Goal: Information Seeking & Learning: Learn about a topic

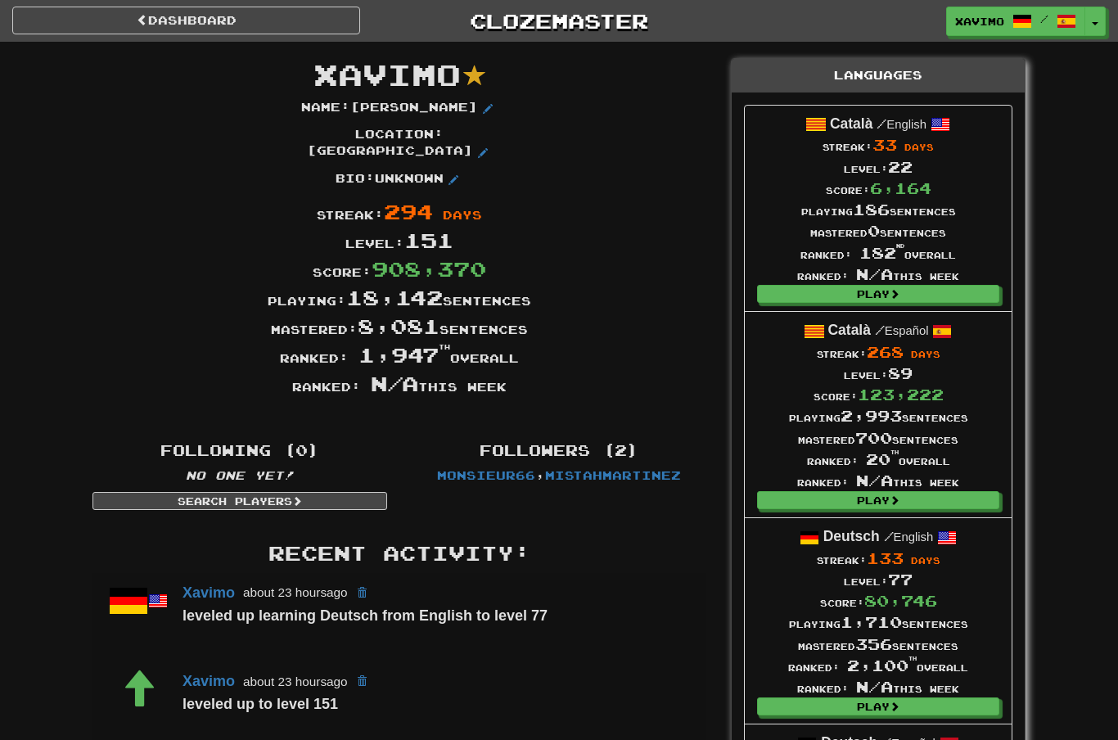
click at [255, 18] on link "Dashboard" at bounding box center [186, 21] width 348 height 28
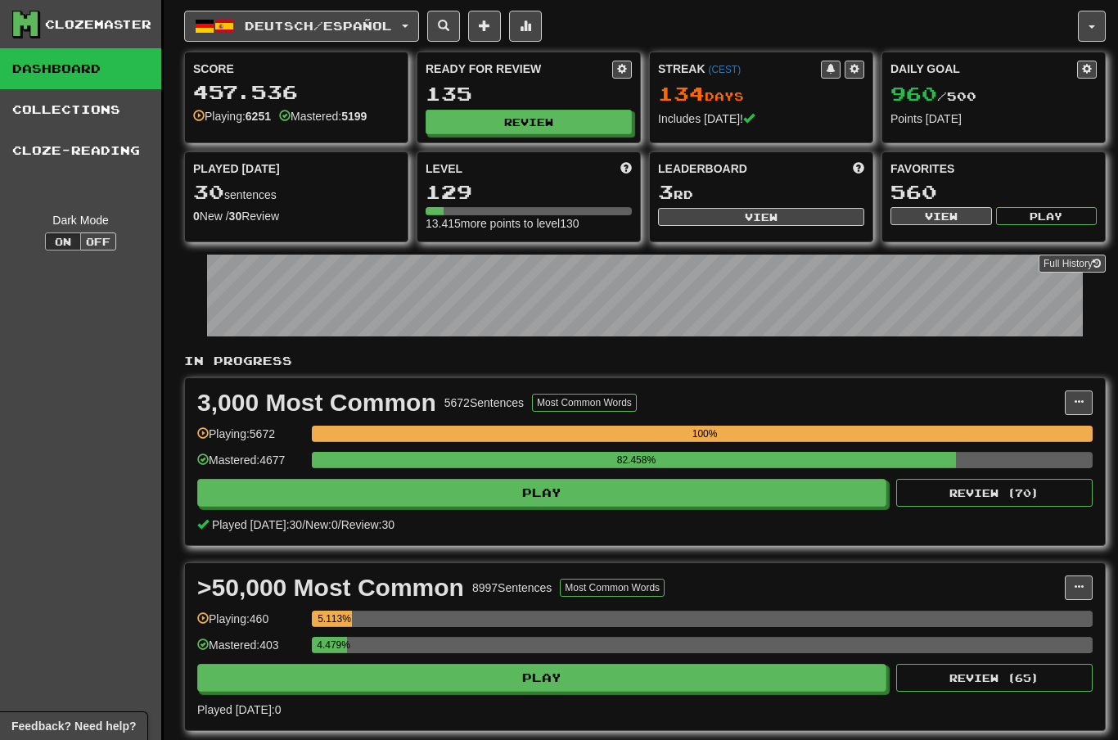
click at [765, 223] on button "View" at bounding box center [761, 217] width 206 height 18
select select "**********"
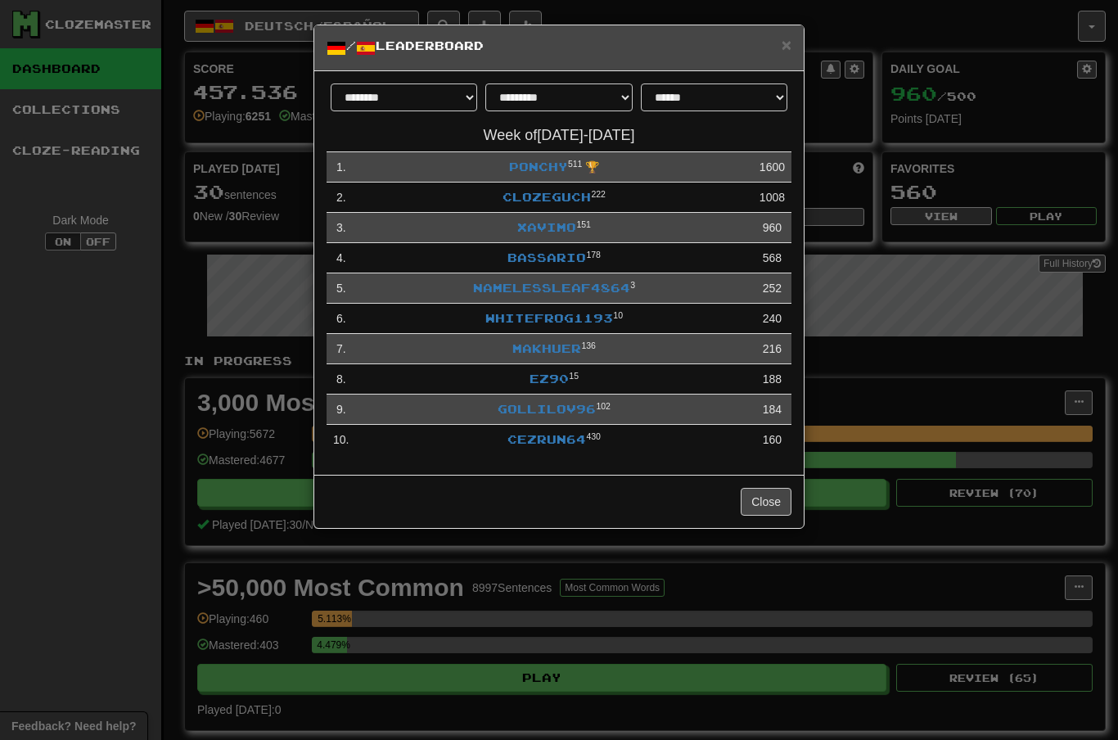
click at [584, 282] on link "NamelessLeaf4864" at bounding box center [551, 288] width 157 height 14
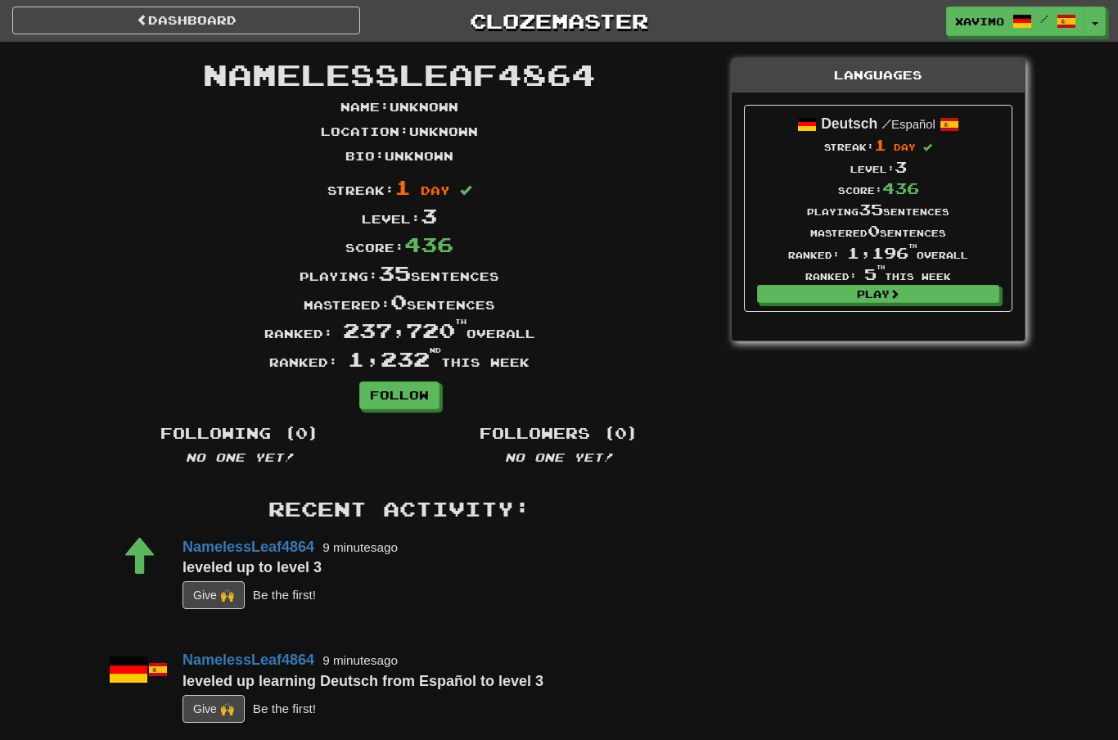
click at [160, 19] on link "Dashboard" at bounding box center [186, 21] width 348 height 28
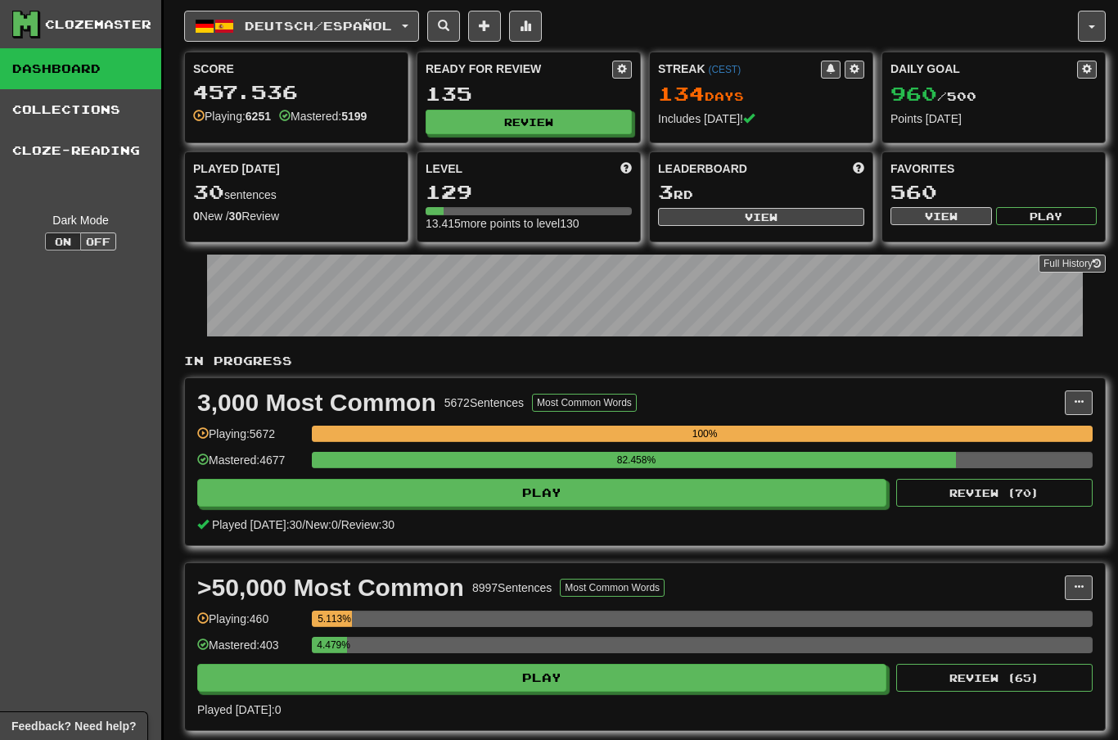
click at [522, 124] on button "Review" at bounding box center [529, 122] width 206 height 25
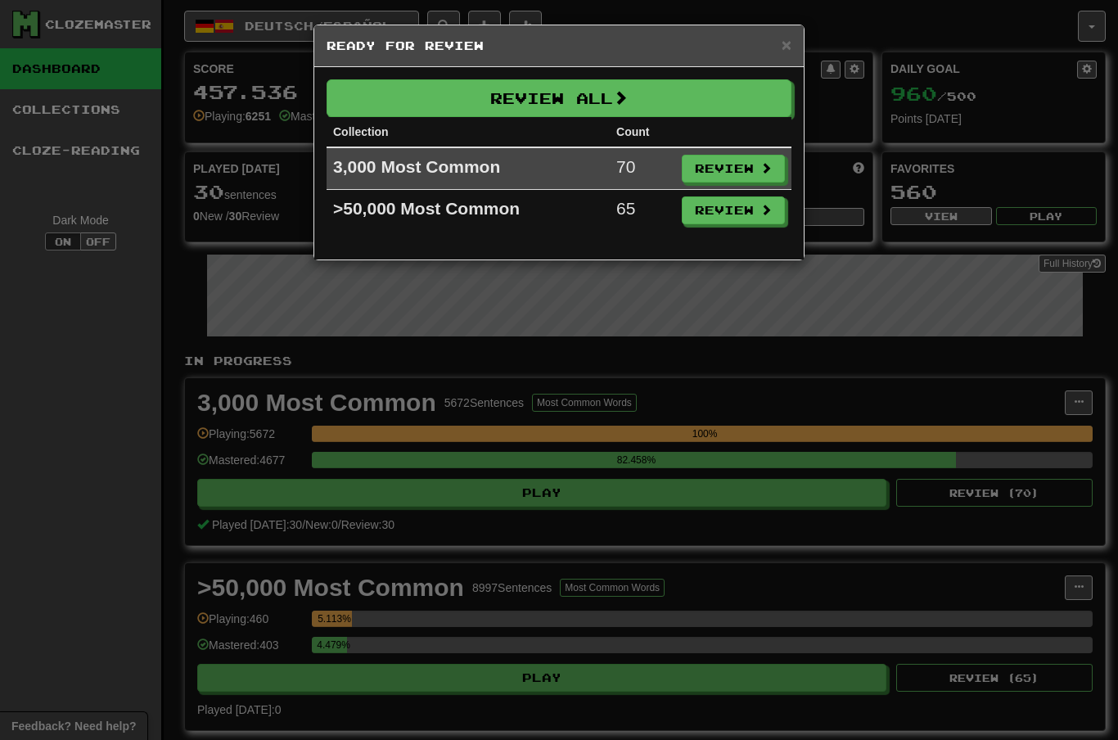
click at [749, 169] on button "Review" at bounding box center [733, 169] width 103 height 28
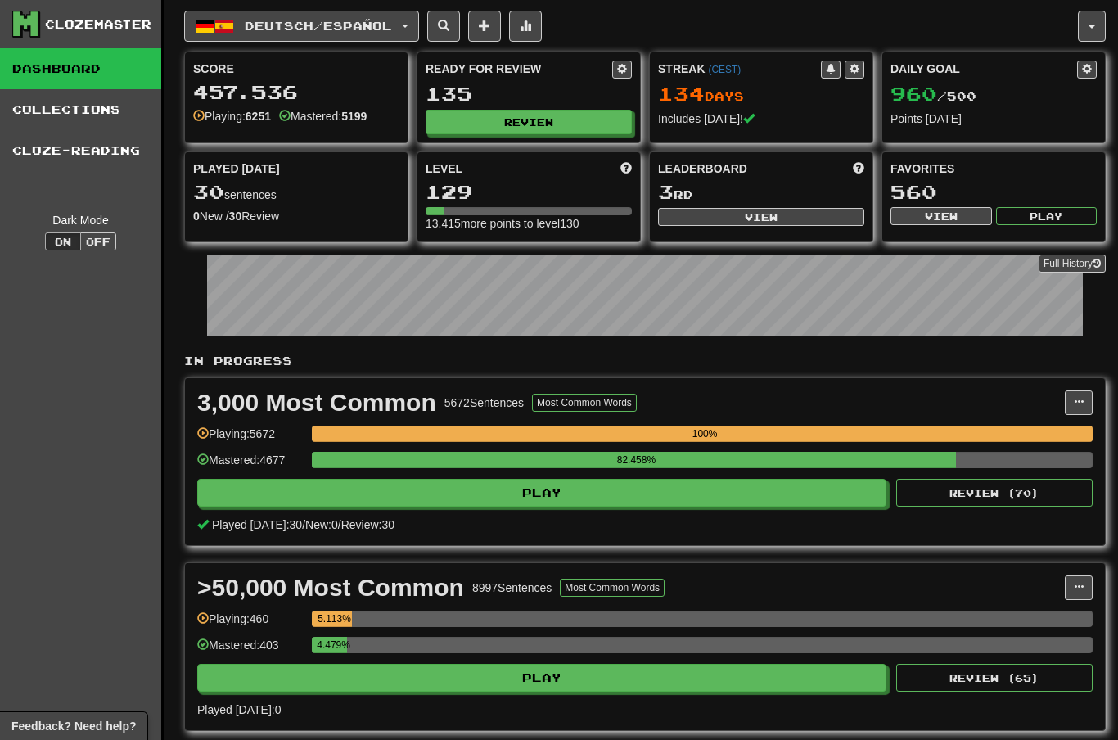
select select "**"
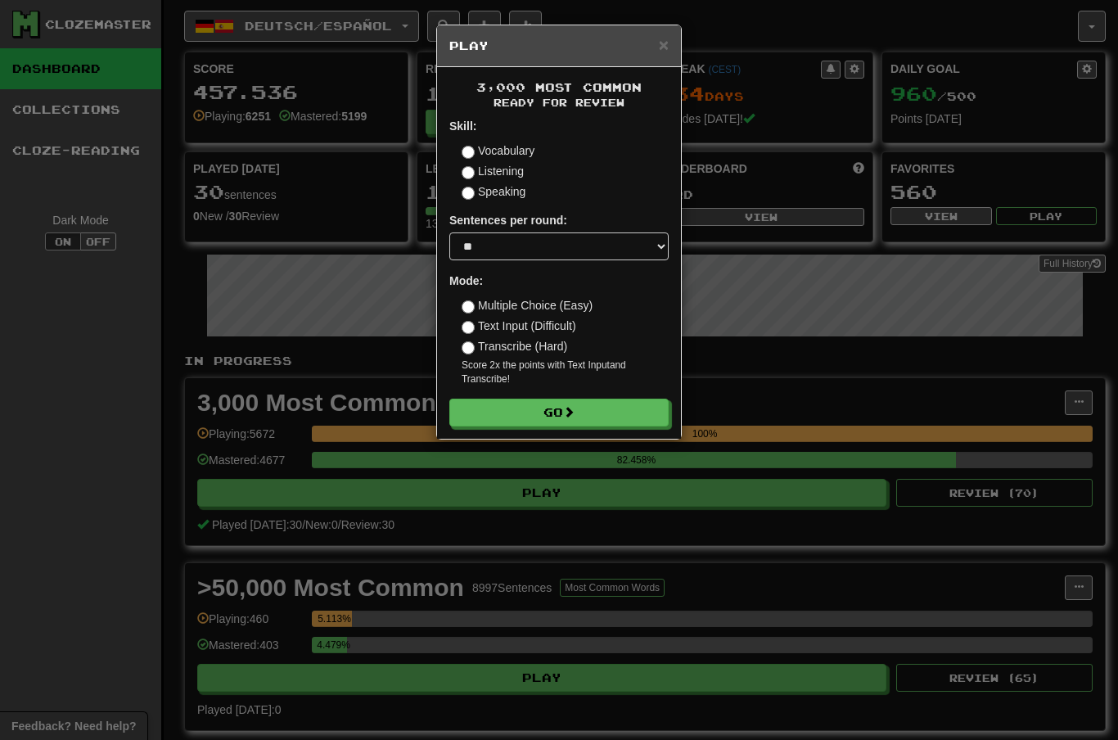
click at [624, 410] on button "Go" at bounding box center [558, 413] width 219 height 28
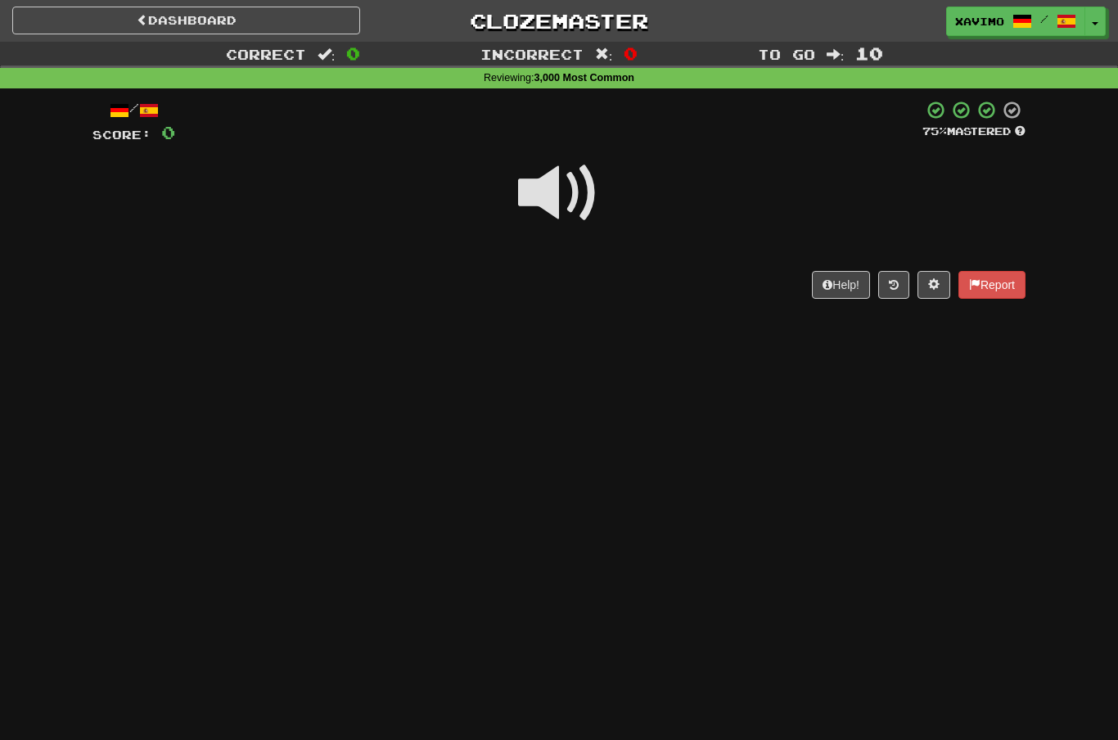
click at [556, 194] on span at bounding box center [559, 193] width 82 height 82
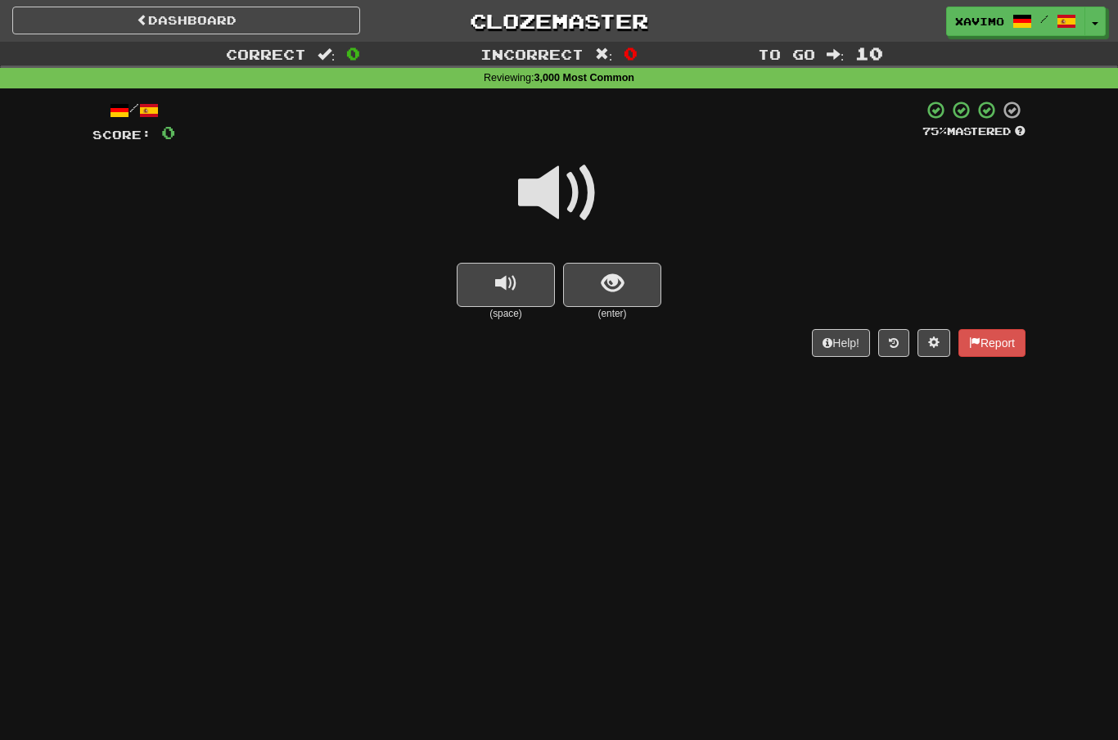
click at [549, 185] on span at bounding box center [559, 193] width 82 height 82
click at [611, 287] on span "show sentence" at bounding box center [612, 284] width 22 height 22
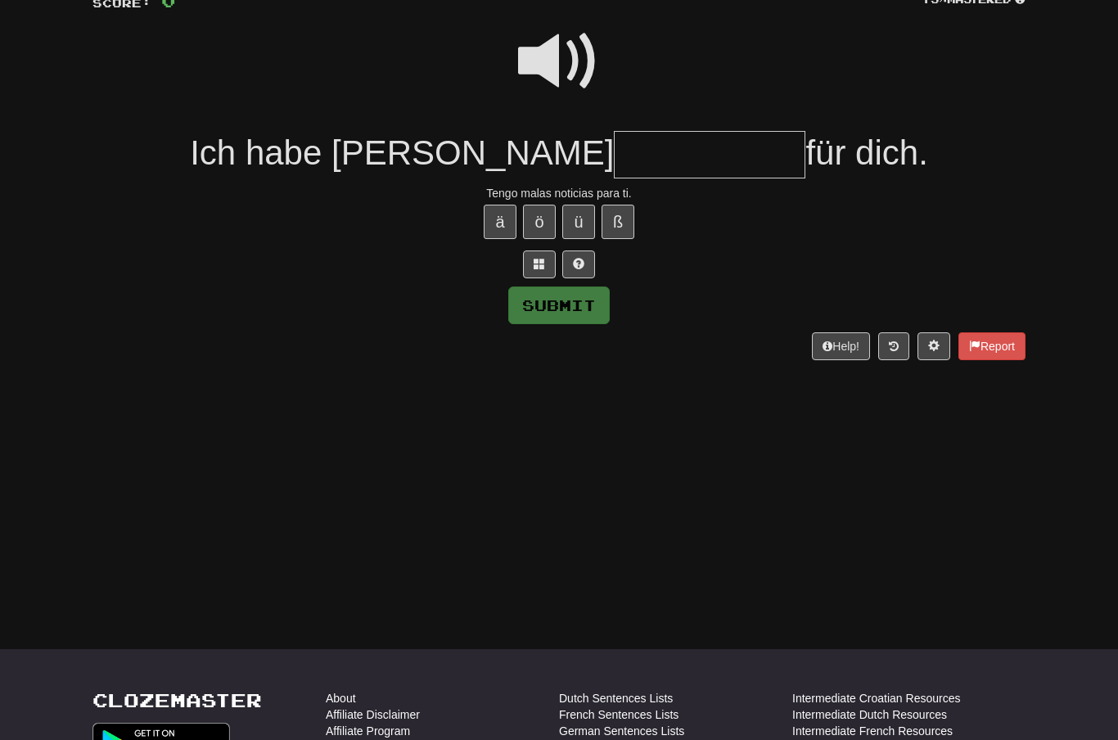
scroll to position [130, 0]
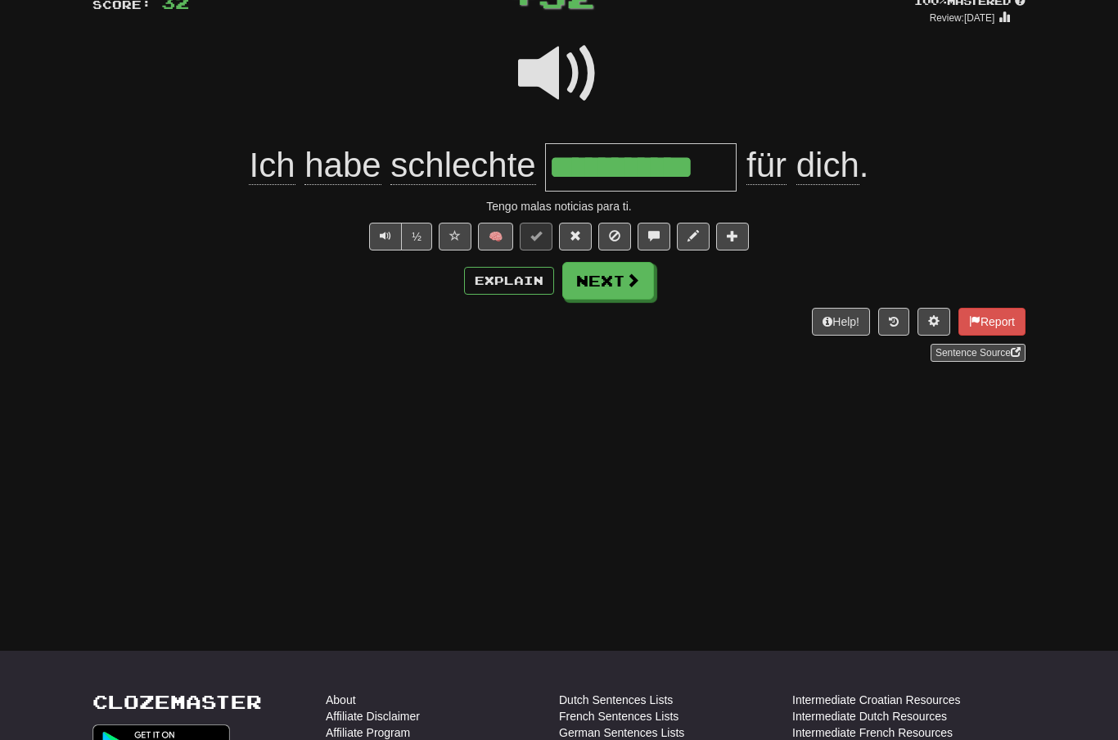
type input "**********"
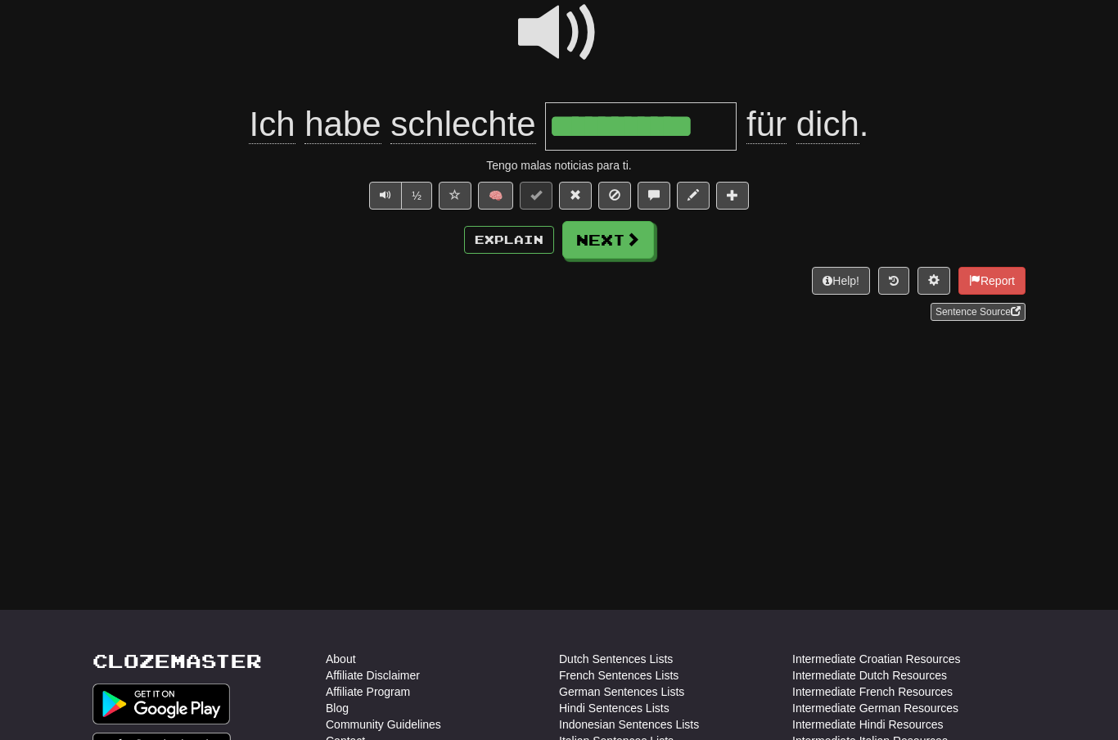
scroll to position [173, 0]
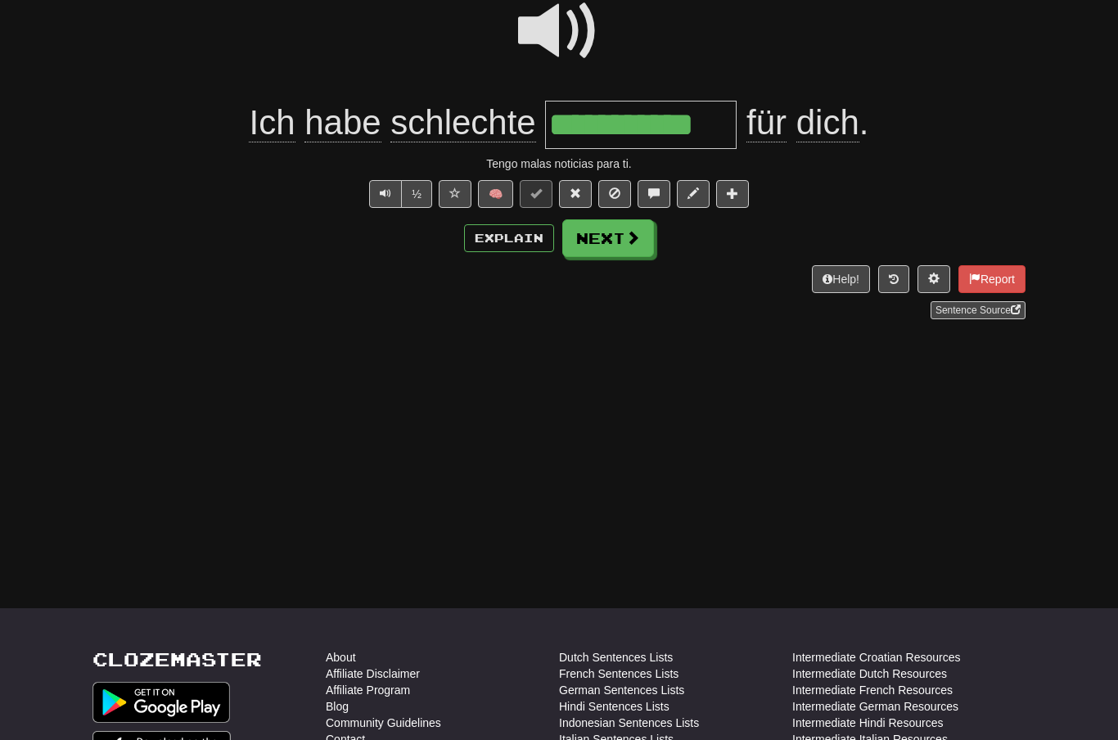
click at [636, 232] on span at bounding box center [632, 237] width 15 height 15
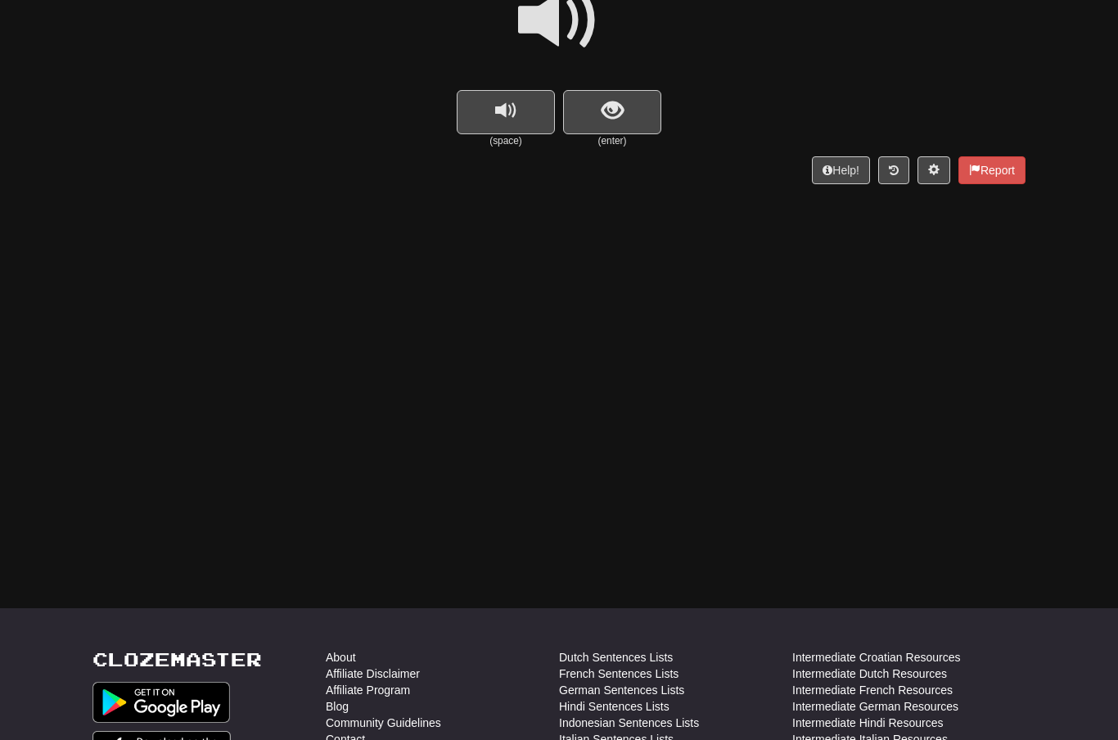
click at [565, 30] on span at bounding box center [559, 21] width 82 height 82
click at [601, 100] on span "show sentence" at bounding box center [612, 111] width 22 height 22
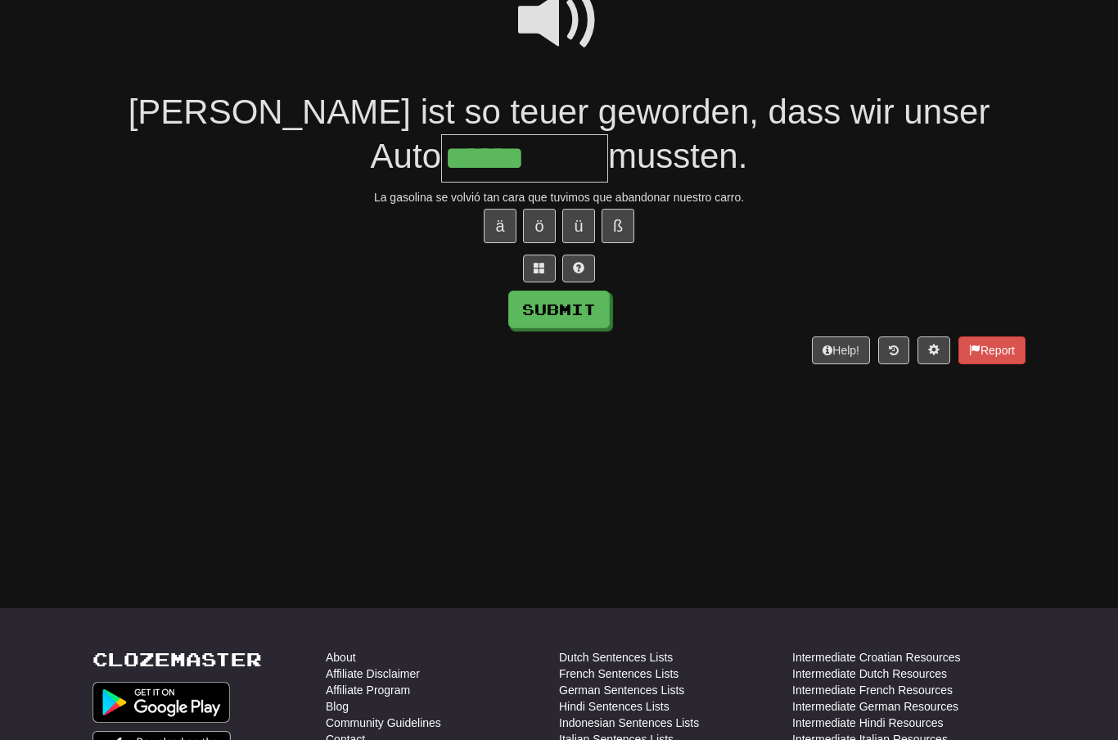
click at [568, 28] on span at bounding box center [559, 21] width 82 height 82
click at [515, 160] on input "******" at bounding box center [524, 158] width 167 height 48
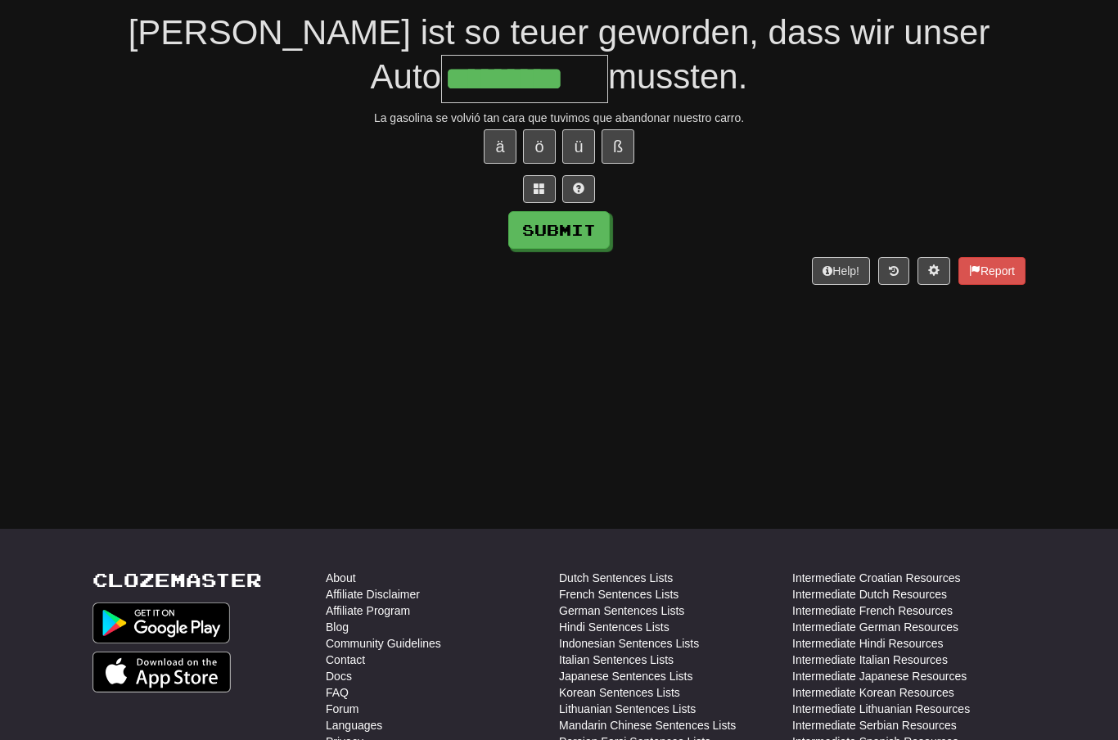
scroll to position [249, 0]
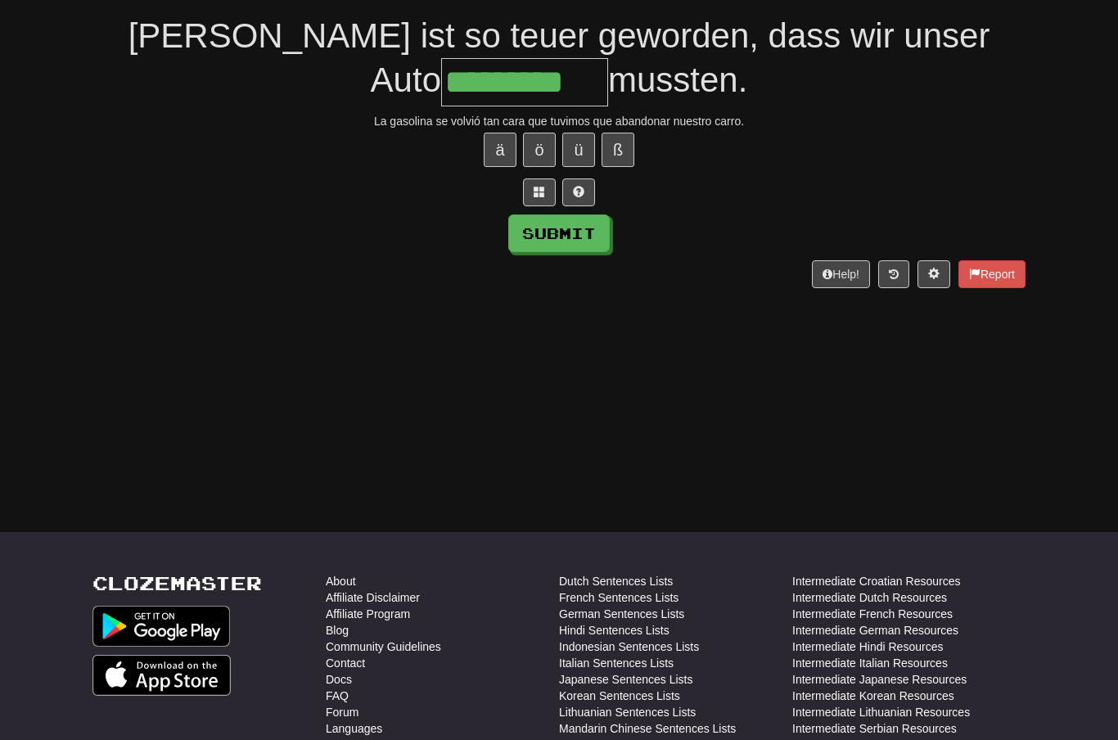
type input "*********"
click at [590, 224] on button "Submit" at bounding box center [558, 233] width 101 height 38
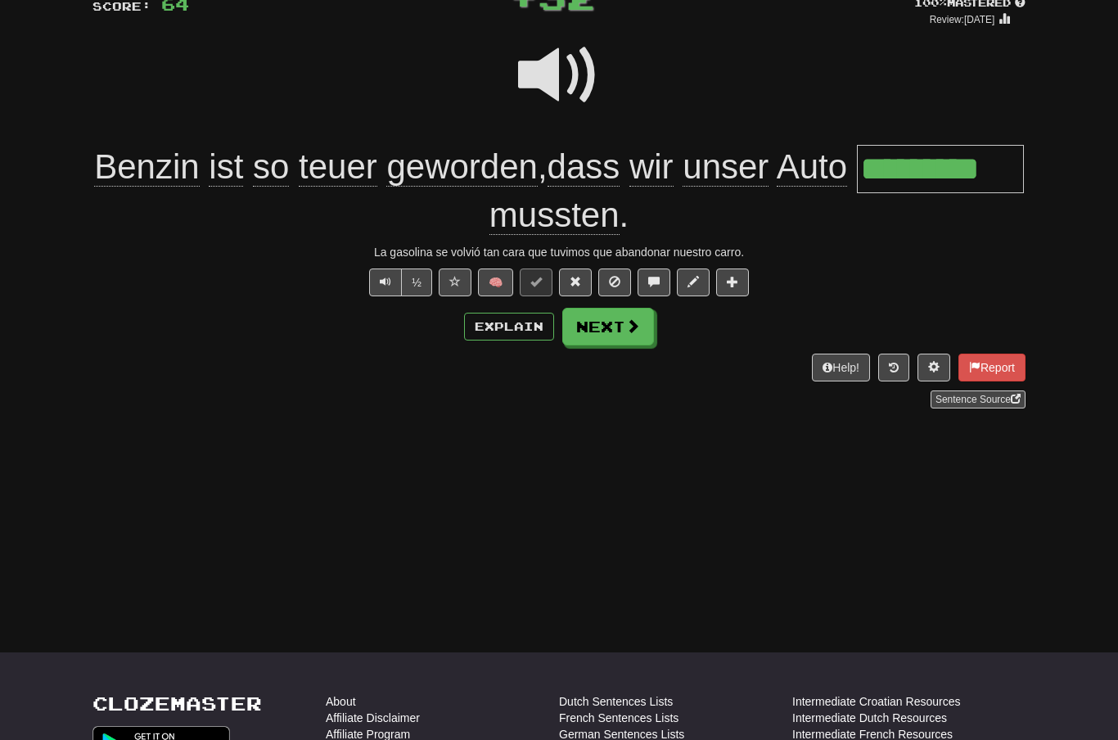
scroll to position [129, 0]
click at [564, 68] on span at bounding box center [559, 75] width 82 height 82
click at [625, 327] on span at bounding box center [632, 325] width 15 height 15
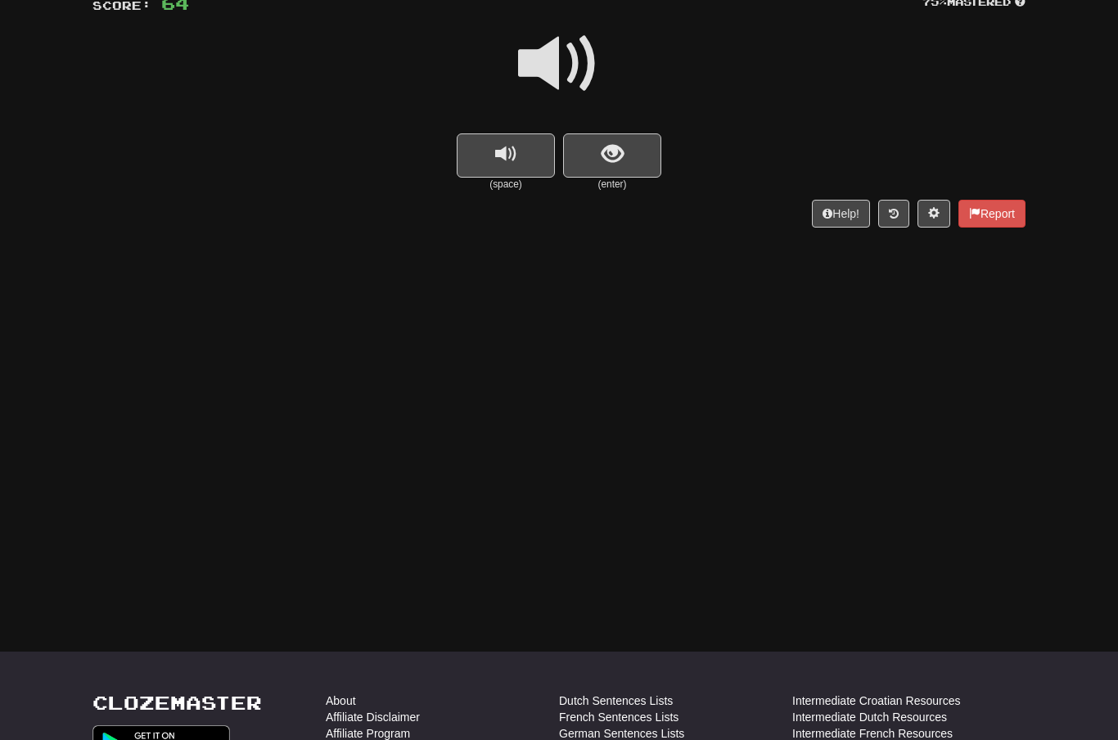
click at [618, 157] on span "show sentence" at bounding box center [612, 154] width 22 height 22
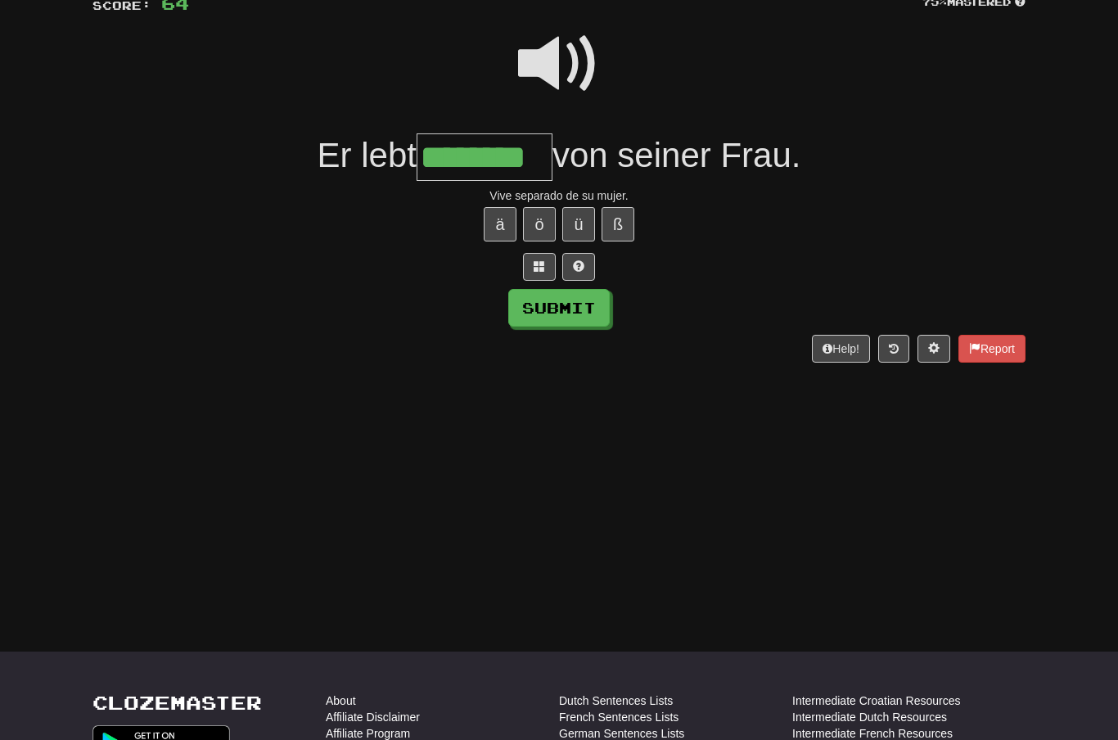
type input "********"
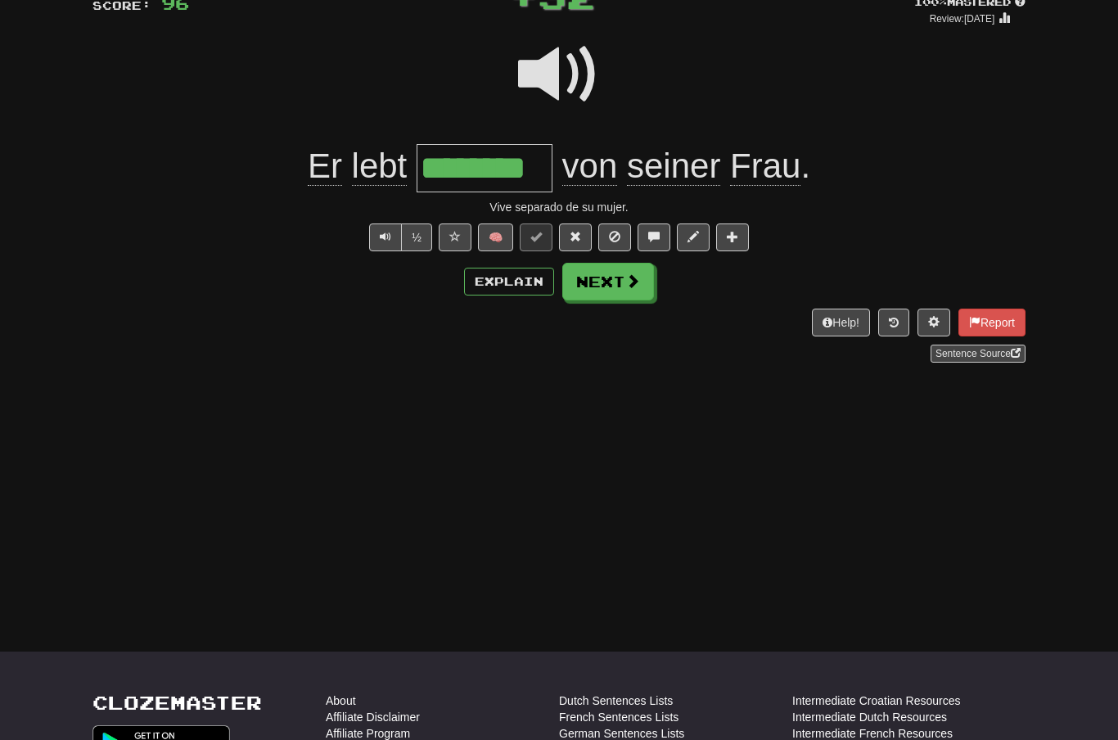
click at [638, 263] on button "Next" at bounding box center [608, 282] width 92 height 38
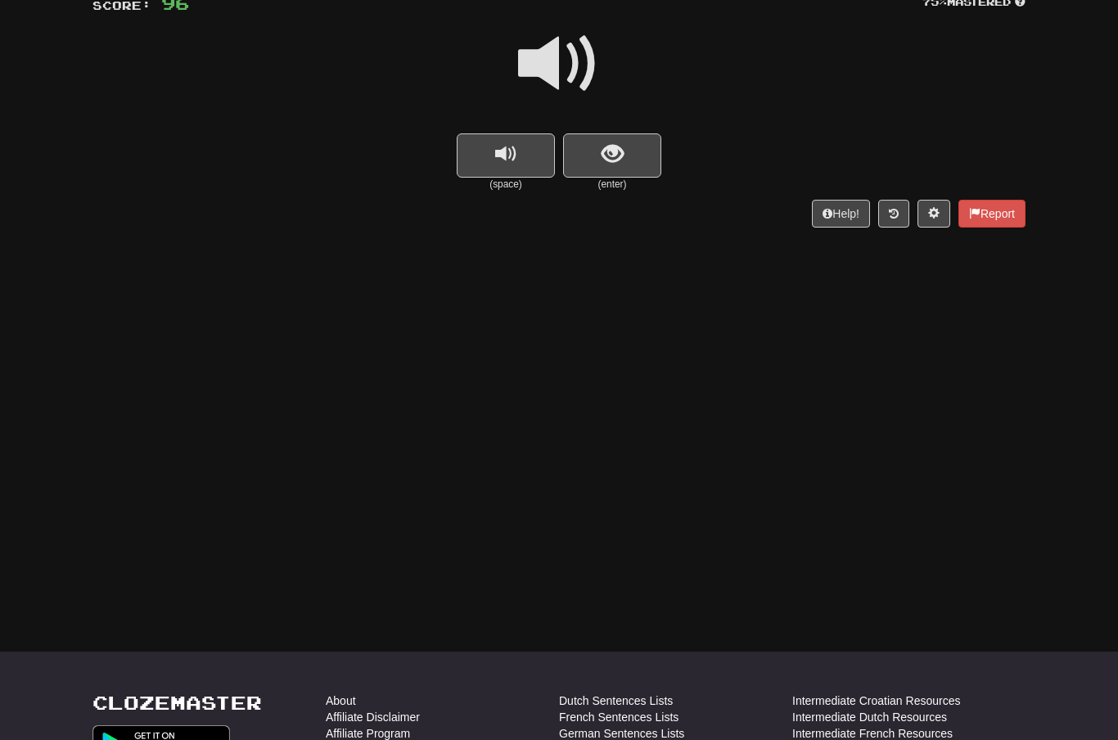
click at [544, 68] on span at bounding box center [559, 64] width 82 height 82
click at [594, 139] on button "show sentence" at bounding box center [612, 155] width 98 height 44
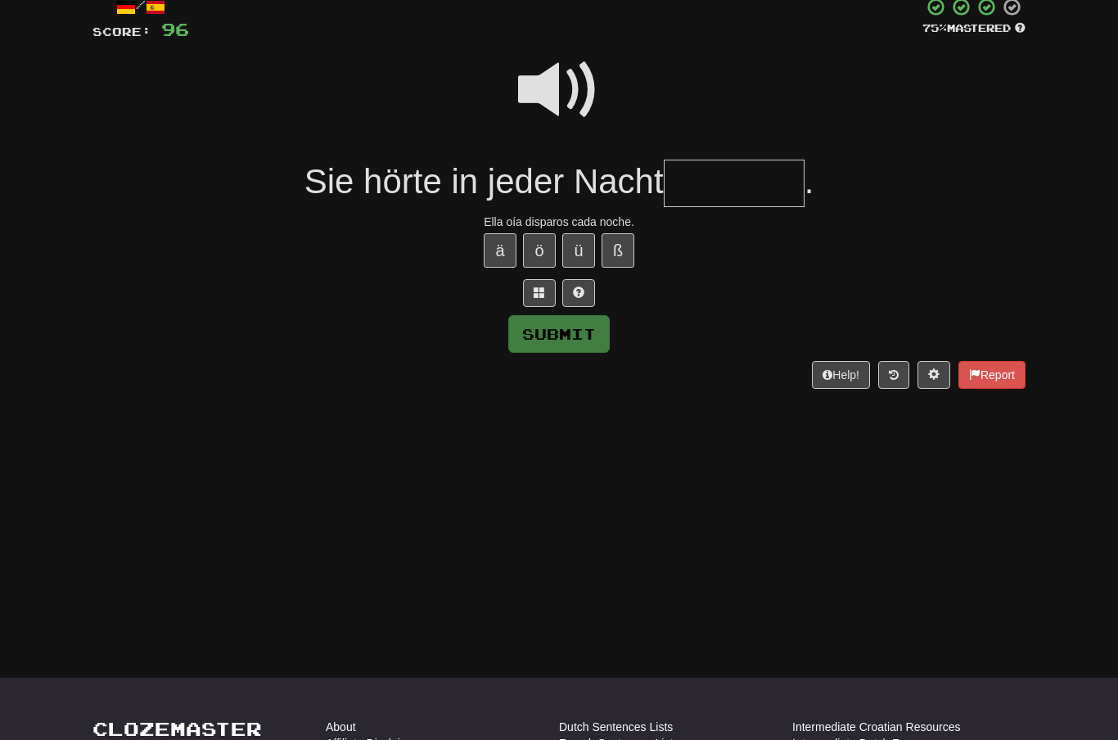
scroll to position [105, 0]
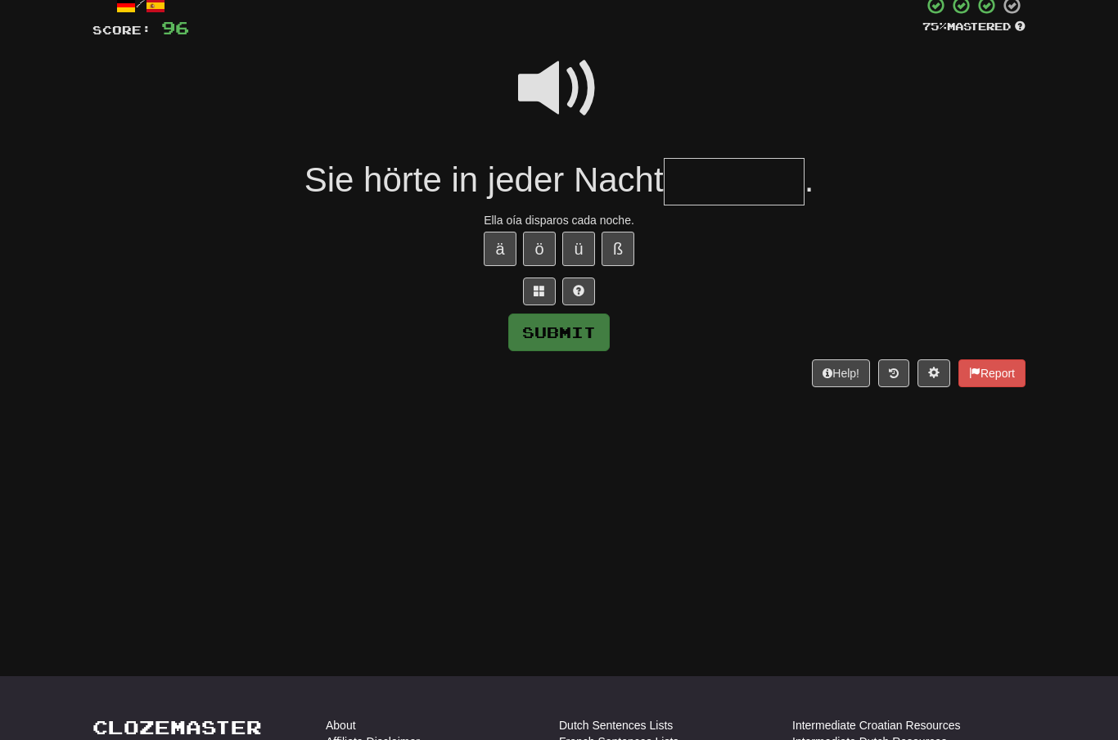
click at [552, 79] on span at bounding box center [559, 88] width 82 height 82
click at [703, 172] on input "text" at bounding box center [734, 182] width 141 height 48
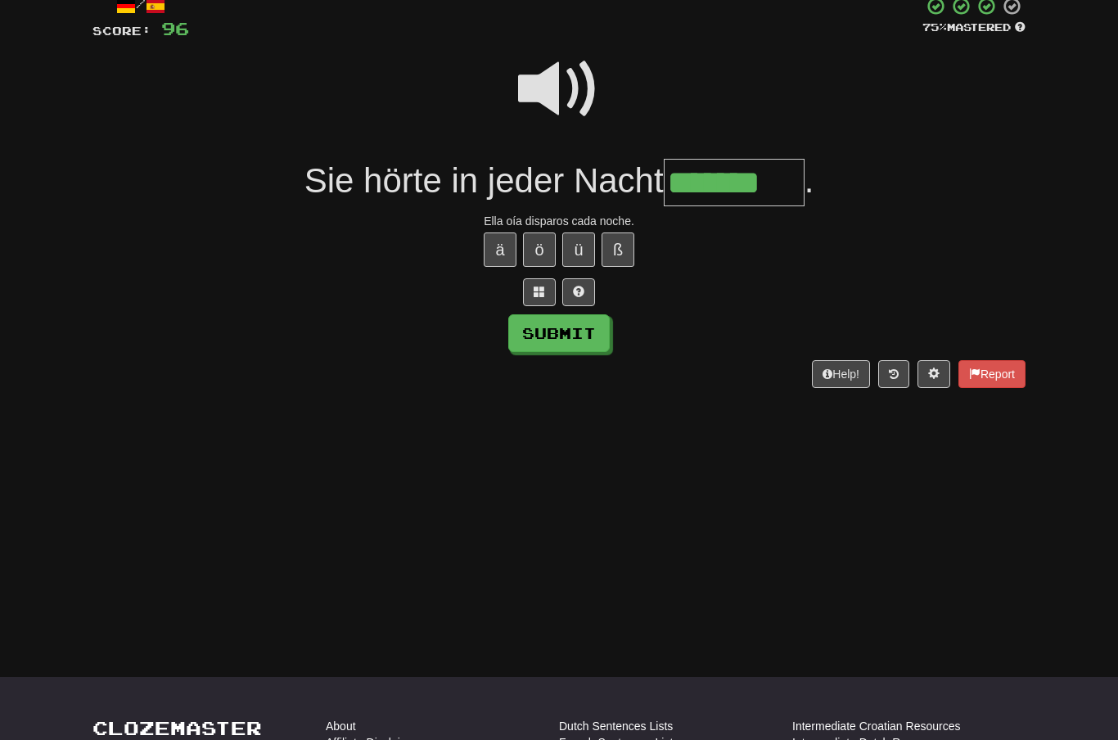
click at [584, 319] on button "Submit" at bounding box center [558, 333] width 101 height 38
type input "*******"
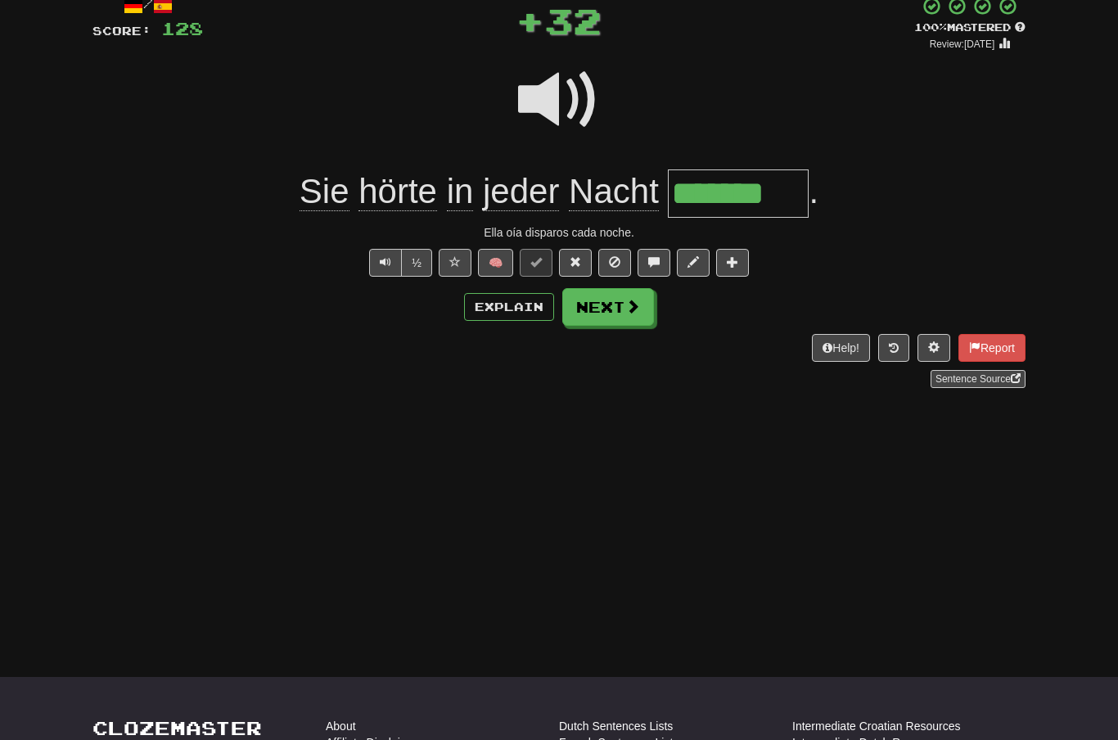
scroll to position [105, 0]
click at [626, 307] on span at bounding box center [632, 305] width 15 height 15
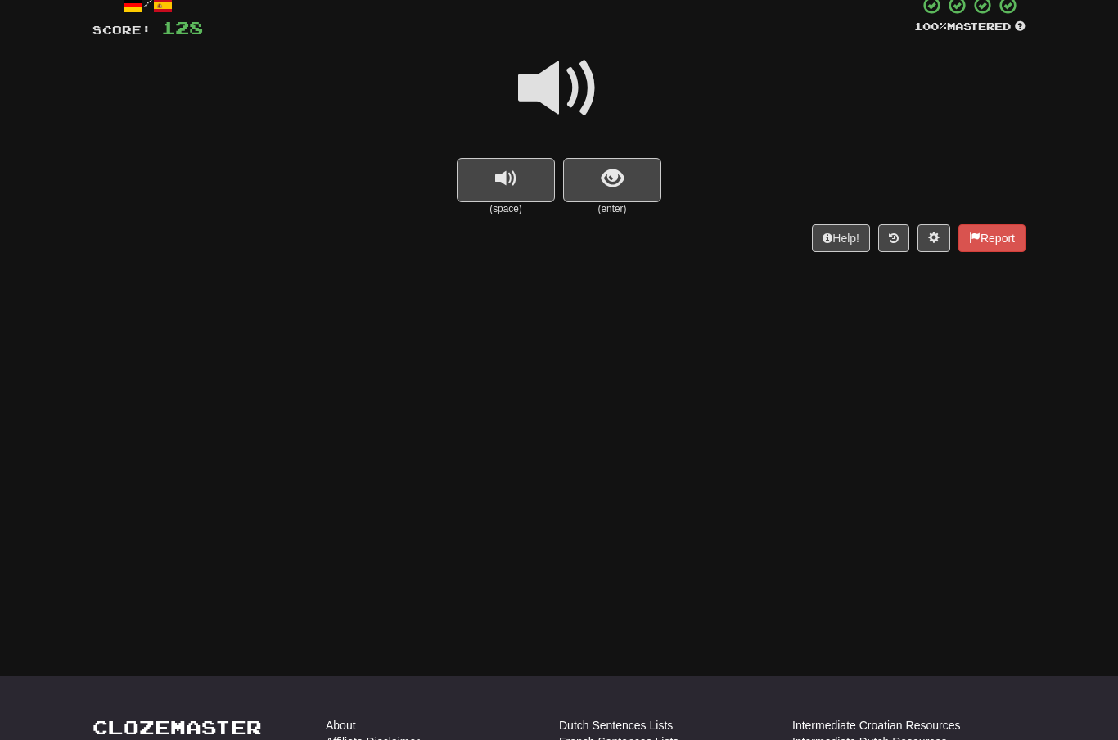
click at [558, 81] on span at bounding box center [559, 88] width 82 height 82
click at [596, 173] on button "show sentence" at bounding box center [612, 180] width 98 height 44
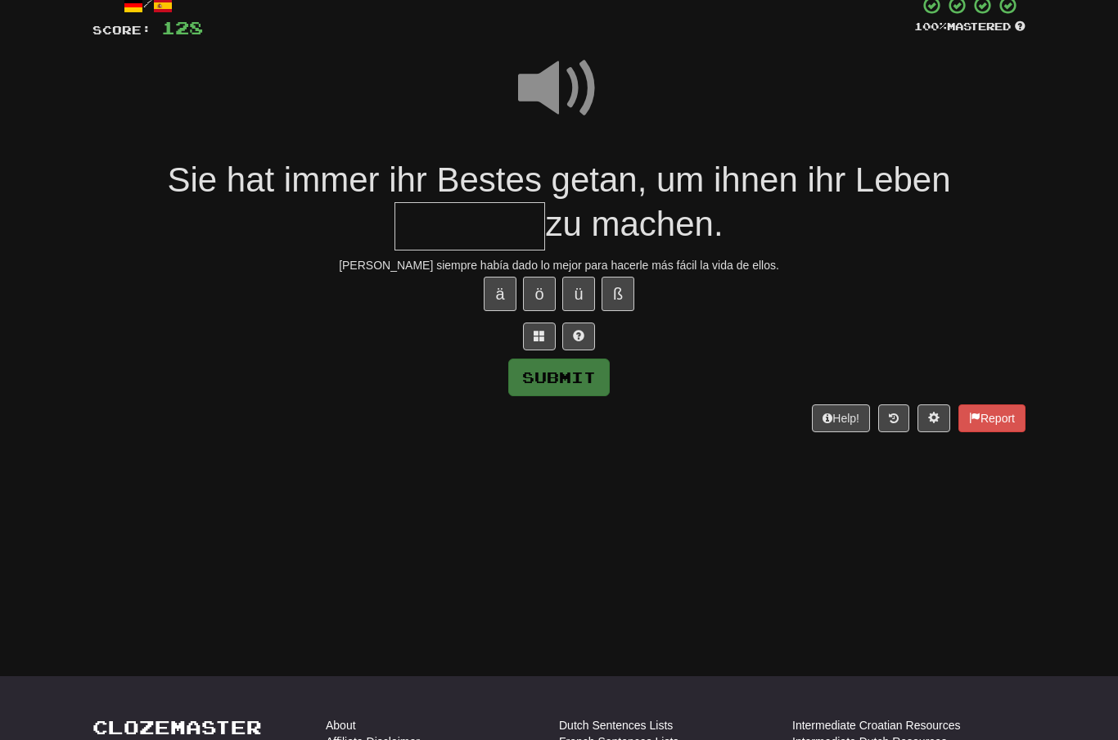
scroll to position [104, 0]
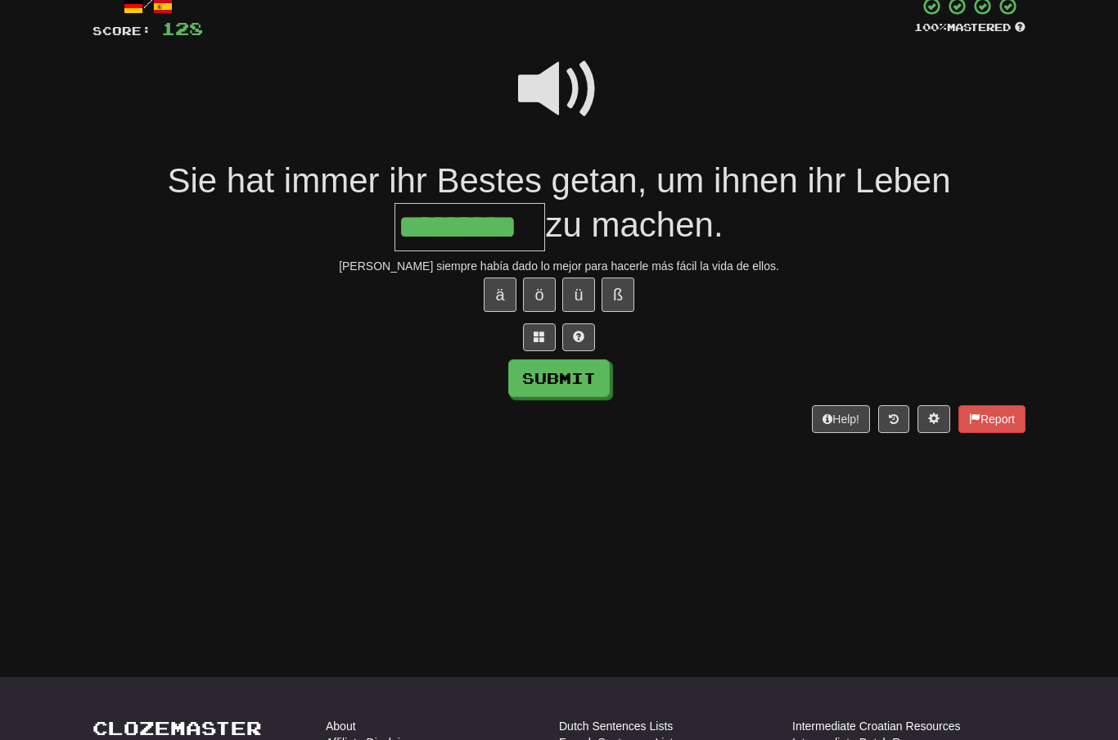
type input "*********"
click at [585, 367] on button "Submit" at bounding box center [558, 378] width 101 height 38
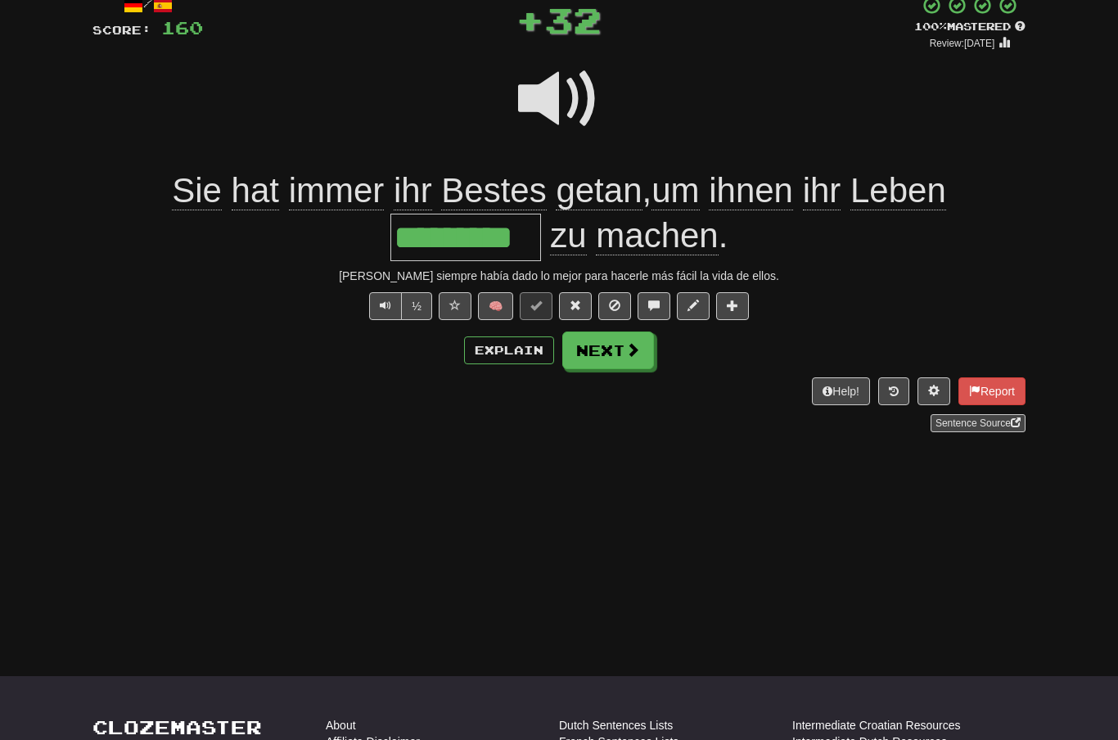
click at [628, 353] on span at bounding box center [632, 349] width 15 height 15
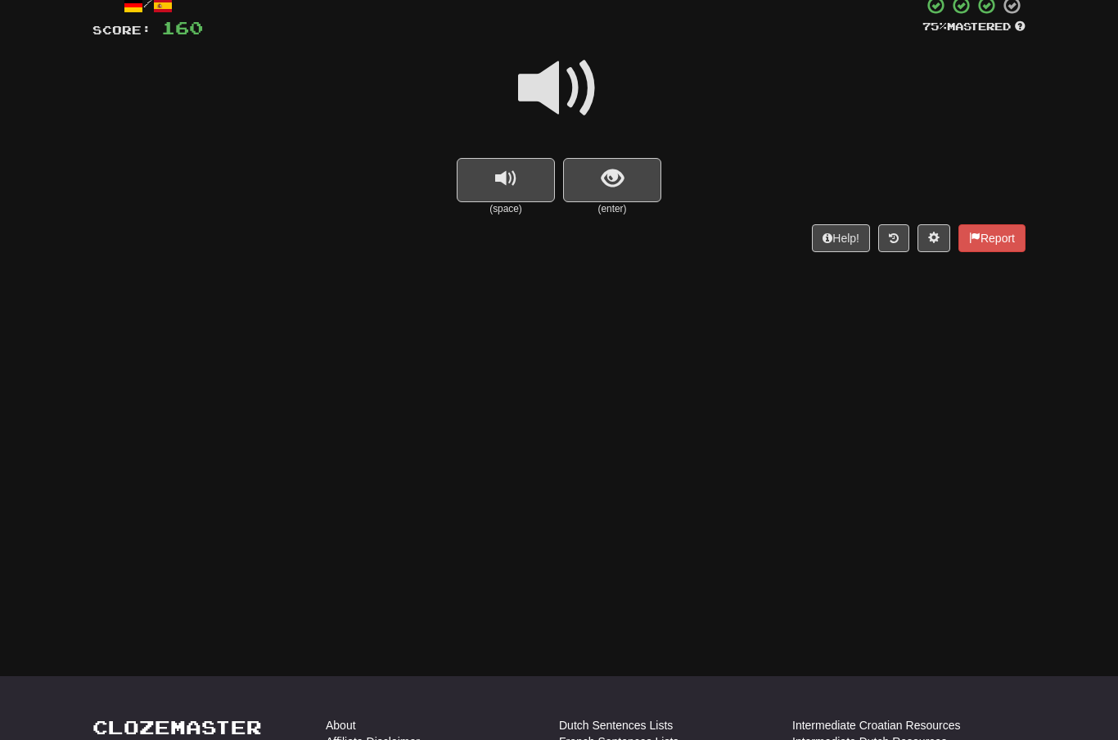
click at [547, 94] on span at bounding box center [559, 88] width 82 height 82
click at [597, 175] on button "show sentence" at bounding box center [612, 180] width 98 height 44
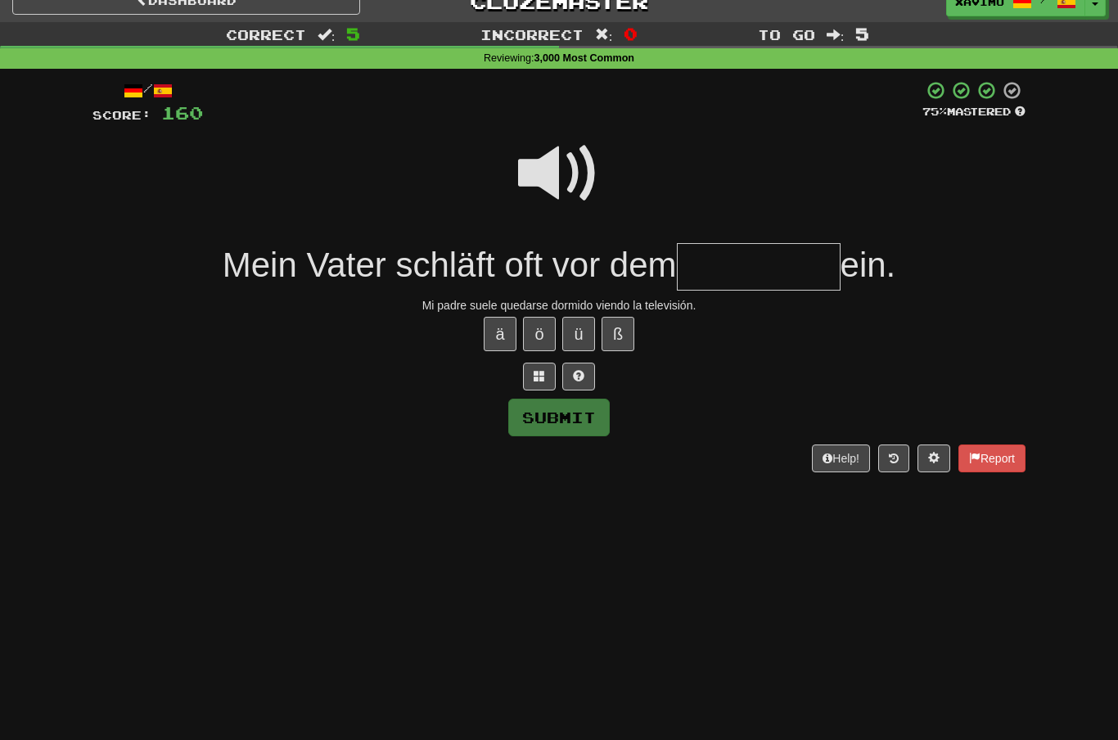
scroll to position [20, 0]
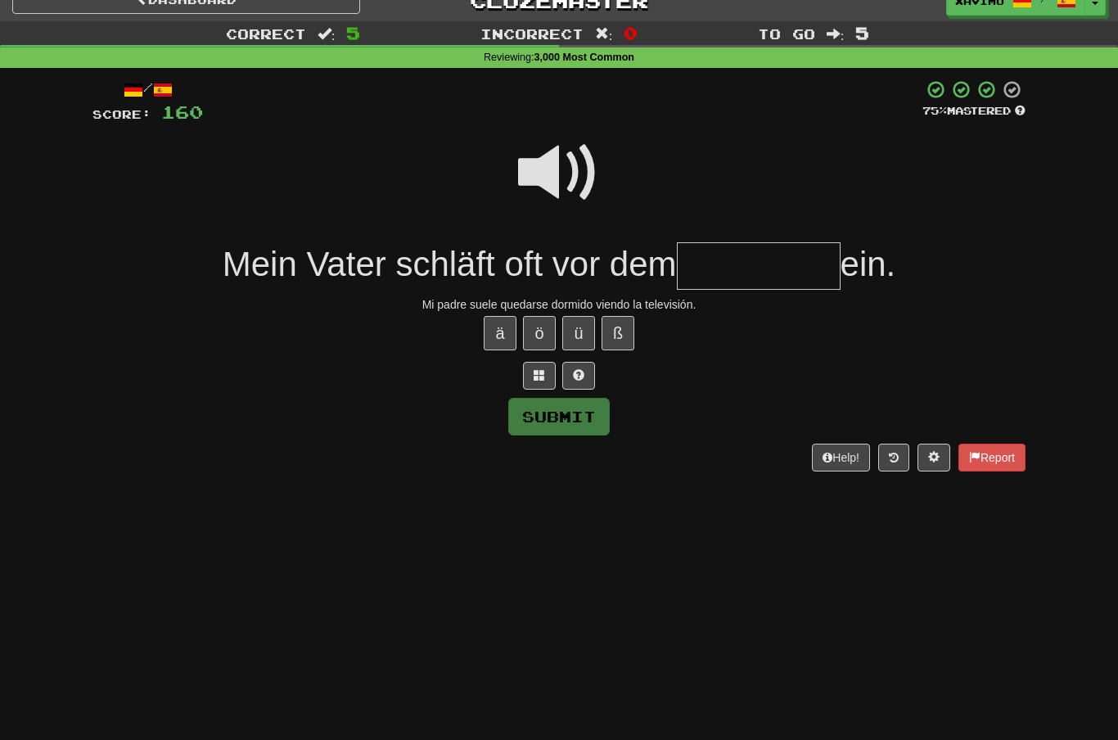
click at [708, 264] on input "text" at bounding box center [759, 266] width 164 height 48
click at [583, 421] on button "Submit" at bounding box center [558, 417] width 101 height 38
type input "*********"
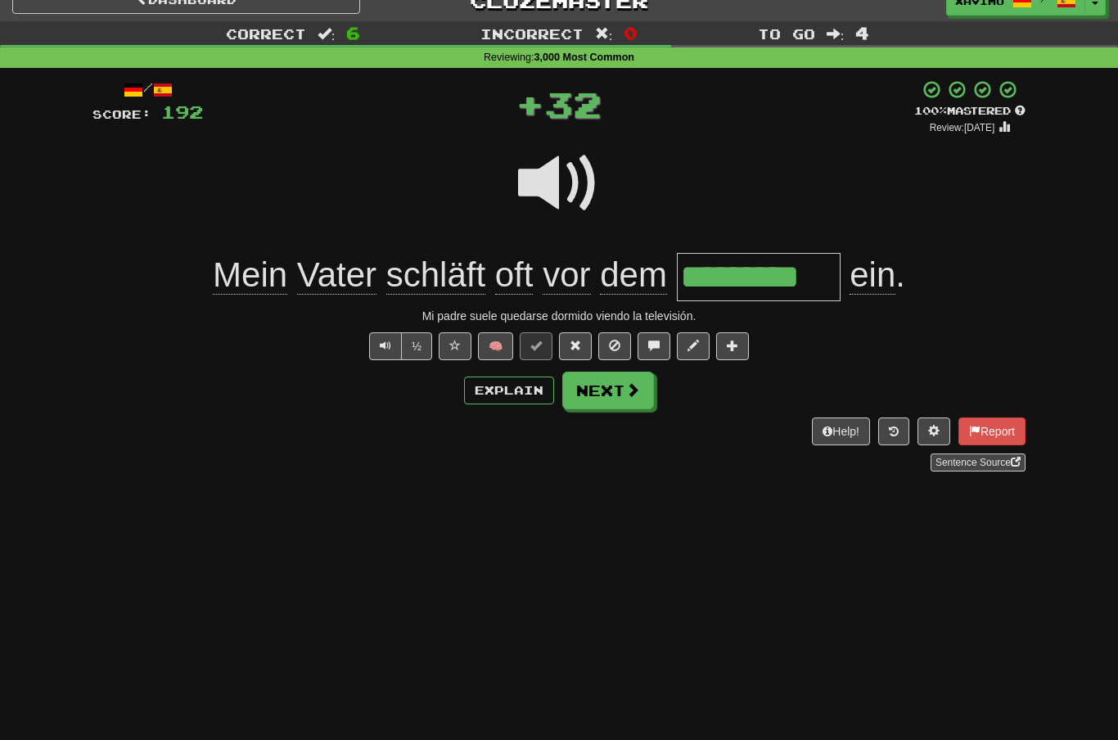
click at [630, 390] on span at bounding box center [632, 389] width 15 height 15
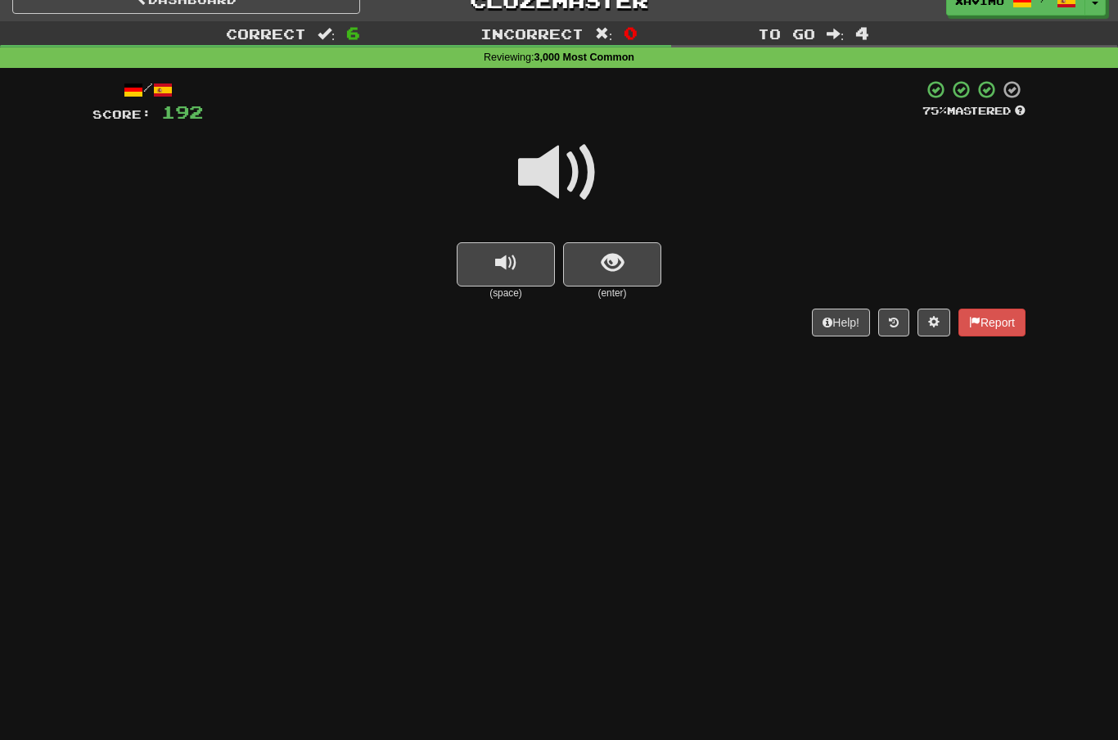
click at [566, 172] on span at bounding box center [559, 173] width 82 height 82
click at [596, 248] on button "show sentence" at bounding box center [612, 264] width 98 height 44
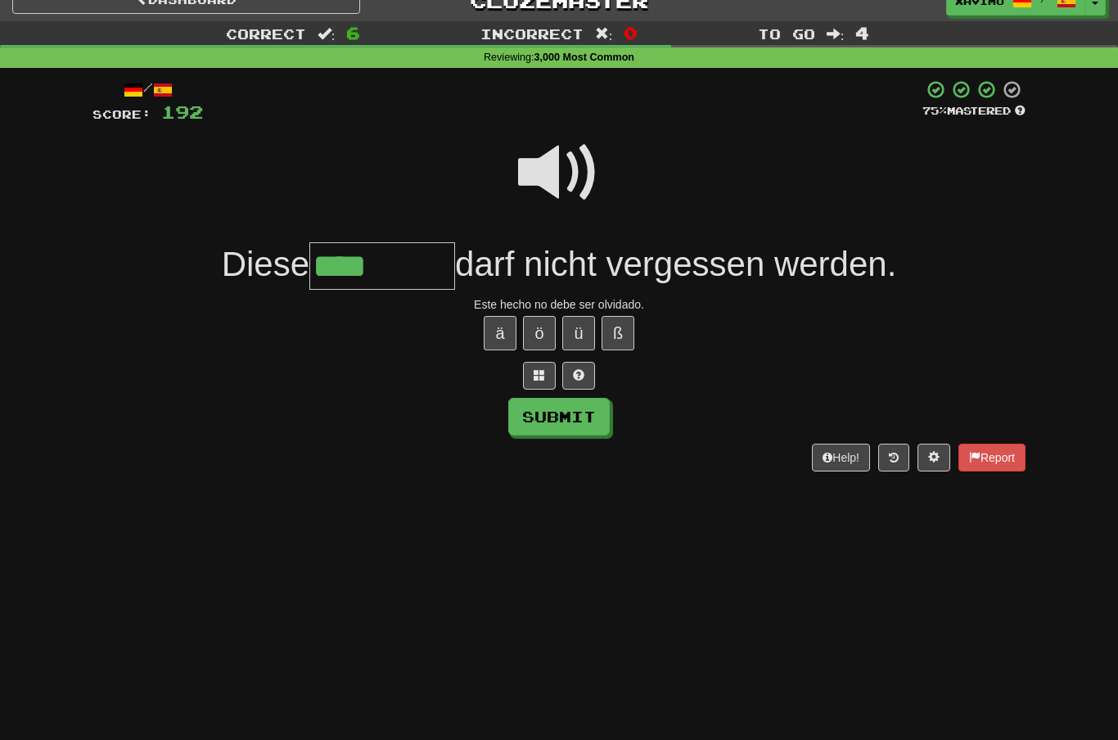
click at [571, 192] on span at bounding box center [559, 173] width 82 height 82
click at [387, 264] on input "****" at bounding box center [382, 266] width 146 height 48
click at [534, 369] on span at bounding box center [539, 374] width 11 height 11
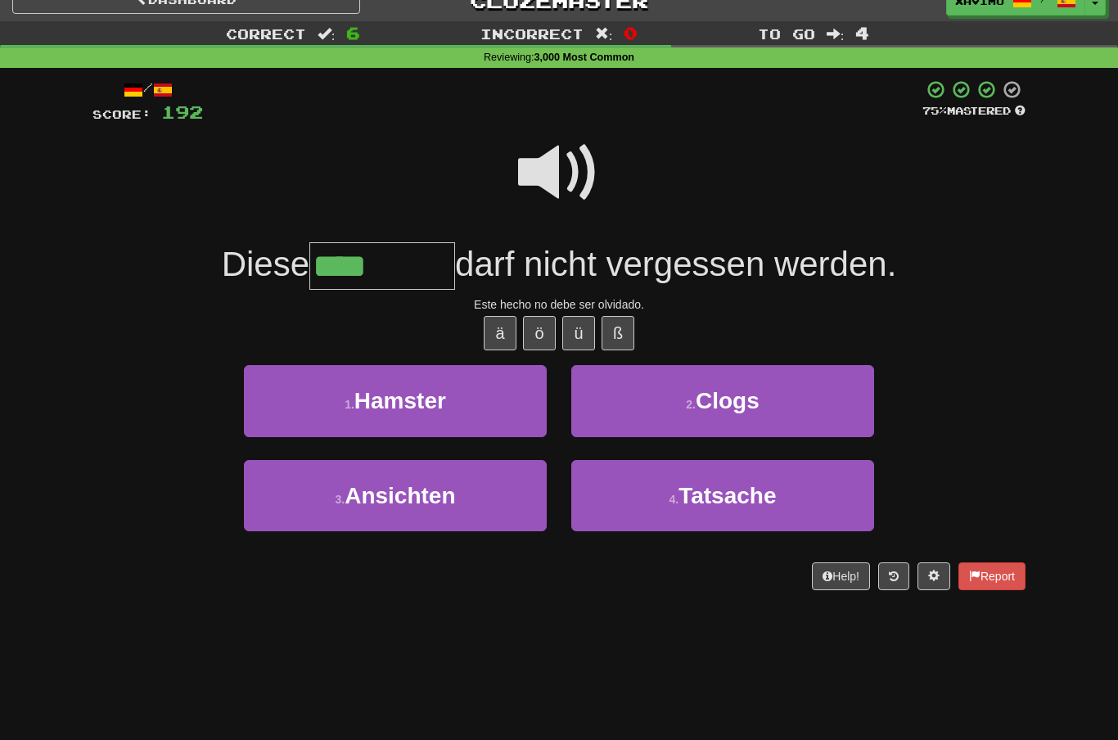
click at [759, 475] on button "4 . Tatsache" at bounding box center [722, 495] width 303 height 71
type input "********"
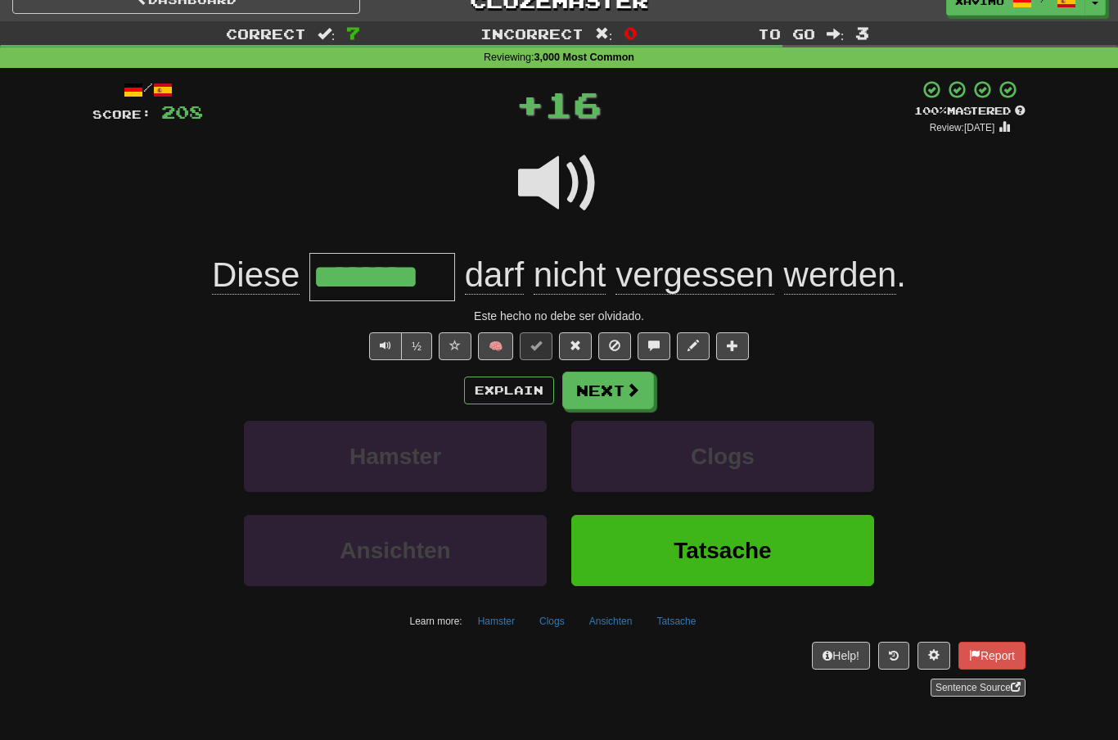
click at [625, 392] on span at bounding box center [632, 389] width 15 height 15
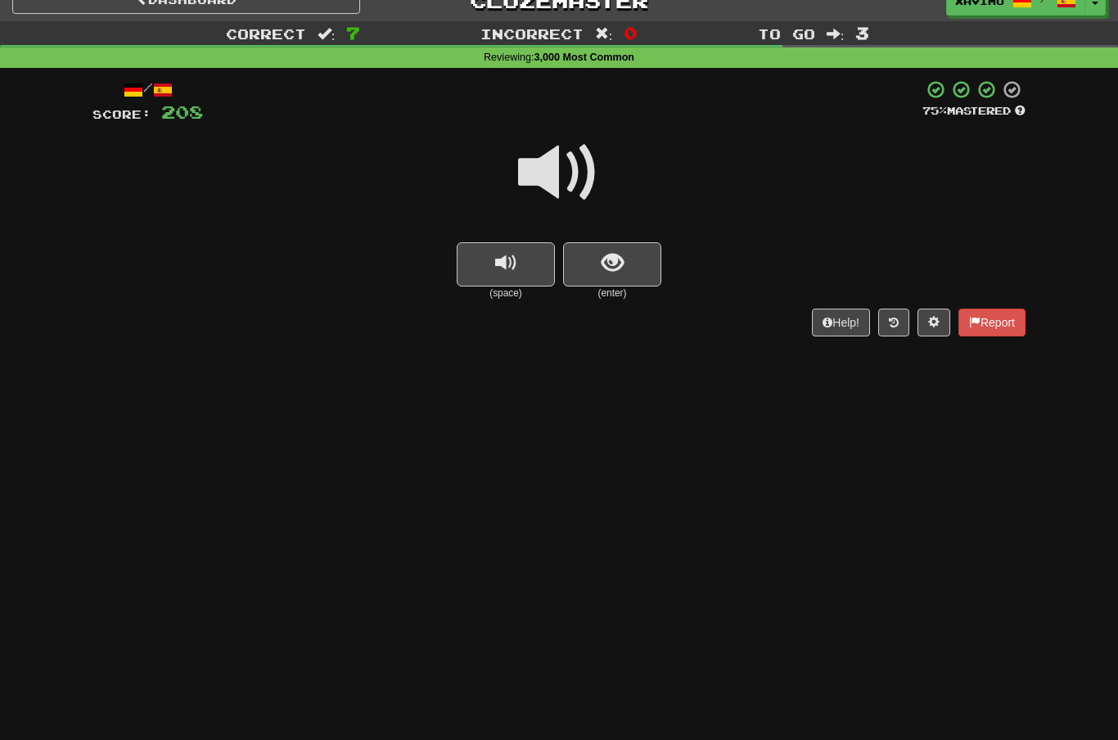
click at [564, 158] on span at bounding box center [559, 173] width 82 height 82
click at [600, 265] on button "show sentence" at bounding box center [612, 264] width 98 height 44
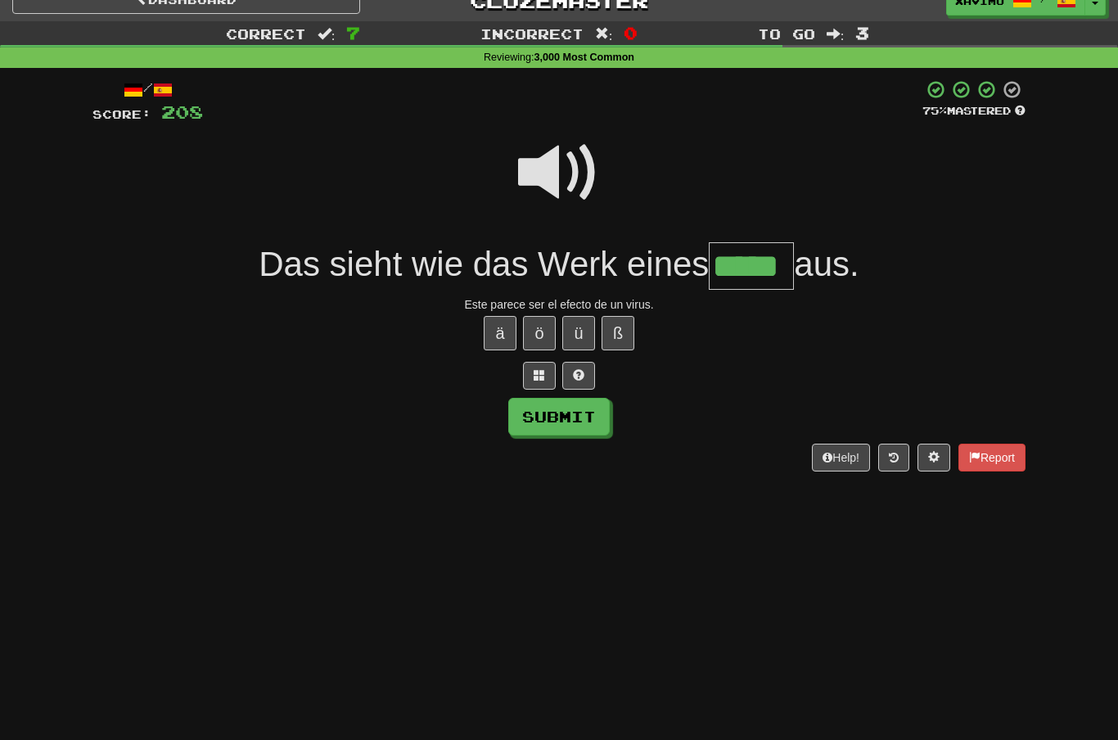
type input "*****"
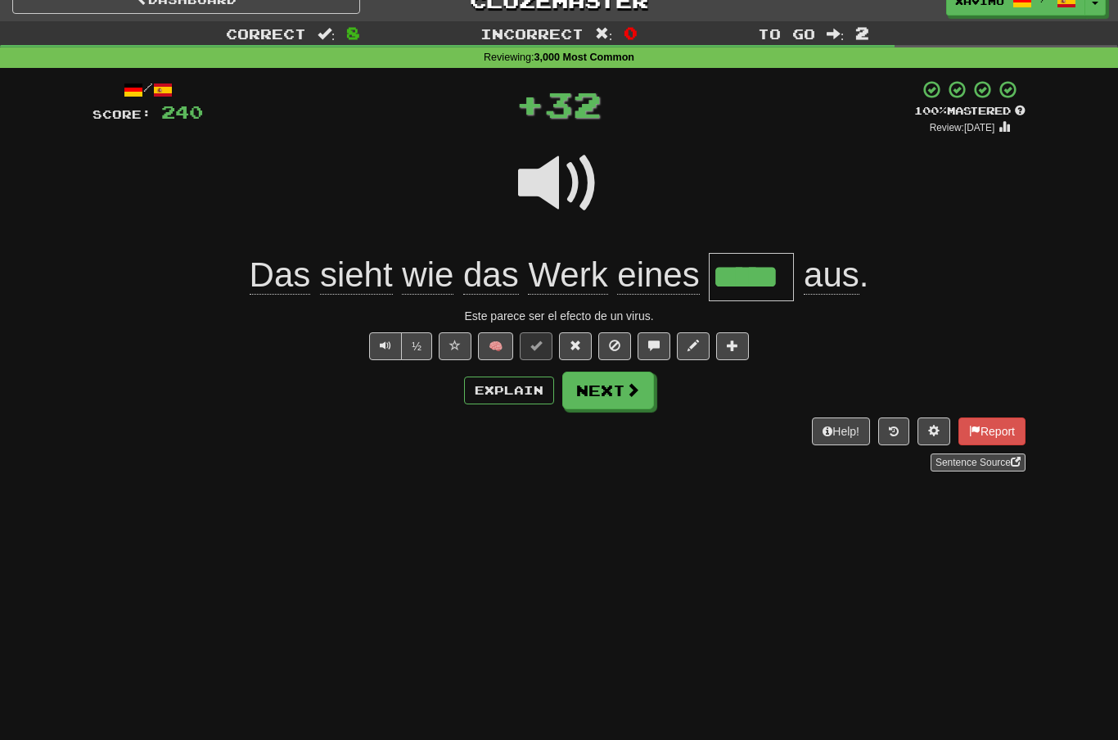
click at [626, 399] on button "Next" at bounding box center [608, 391] width 92 height 38
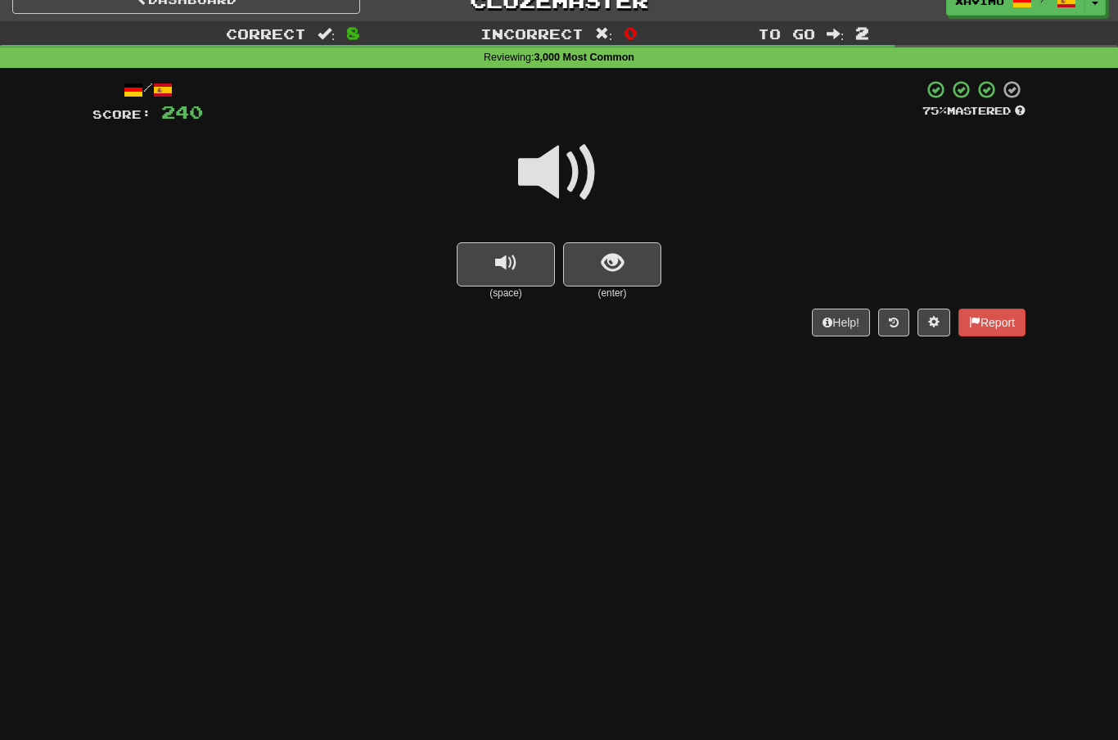
click at [616, 259] on span "show sentence" at bounding box center [612, 263] width 22 height 22
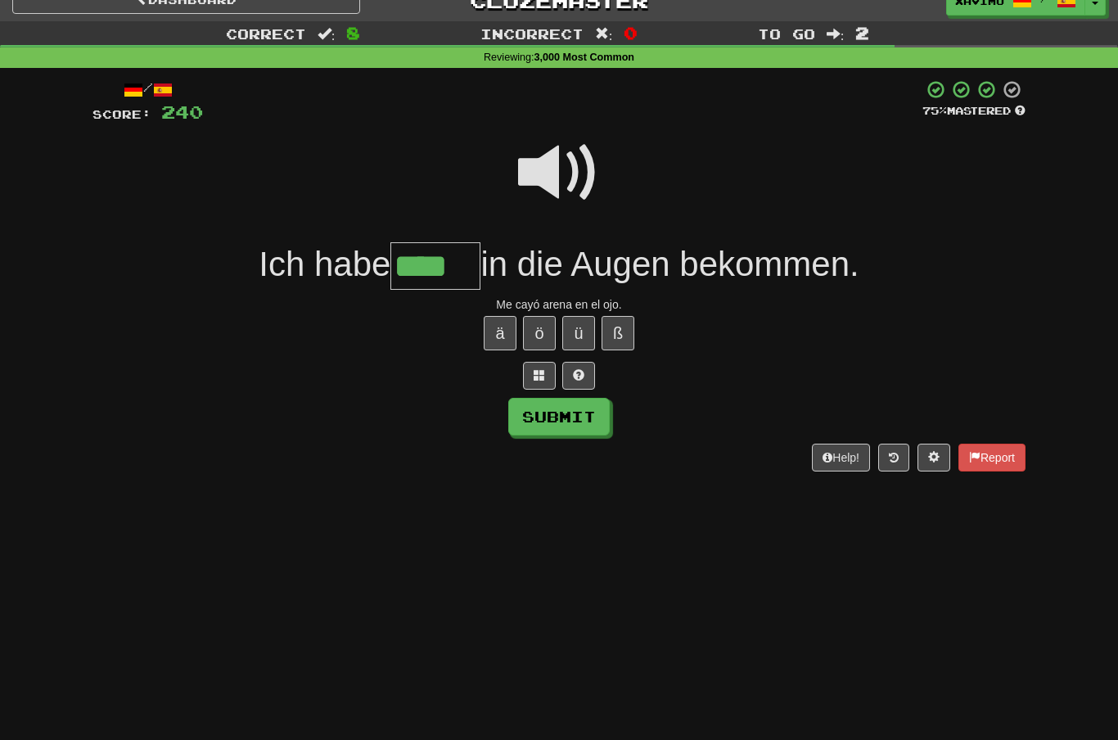
click at [586, 418] on button "Submit" at bounding box center [558, 417] width 101 height 38
type input "****"
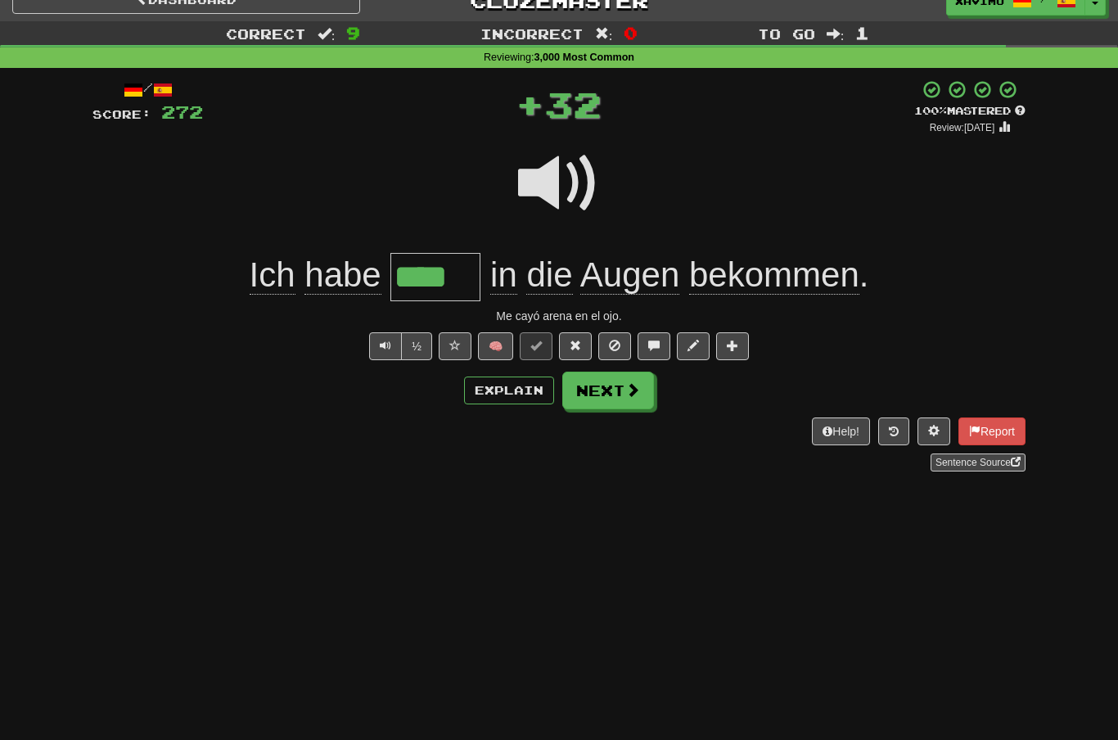
click at [636, 394] on span at bounding box center [632, 389] width 15 height 15
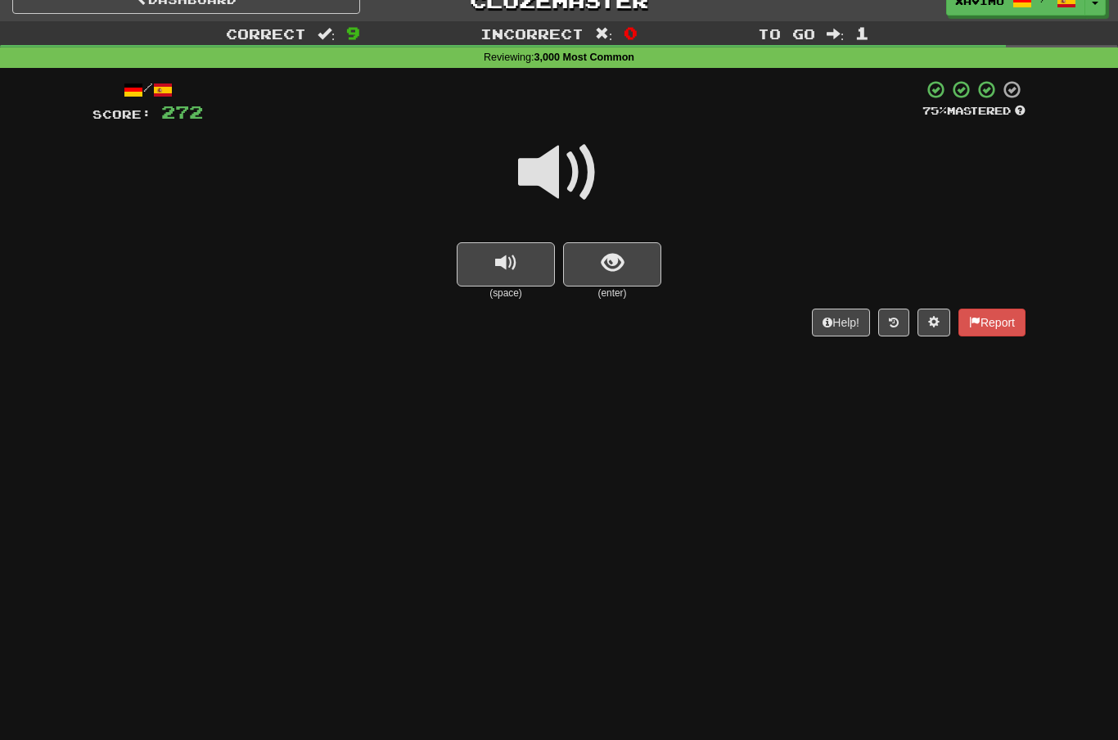
click at [569, 173] on span at bounding box center [559, 173] width 82 height 82
click at [594, 259] on button "show sentence" at bounding box center [612, 264] width 98 height 44
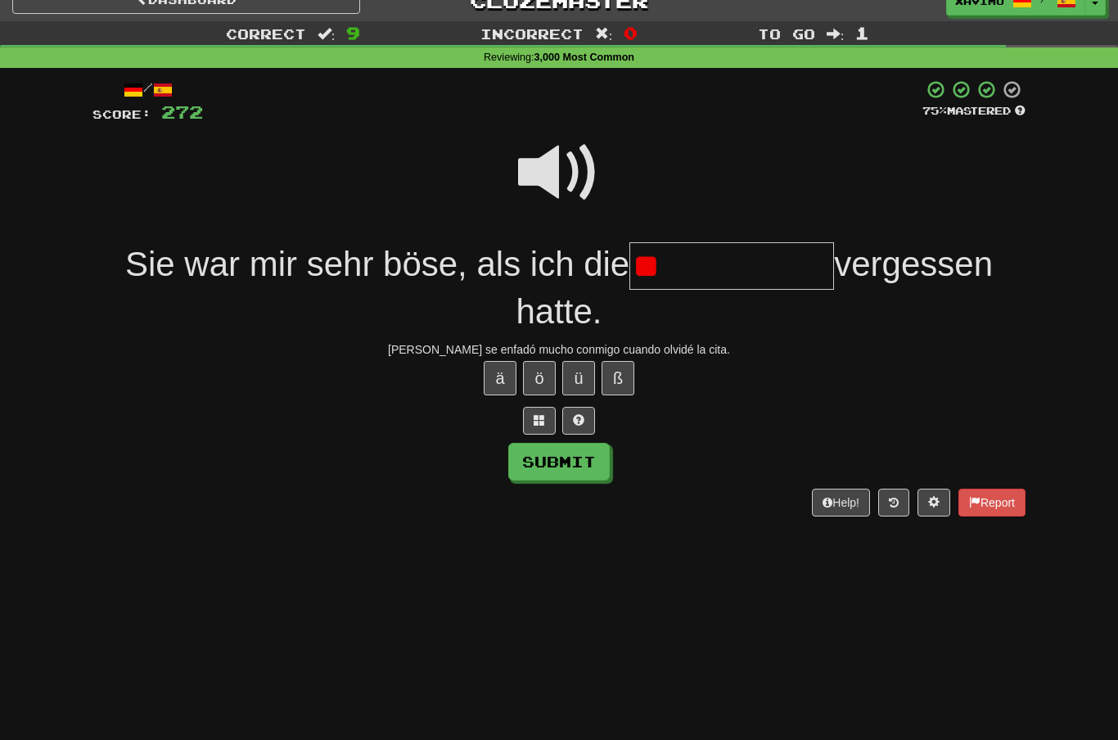
type input "*"
click at [595, 468] on button "Submit" at bounding box center [558, 462] width 101 height 38
type input "**********"
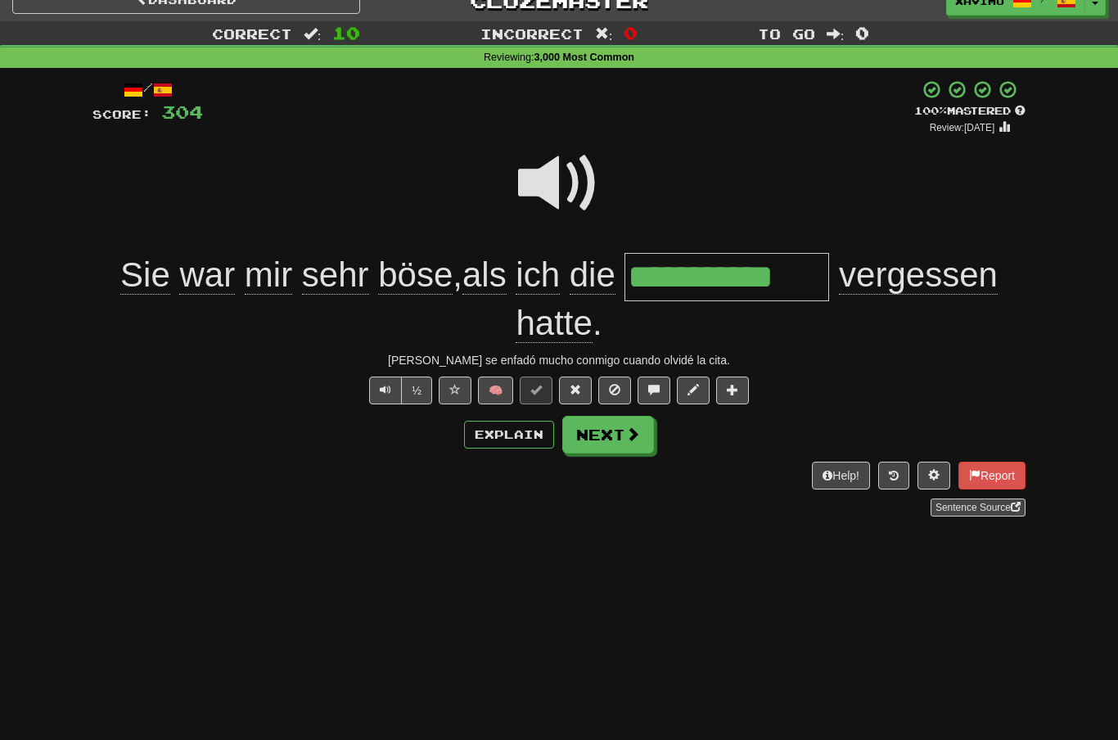
click at [634, 434] on span at bounding box center [632, 433] width 15 height 15
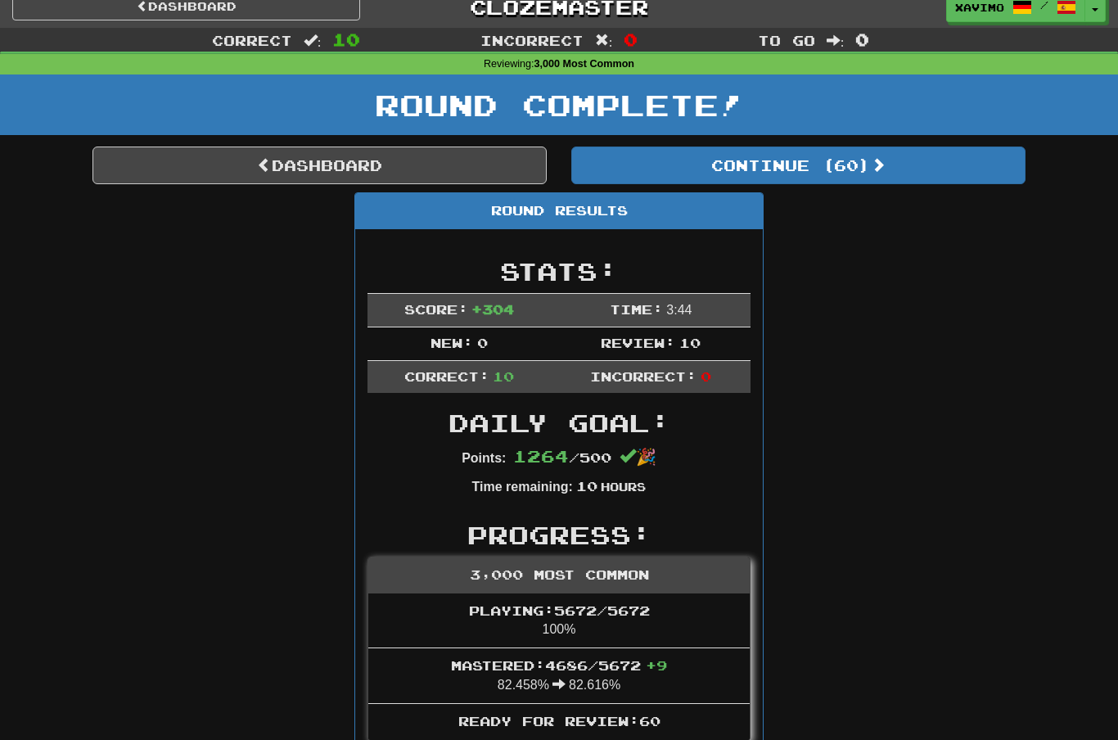
scroll to position [0, 0]
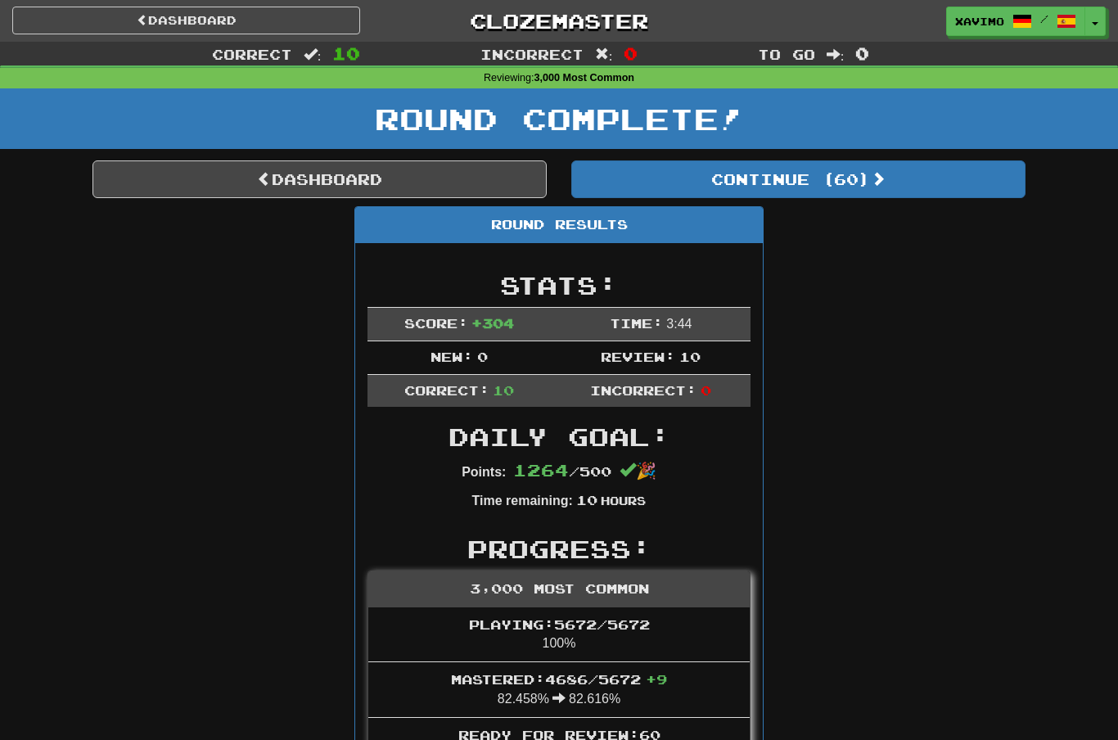
click at [430, 186] on link "Dashboard" at bounding box center [319, 179] width 454 height 38
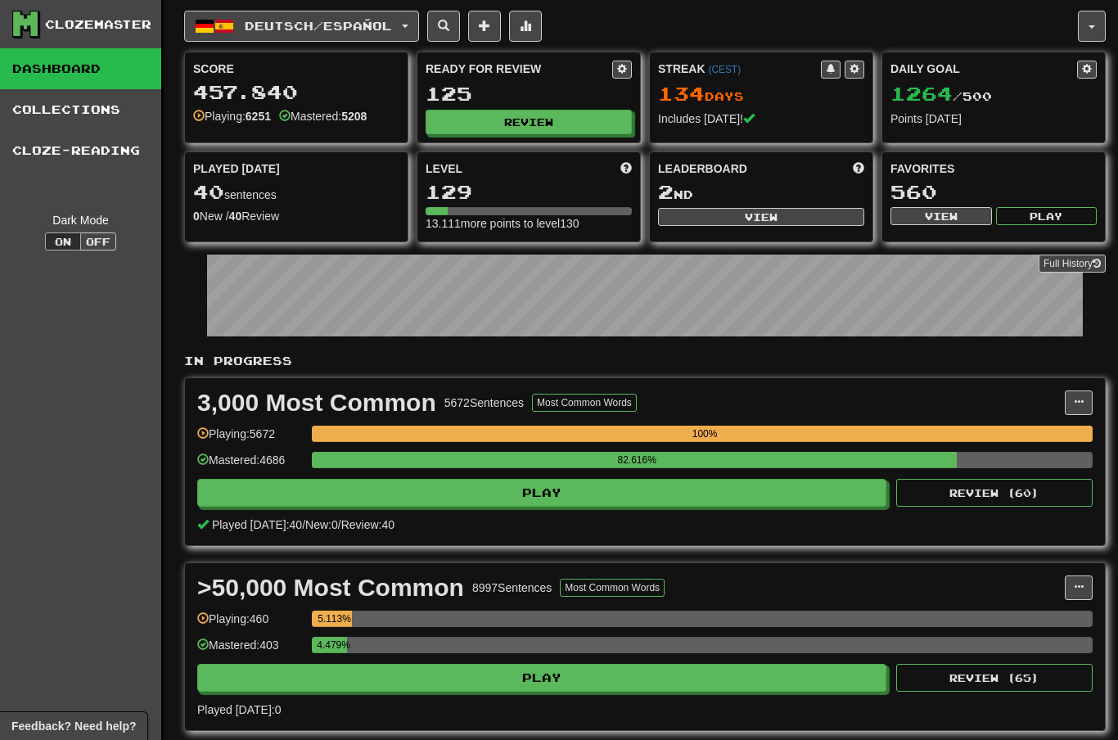
click at [757, 216] on button "View" at bounding box center [761, 217] width 206 height 18
select select "**********"
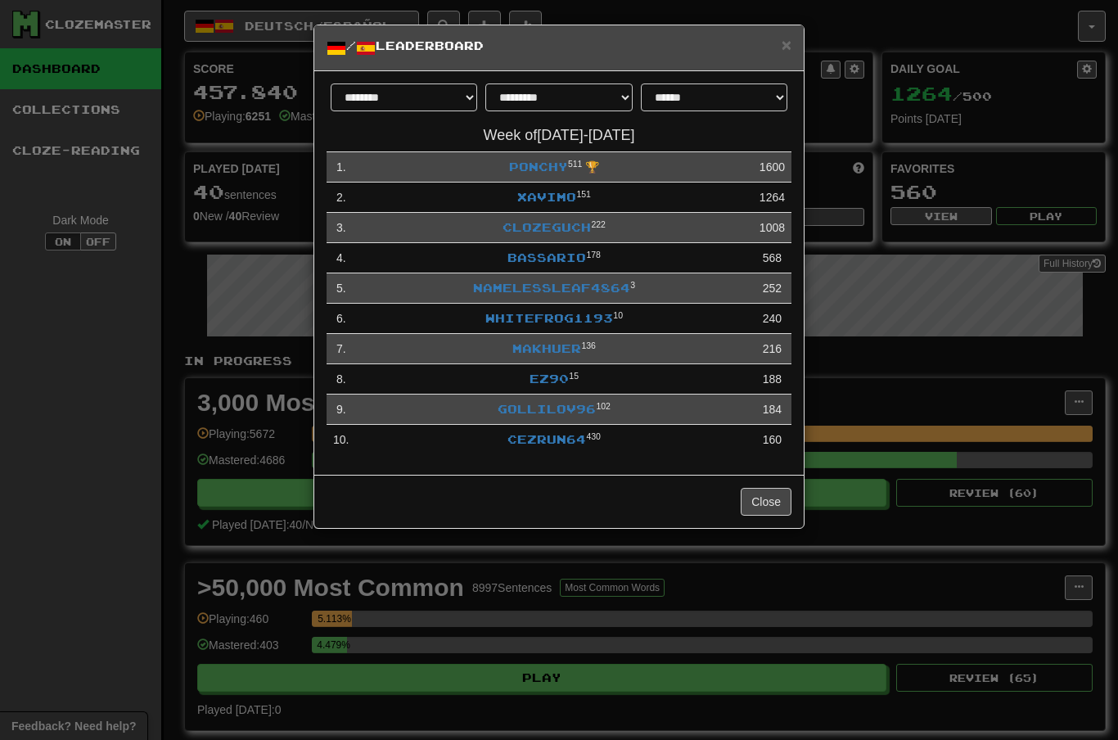
click at [783, 41] on span "×" at bounding box center [787, 44] width 10 height 19
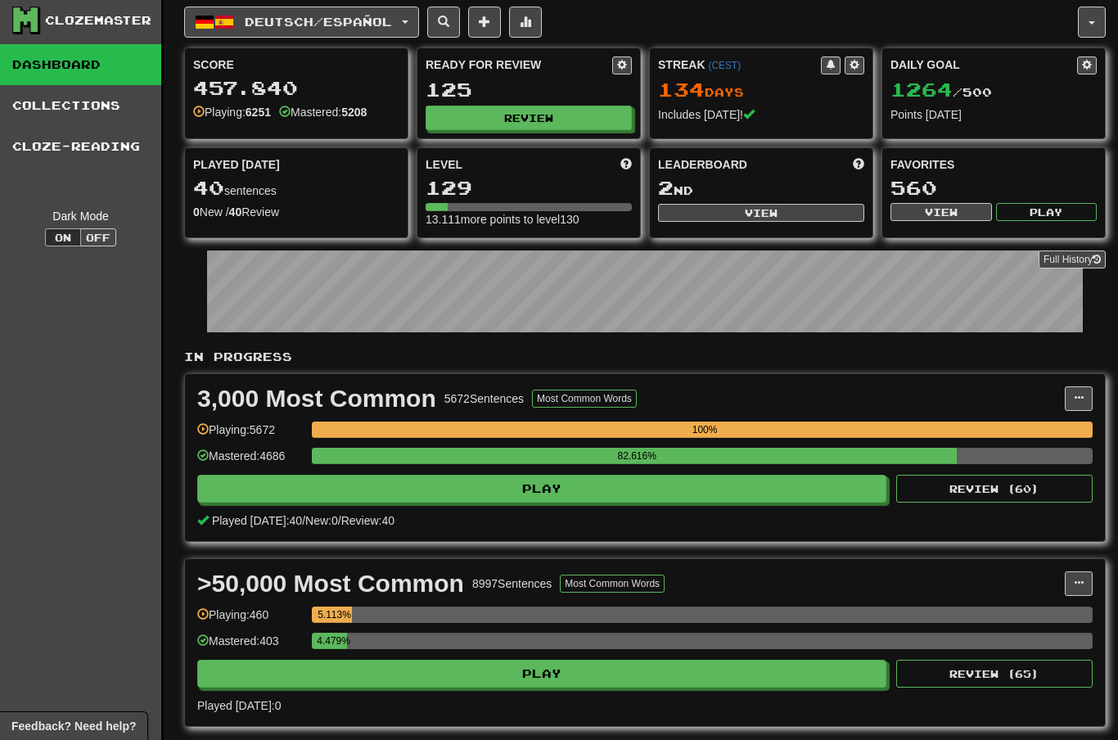
scroll to position [40, 0]
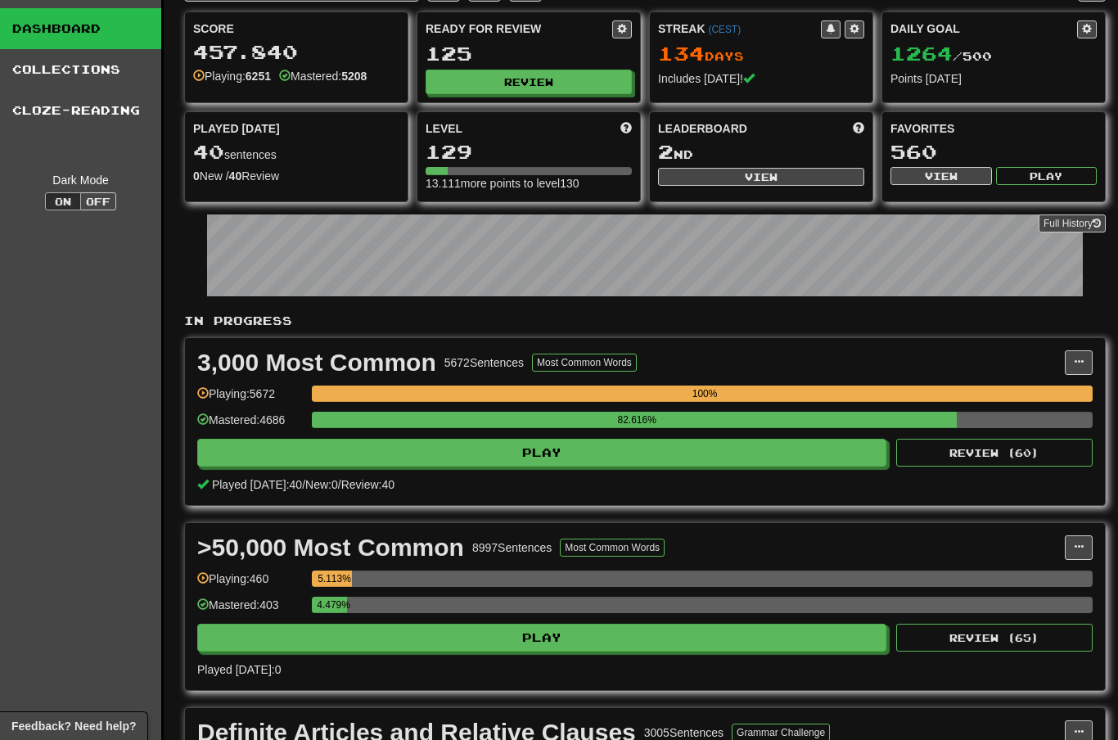
click at [554, 65] on div "Ready for Review 125 Review" at bounding box center [528, 57] width 223 height 90
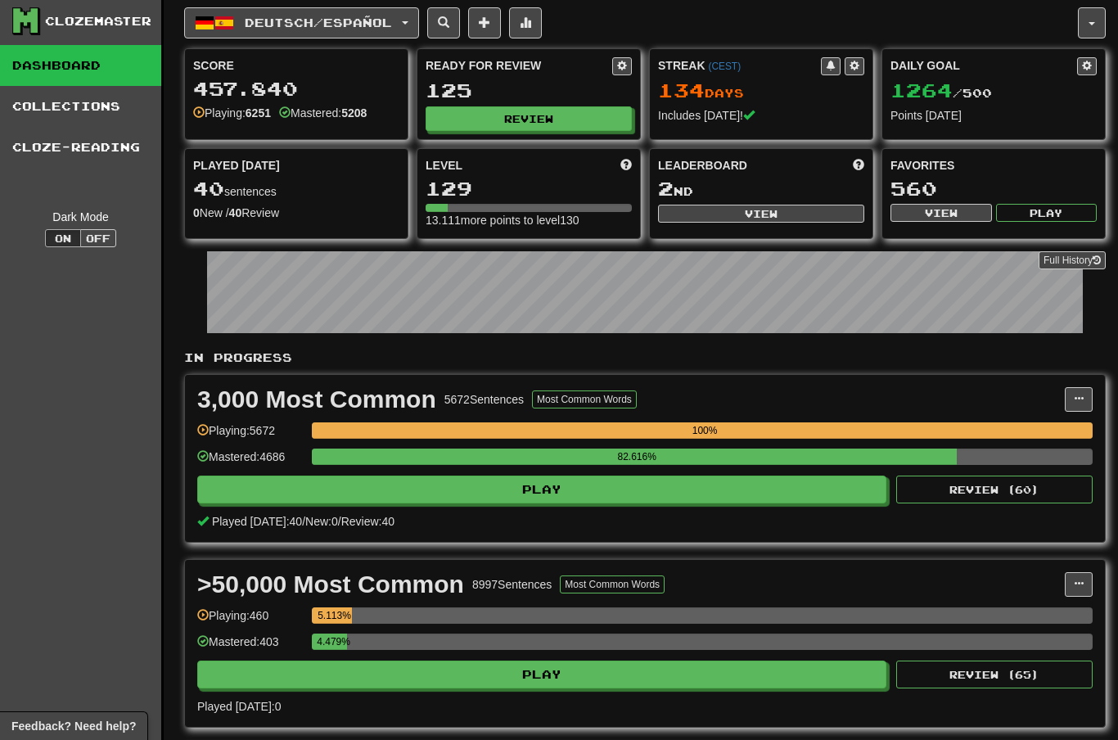
scroll to position [0, 0]
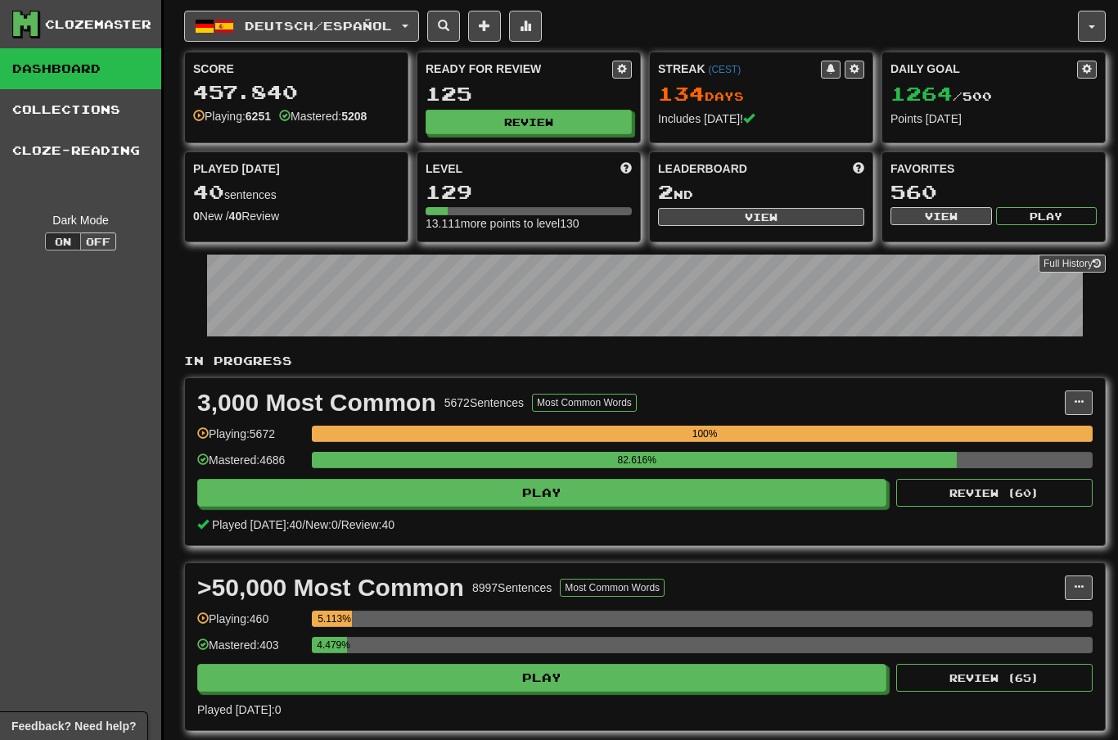
click at [542, 13] on button at bounding box center [525, 26] width 33 height 31
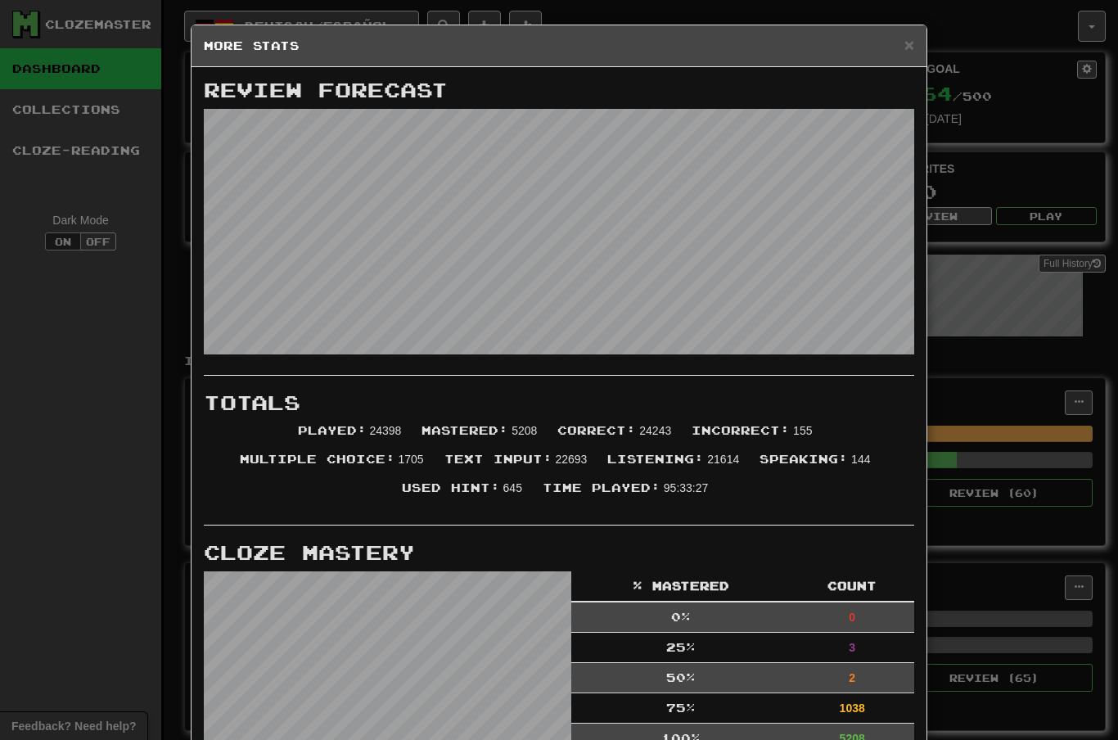
scroll to position [-1, 0]
click at [910, 44] on span "×" at bounding box center [909, 44] width 10 height 19
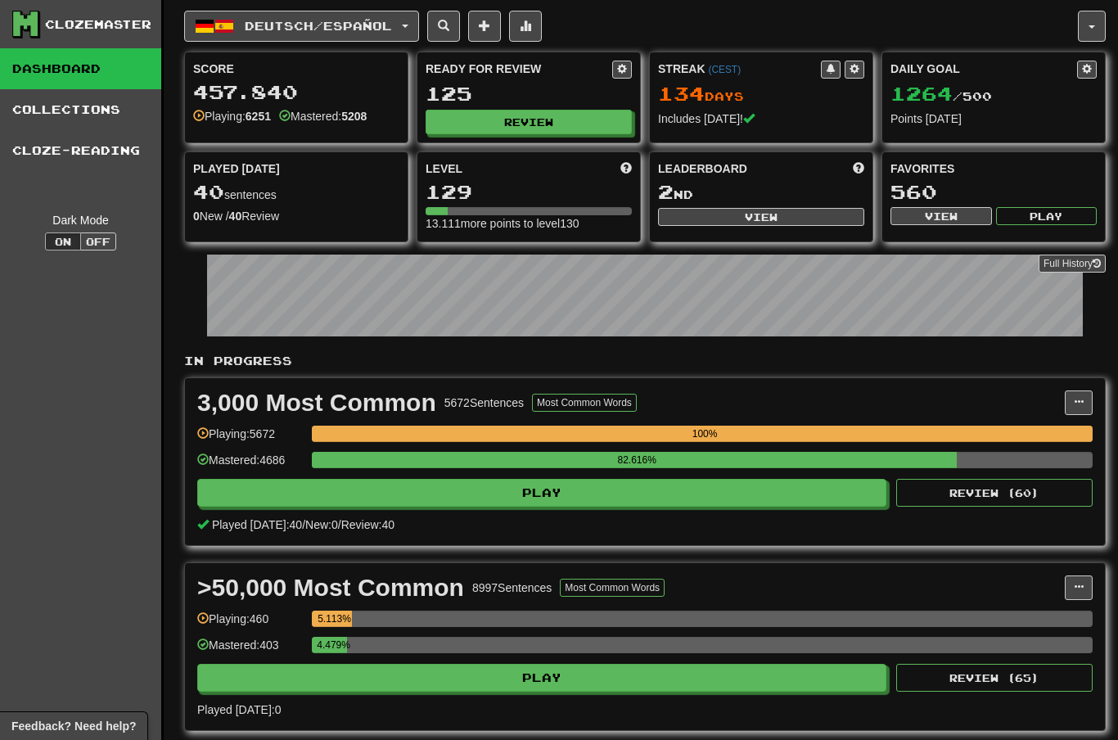
click at [521, 116] on button "Review" at bounding box center [529, 122] width 206 height 25
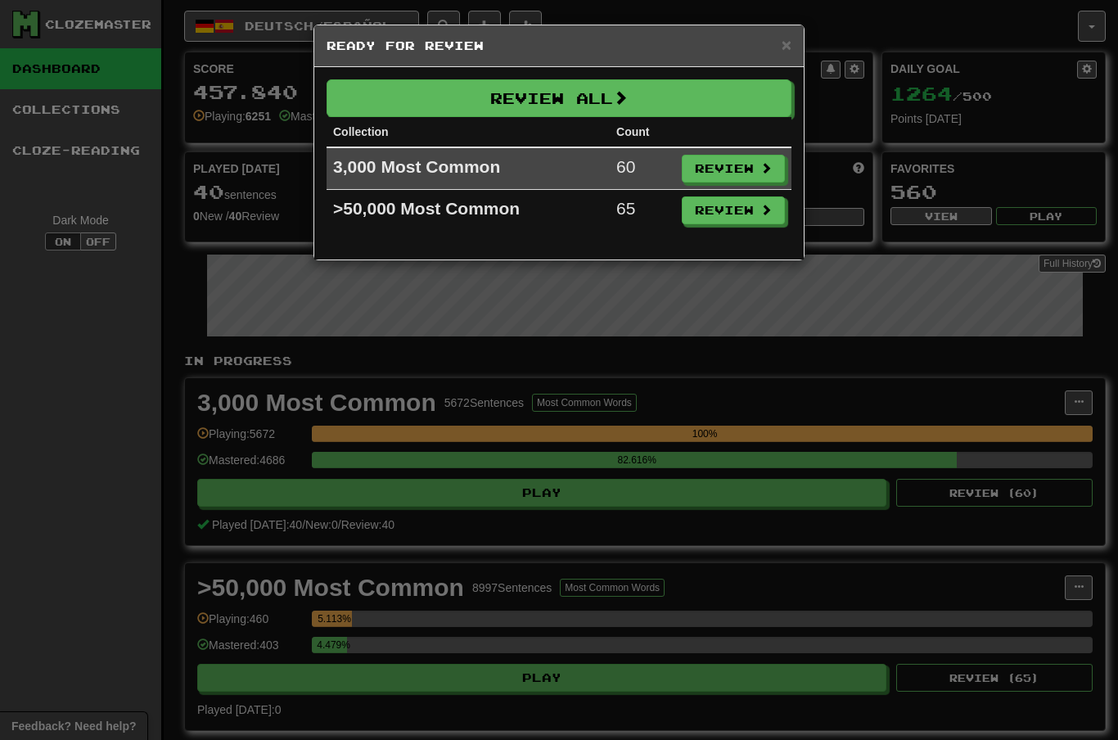
click at [750, 168] on button "Review" at bounding box center [733, 169] width 103 height 28
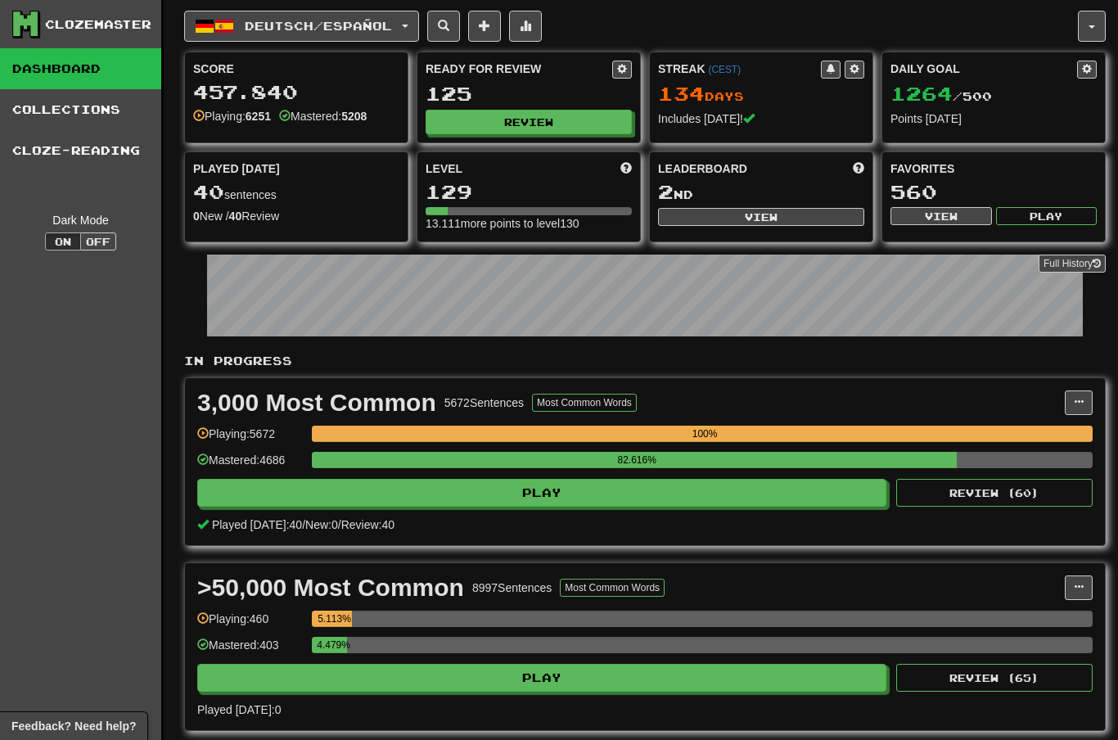
select select "**"
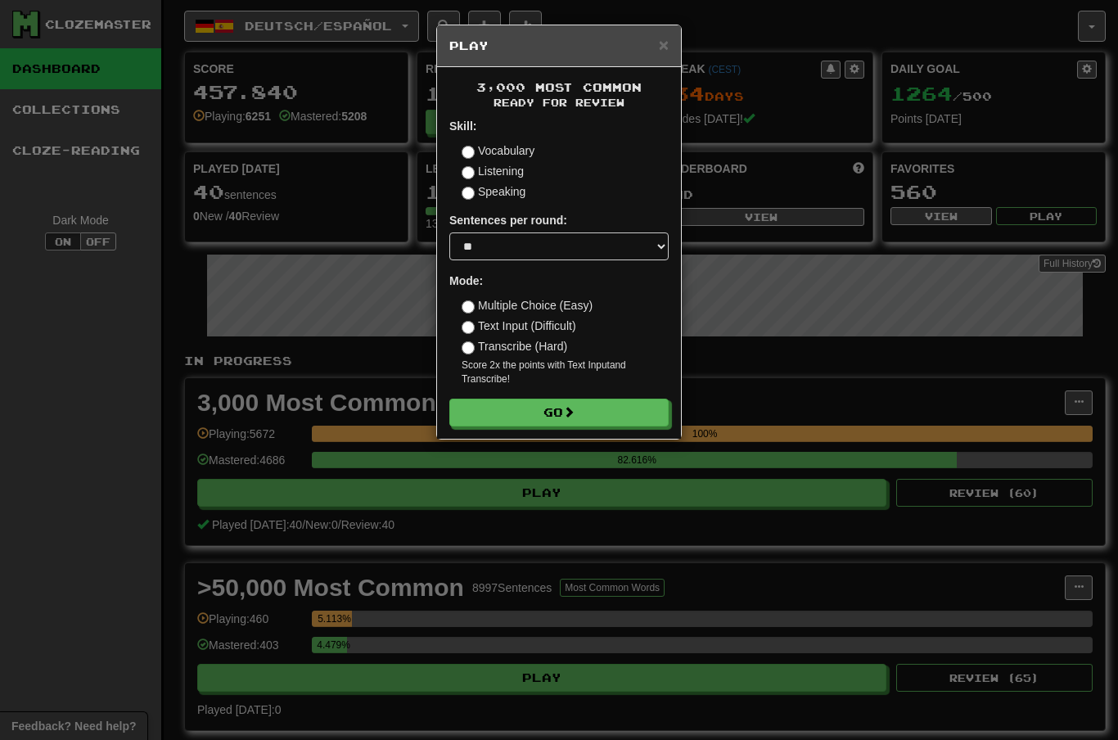
click at [570, 418] on button "Go" at bounding box center [558, 413] width 219 height 28
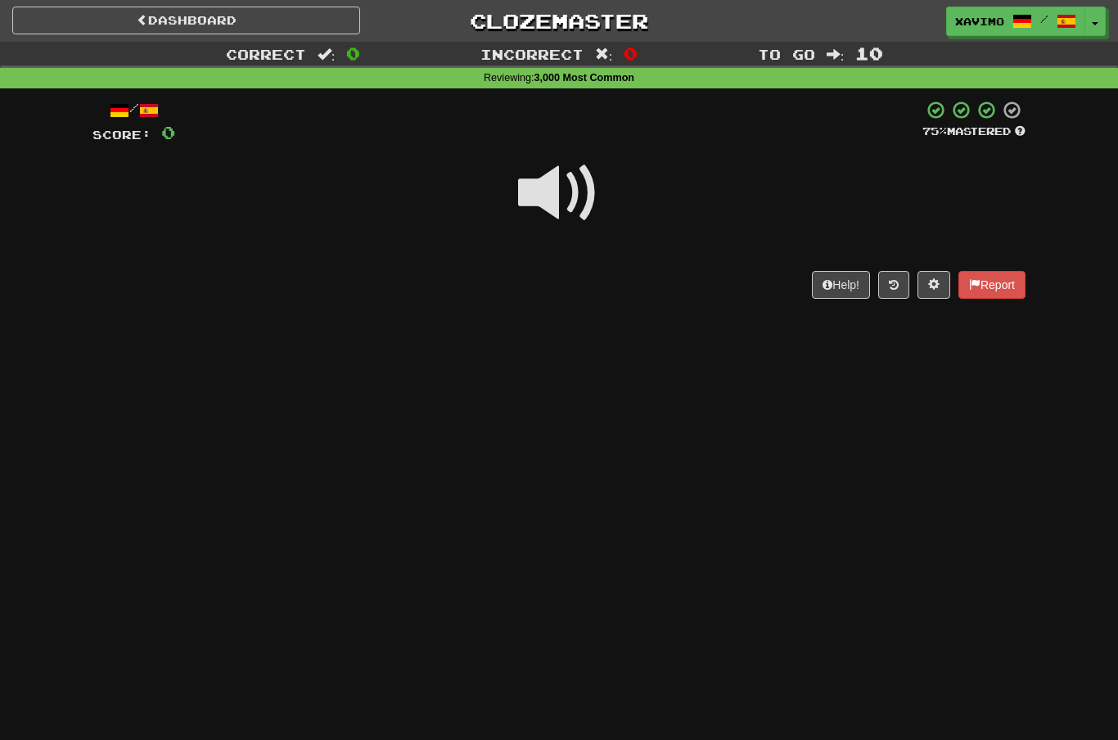
click at [564, 187] on span at bounding box center [559, 193] width 82 height 82
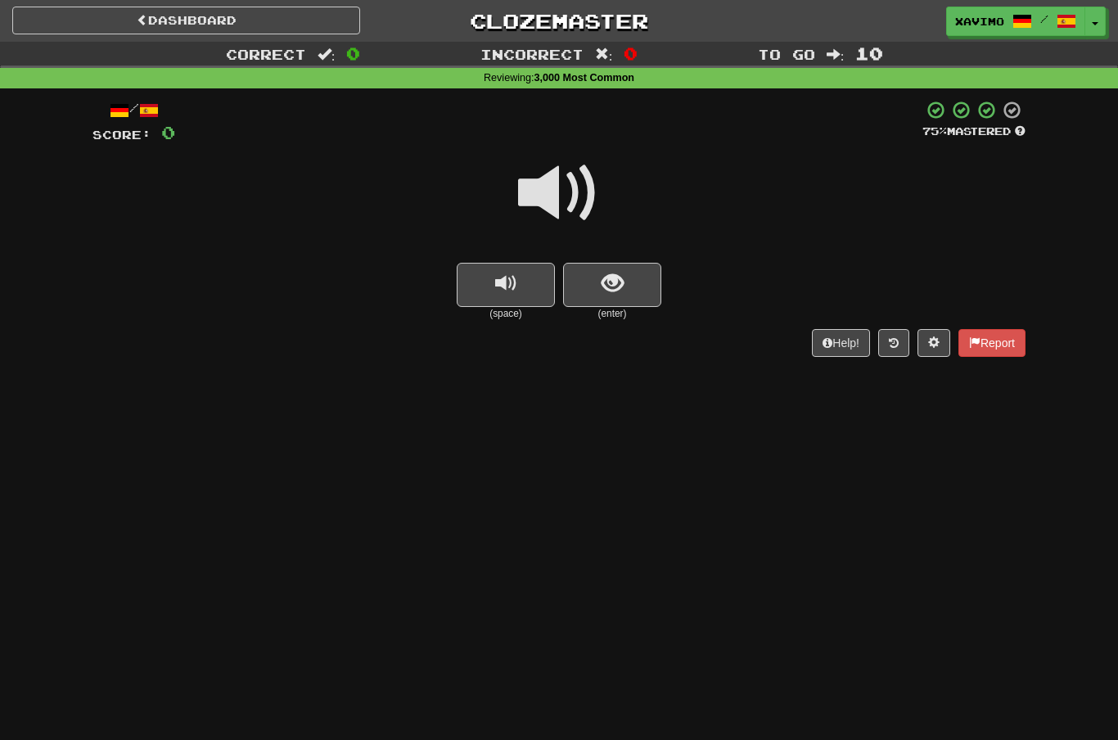
click at [569, 164] on span at bounding box center [559, 193] width 82 height 82
click at [607, 280] on span "show sentence" at bounding box center [612, 284] width 22 height 22
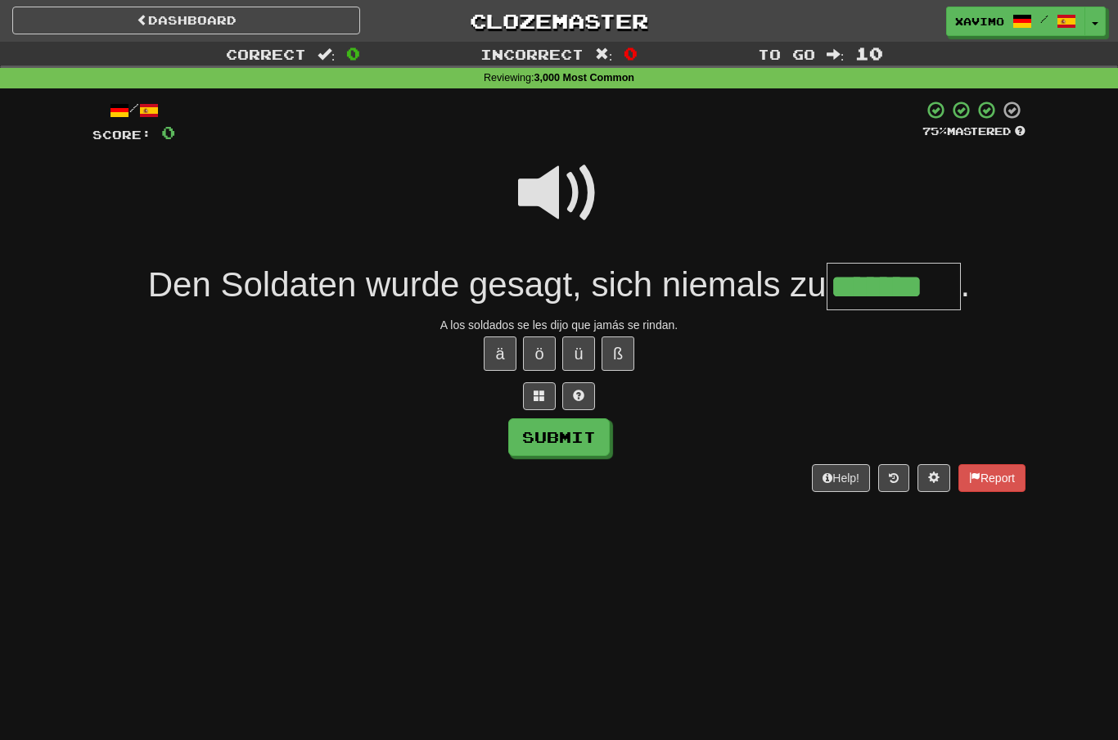
type input "*******"
click at [592, 443] on button "Submit" at bounding box center [558, 437] width 101 height 38
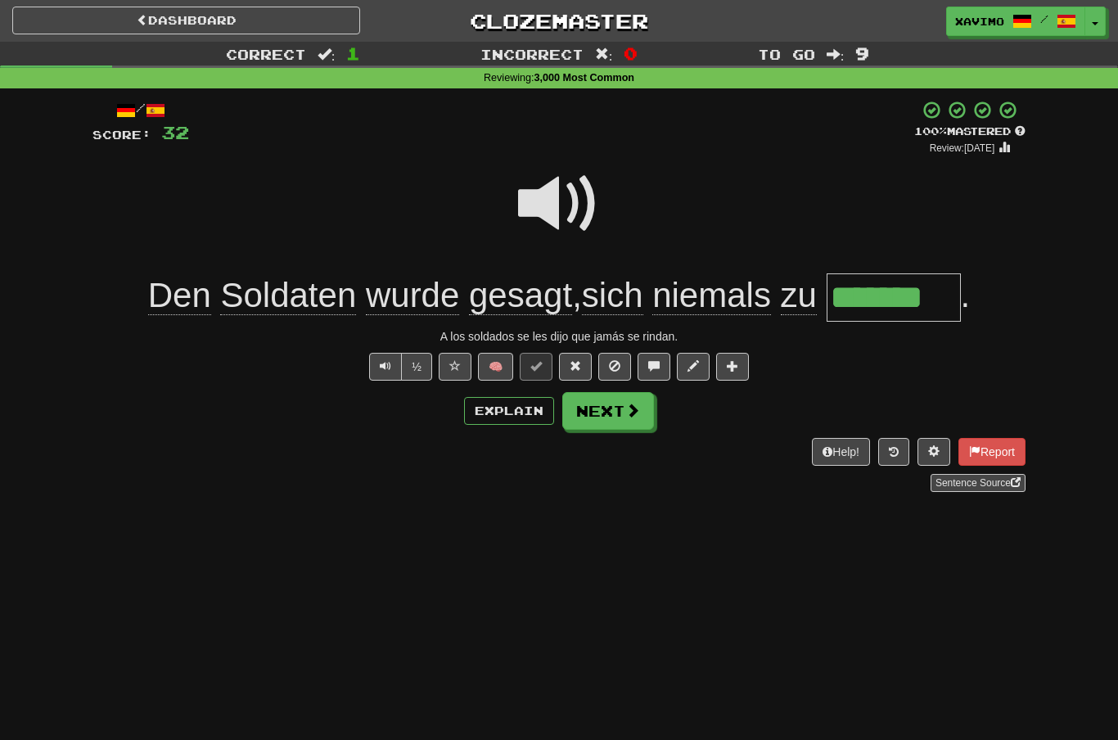
click at [633, 412] on span at bounding box center [632, 410] width 15 height 15
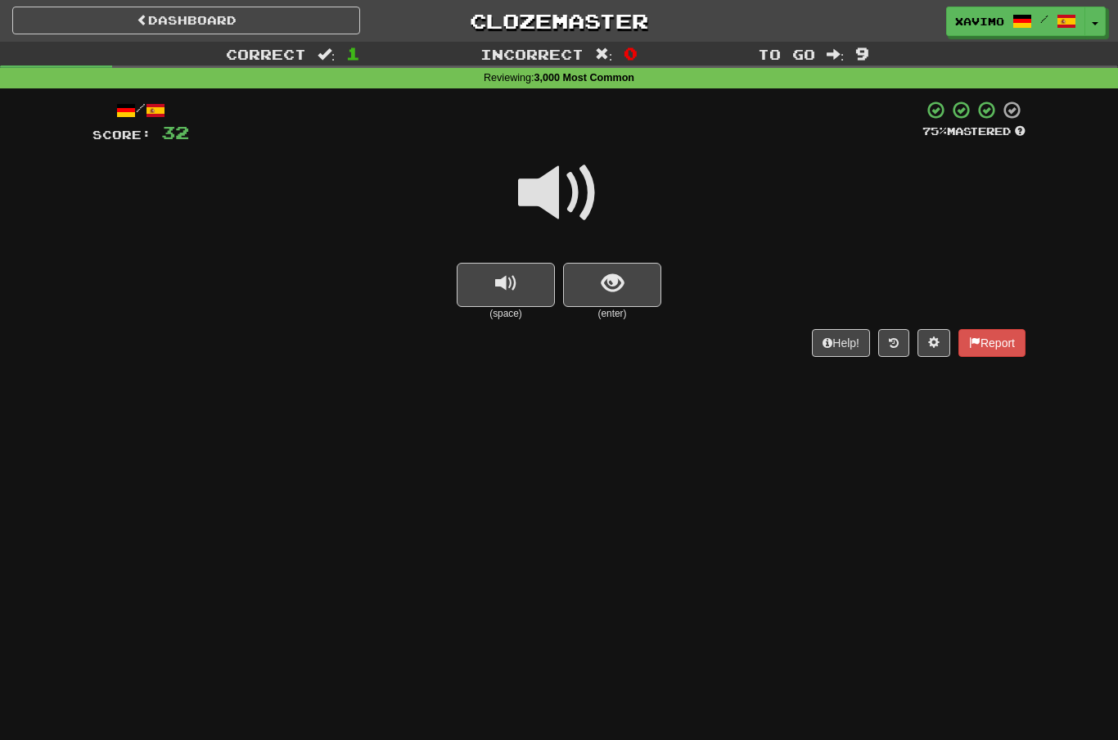
click at [565, 187] on span at bounding box center [559, 193] width 82 height 82
click at [591, 283] on button "show sentence" at bounding box center [612, 285] width 98 height 44
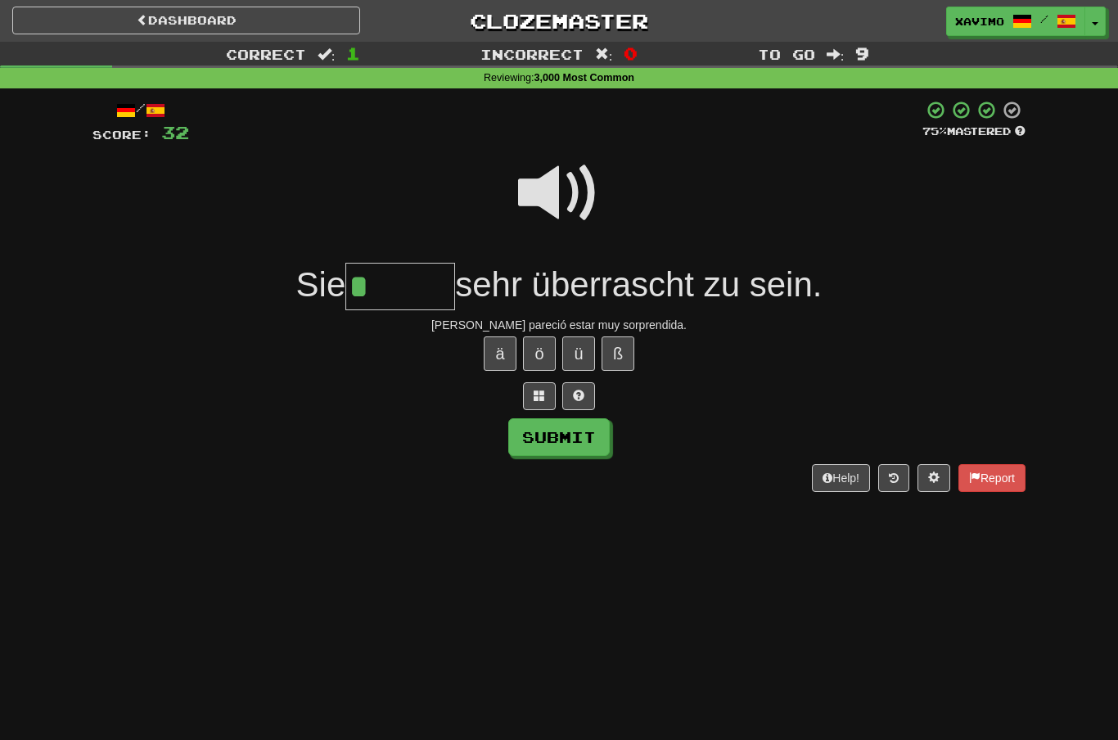
click at [496, 344] on button "ä" at bounding box center [500, 353] width 33 height 34
click at [624, 351] on button "ß" at bounding box center [617, 353] width 33 height 34
type input "******"
click at [579, 442] on button "Submit" at bounding box center [558, 437] width 101 height 38
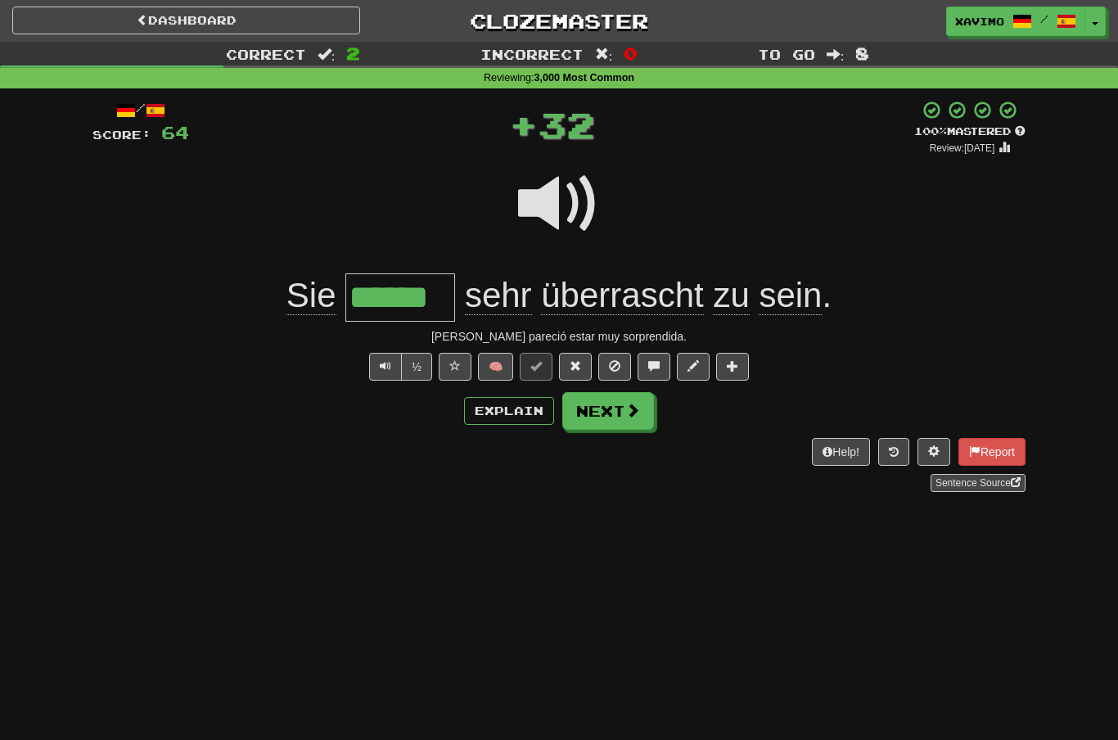
click at [633, 418] on button "Next" at bounding box center [608, 411] width 92 height 38
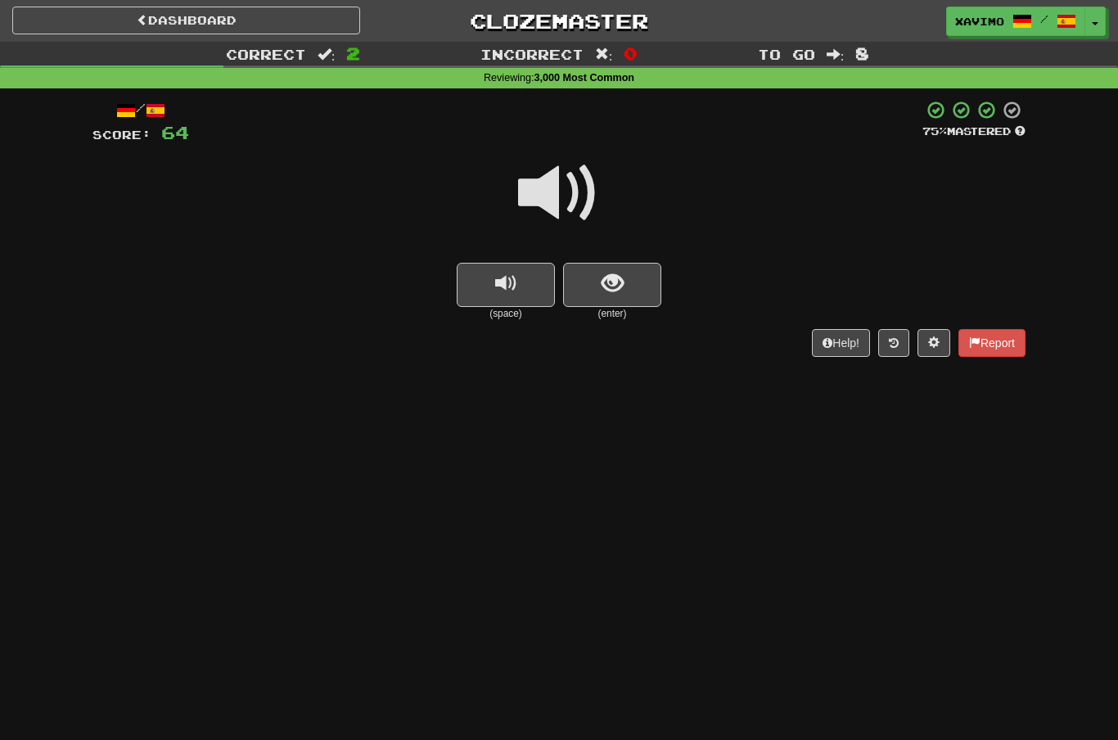
click at [565, 196] on span at bounding box center [559, 193] width 82 height 82
click at [595, 279] on button "show sentence" at bounding box center [612, 285] width 98 height 44
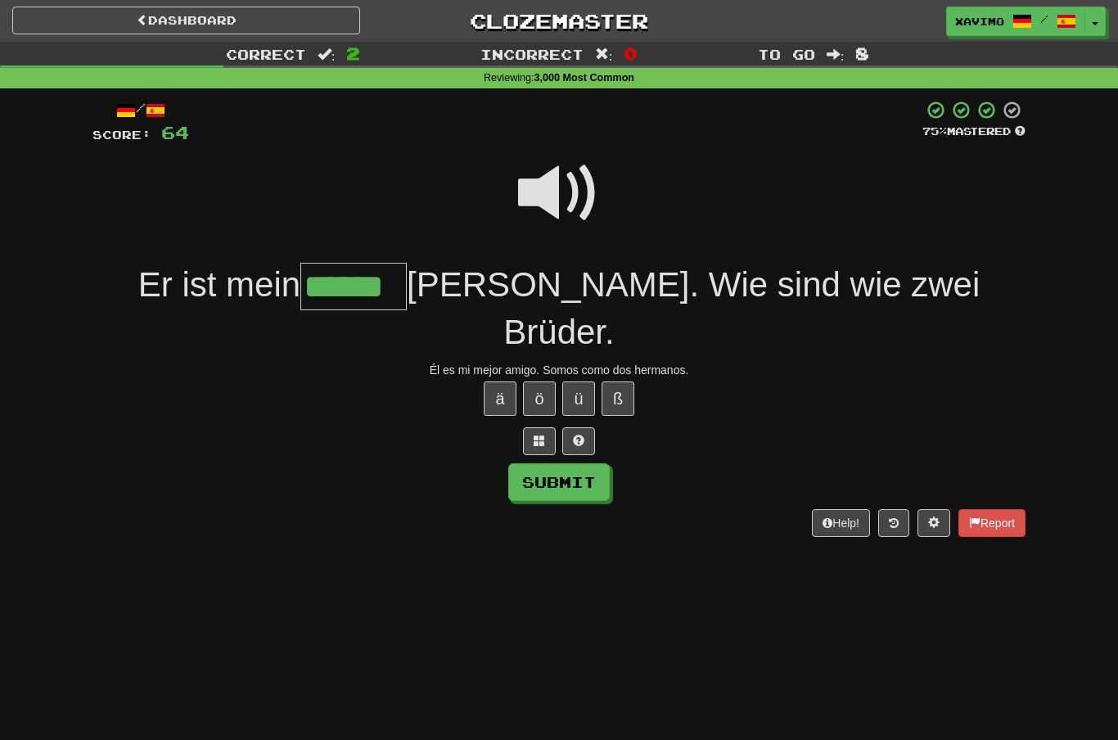
type input "******"
click at [595, 463] on button "Submit" at bounding box center [558, 482] width 101 height 38
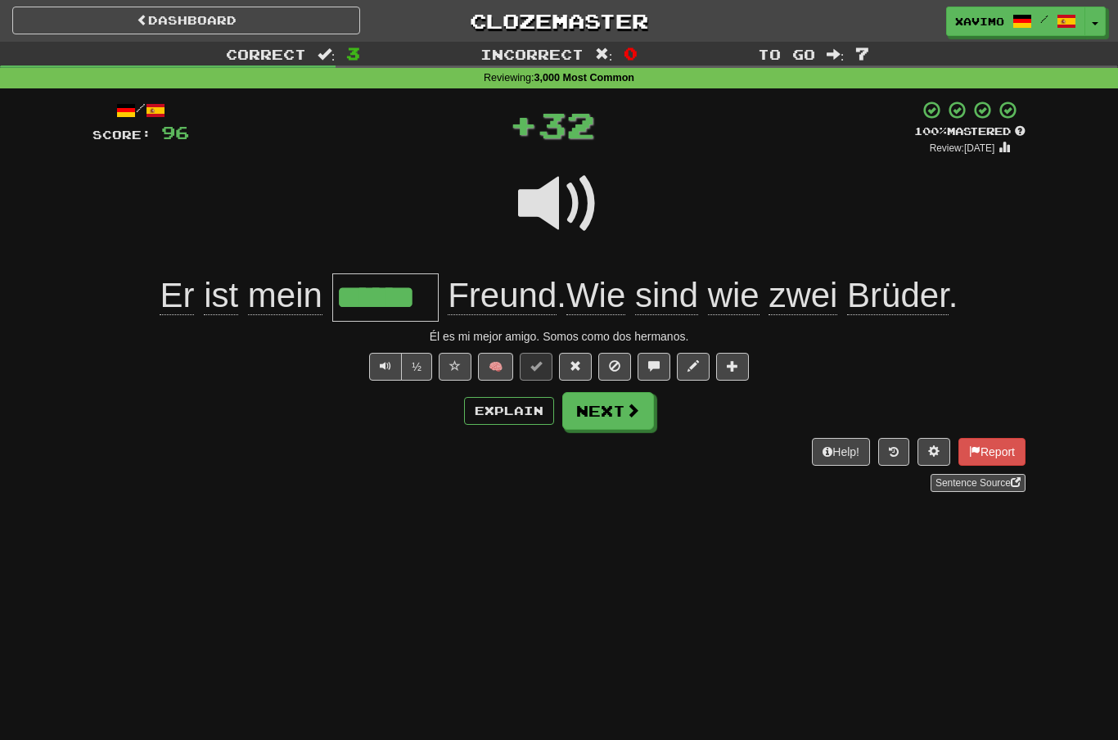
click at [628, 408] on span at bounding box center [632, 410] width 15 height 15
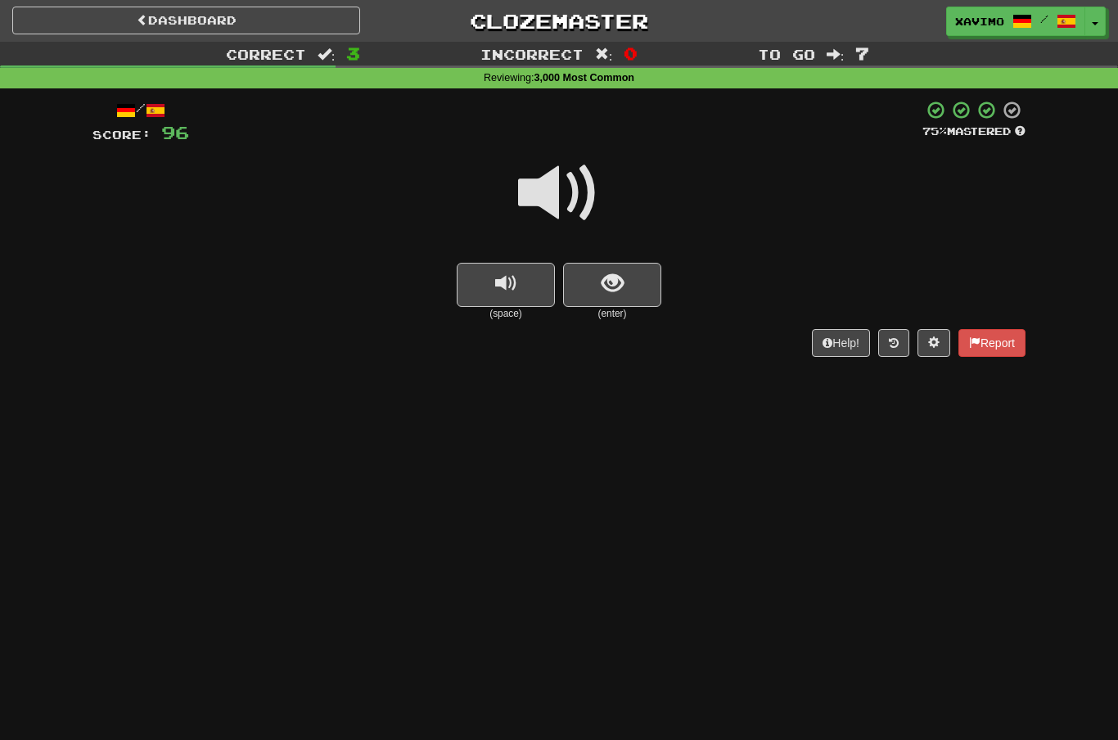
click at [566, 196] on span at bounding box center [559, 193] width 82 height 82
click at [593, 274] on button "show sentence" at bounding box center [612, 285] width 98 height 44
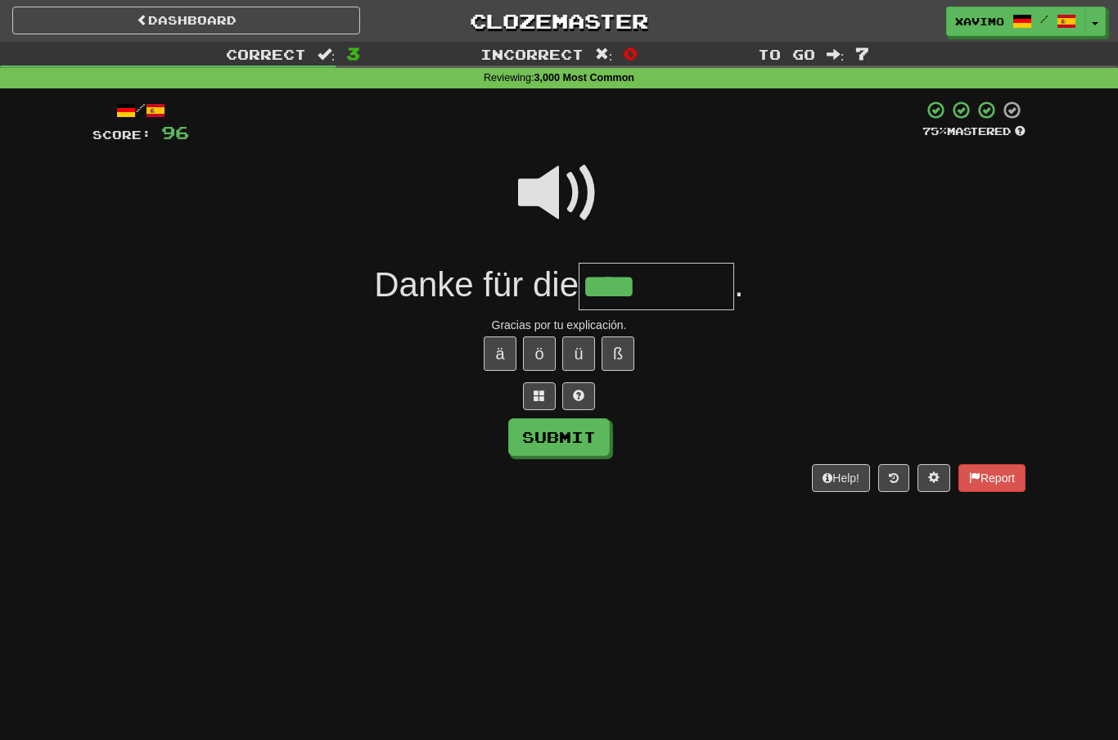
click at [500, 355] on button "ä" at bounding box center [500, 353] width 33 height 34
click at [583, 435] on button "Submit" at bounding box center [558, 437] width 101 height 38
type input "*********"
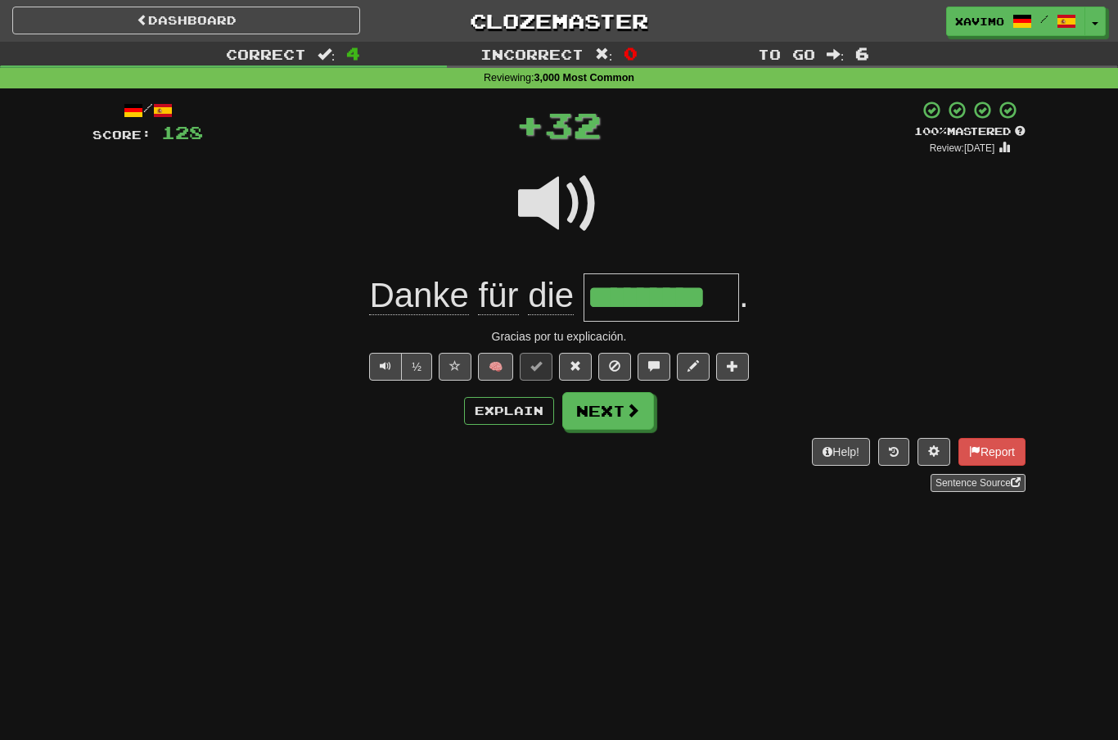
click at [637, 412] on span at bounding box center [632, 410] width 15 height 15
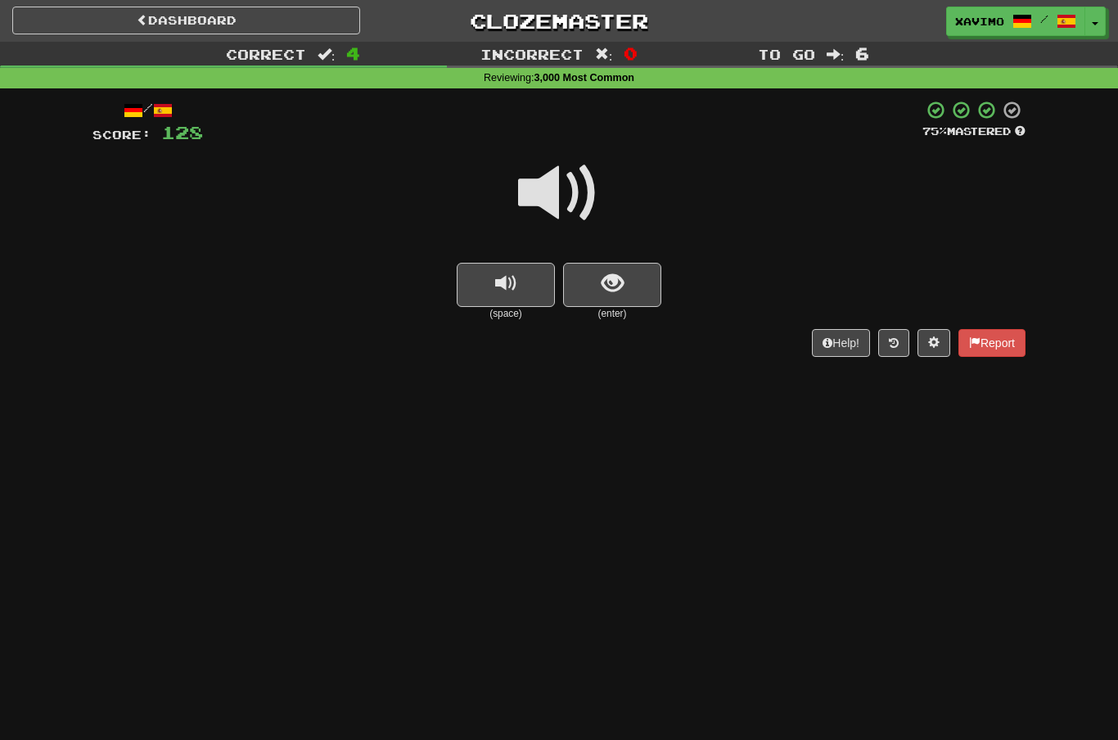
click at [572, 193] on span at bounding box center [559, 193] width 82 height 82
click at [598, 263] on button "show sentence" at bounding box center [612, 285] width 98 height 44
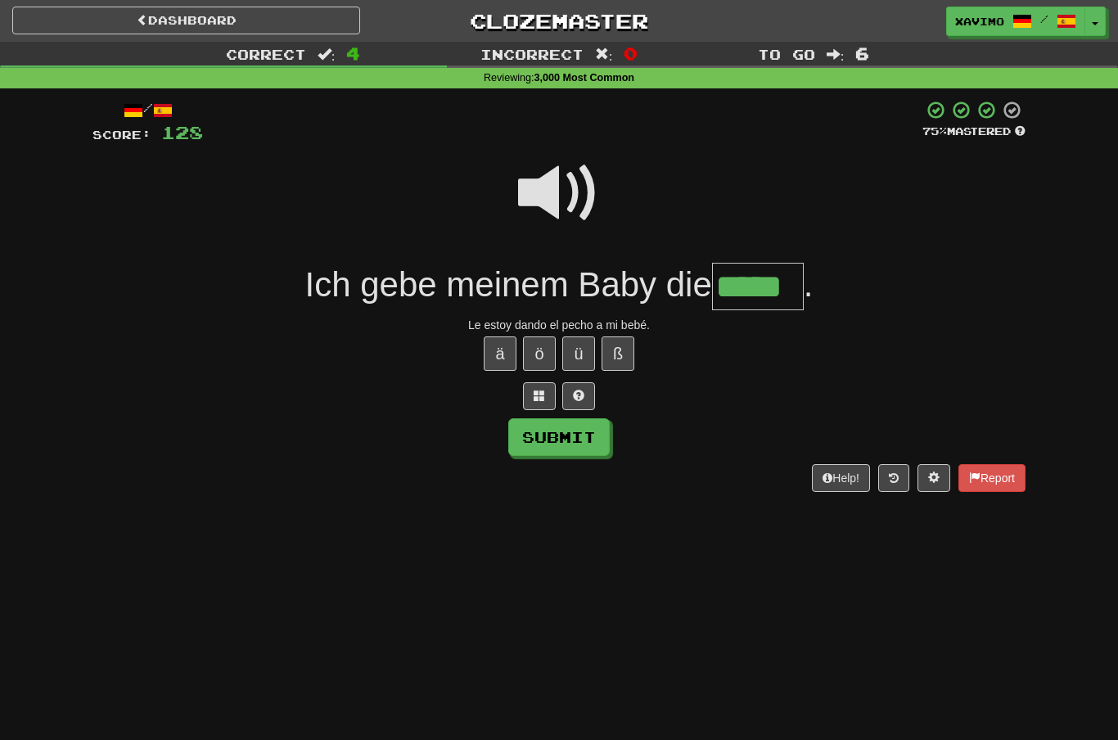
click at [590, 441] on button "Submit" at bounding box center [558, 437] width 101 height 38
type input "*****"
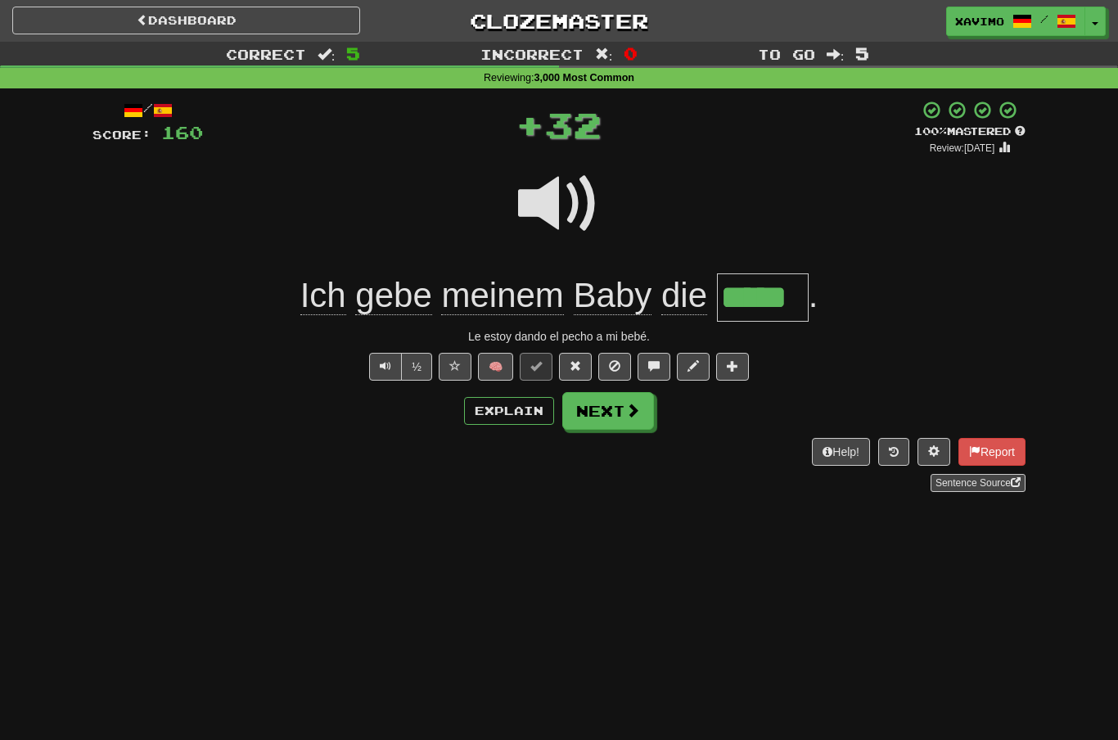
click at [640, 412] on button "Next" at bounding box center [608, 411] width 92 height 38
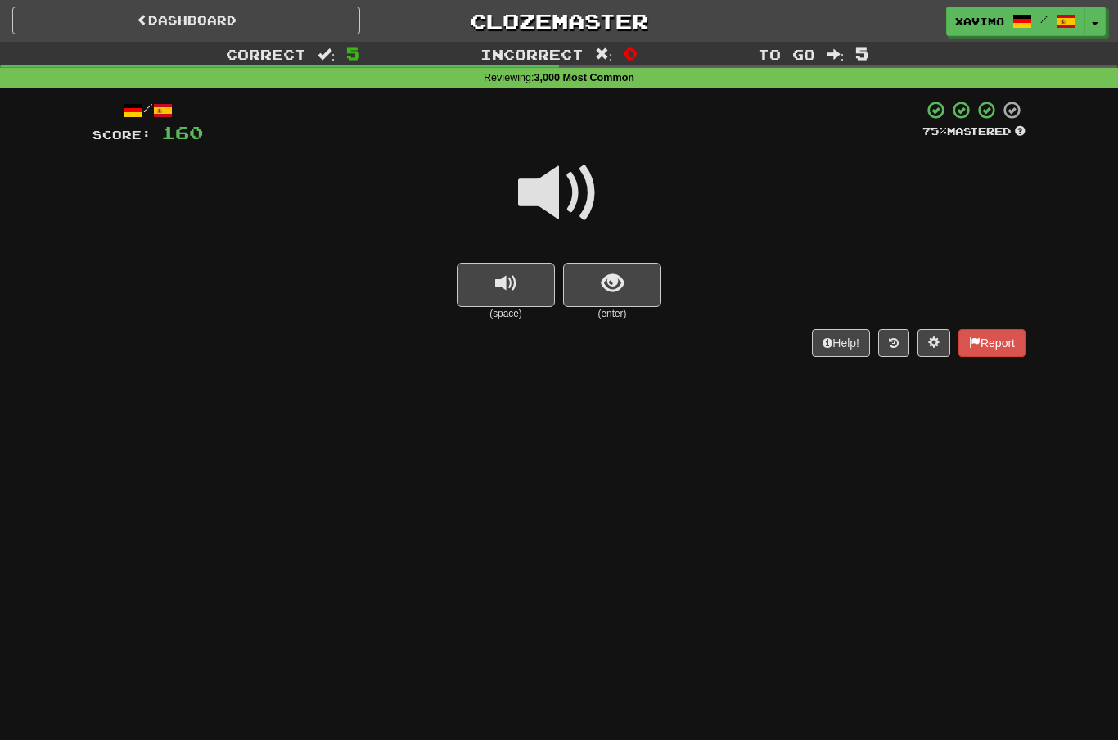
click at [560, 191] on span at bounding box center [559, 193] width 82 height 82
click at [592, 259] on div at bounding box center [558, 204] width 933 height 117
click at [611, 283] on span "show sentence" at bounding box center [612, 284] width 22 height 22
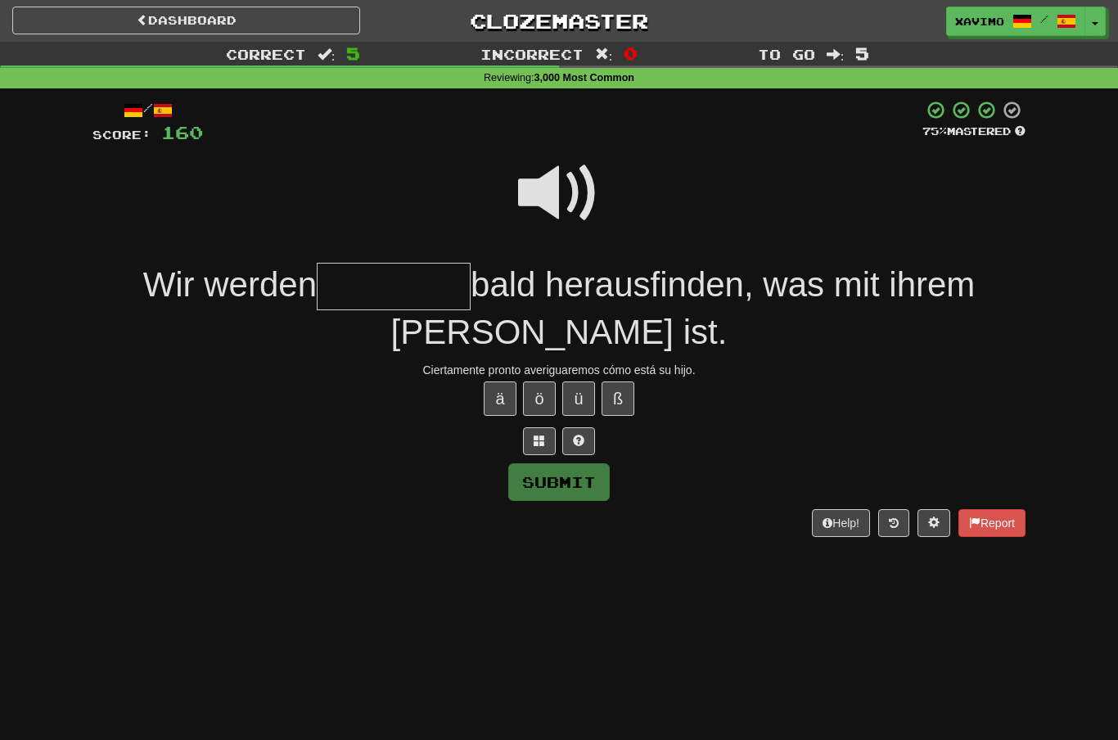
click at [577, 193] on span at bounding box center [559, 193] width 82 height 82
click at [356, 284] on input "text" at bounding box center [394, 287] width 154 height 48
type input "*"
click at [550, 202] on span at bounding box center [559, 193] width 82 height 82
click at [350, 288] on input "text" at bounding box center [394, 287] width 154 height 48
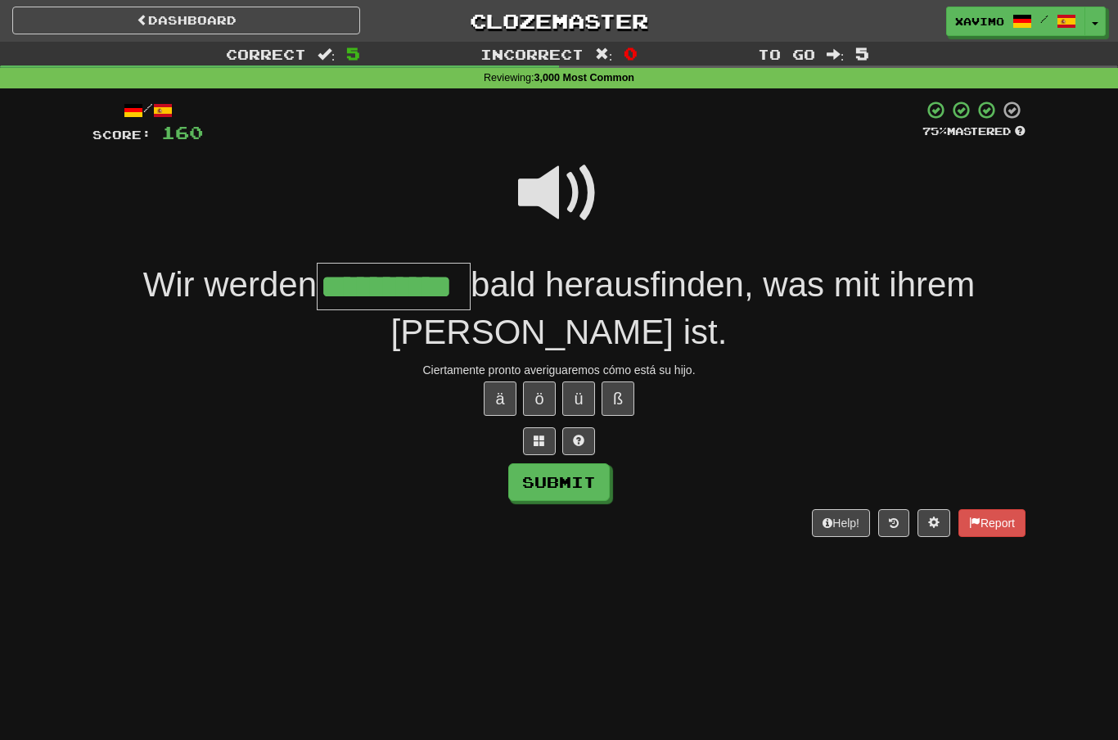
type input "**********"
click at [578, 481] on button "Submit" at bounding box center [558, 482] width 101 height 38
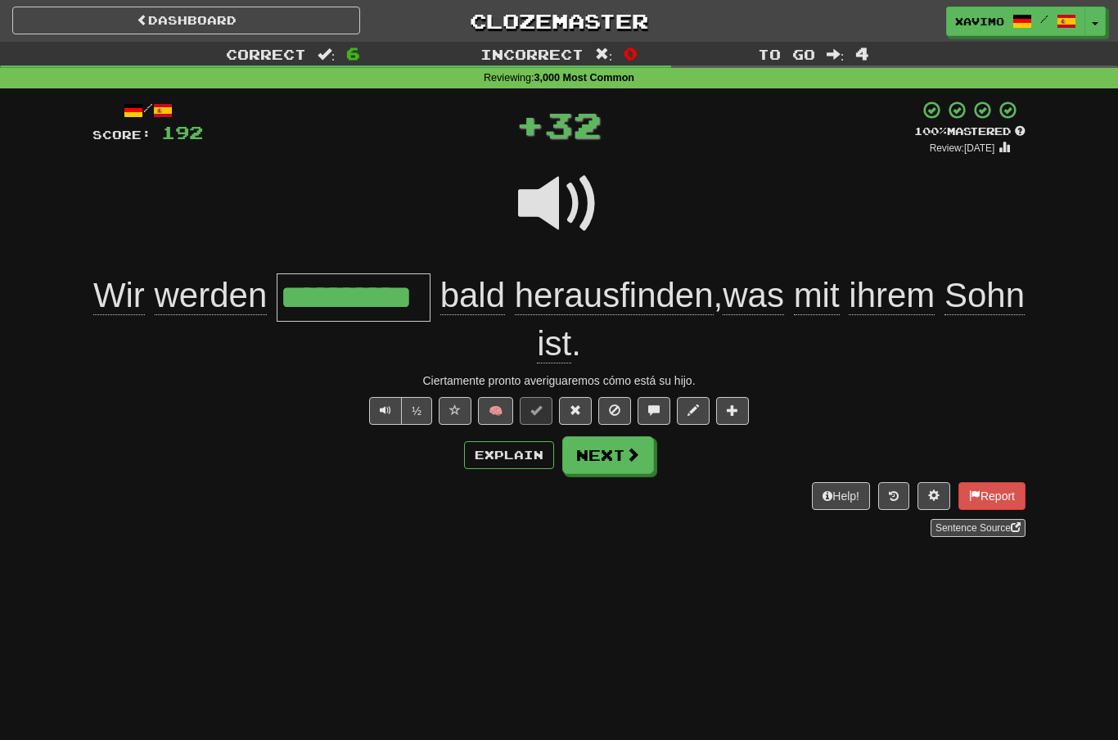
click at [625, 460] on span at bounding box center [632, 454] width 15 height 15
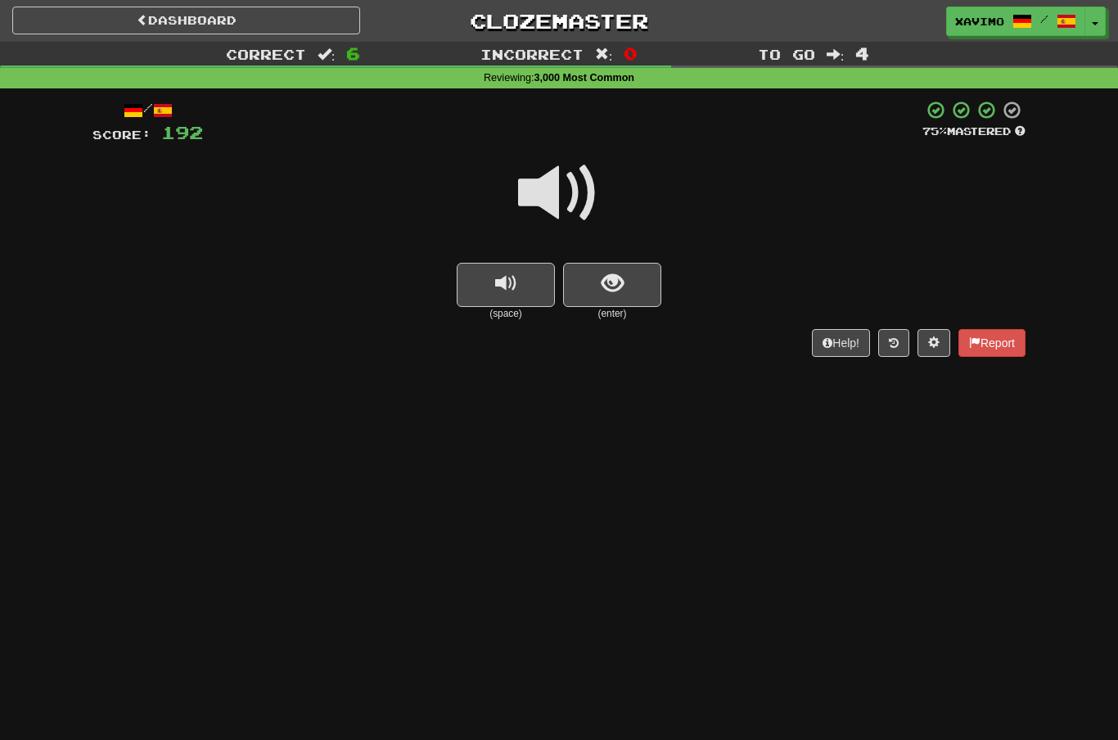
click at [548, 197] on span at bounding box center [559, 193] width 82 height 82
click at [592, 280] on button "show sentence" at bounding box center [612, 285] width 98 height 44
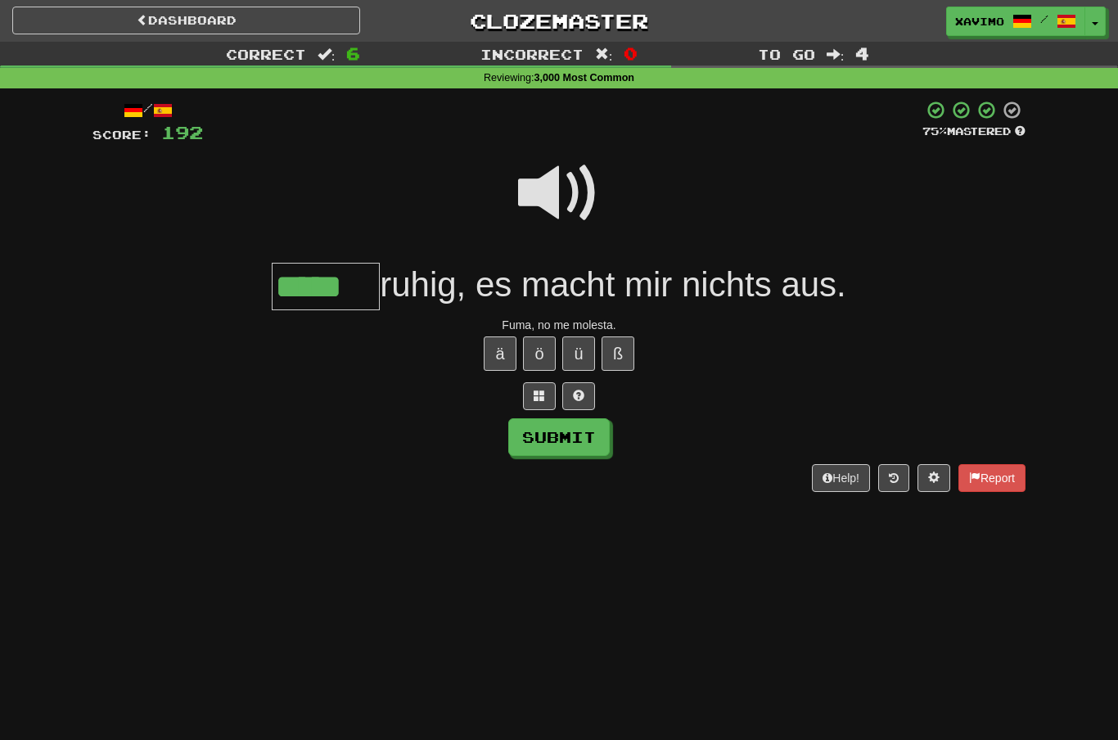
click at [571, 434] on button "Submit" at bounding box center [558, 437] width 101 height 38
type input "*****"
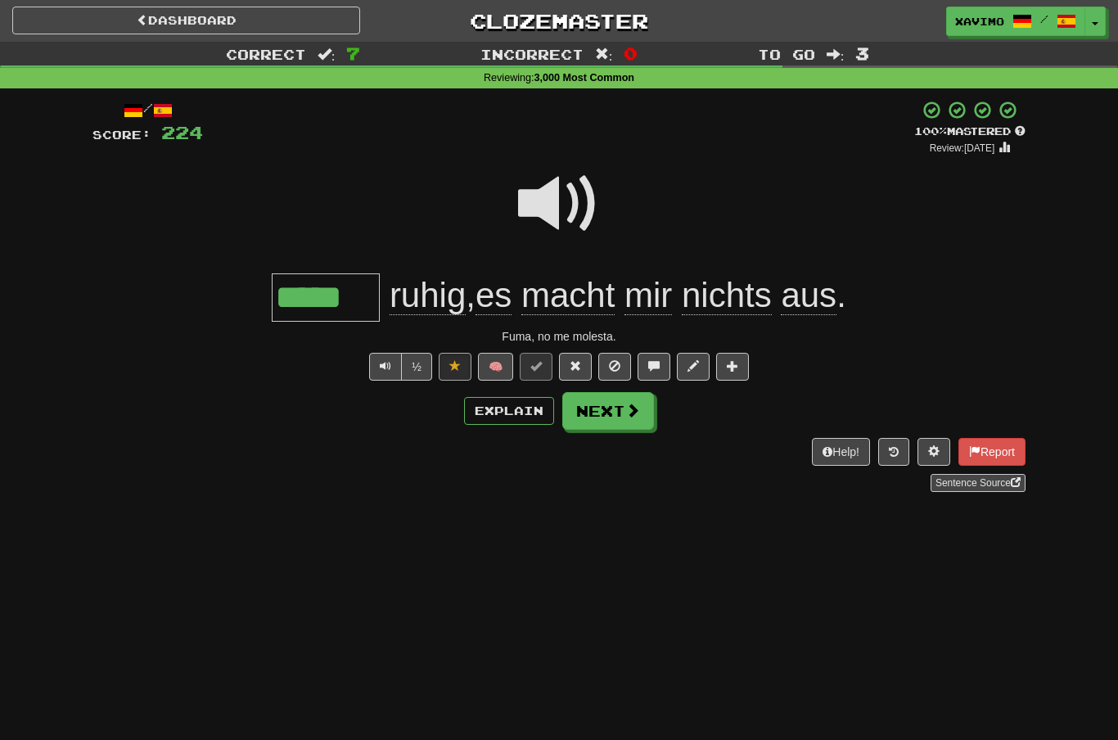
click at [644, 409] on button "Next" at bounding box center [608, 411] width 92 height 38
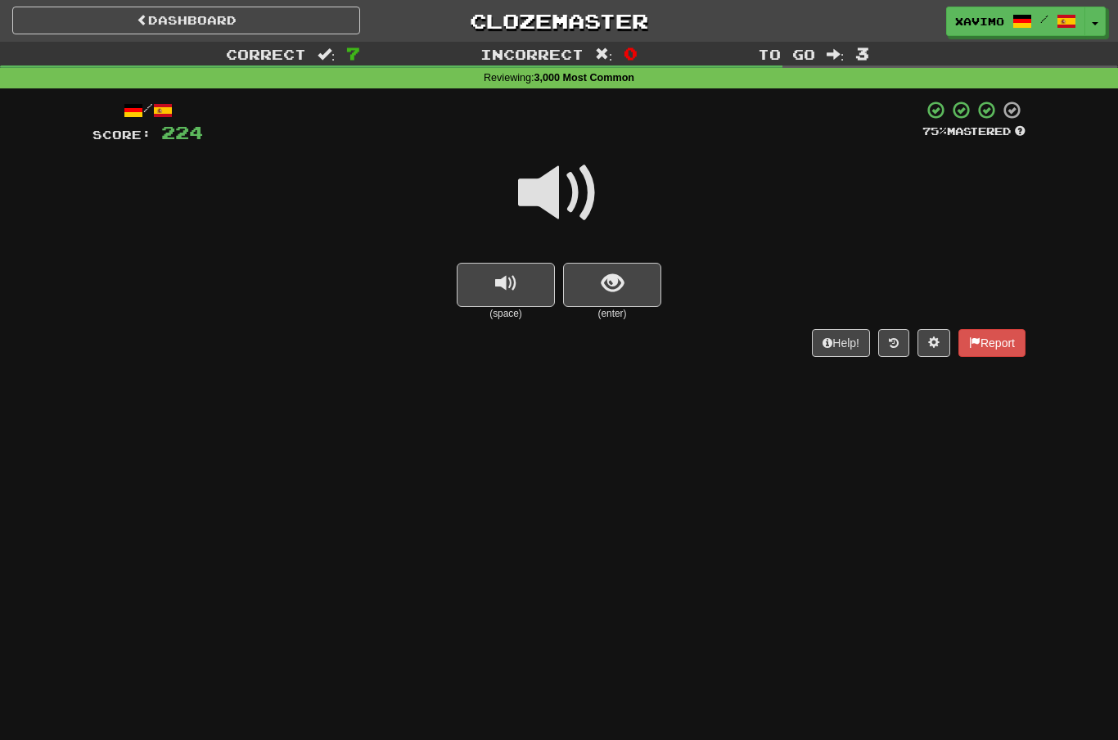
click at [565, 177] on span at bounding box center [559, 193] width 82 height 82
click at [601, 277] on span "show sentence" at bounding box center [612, 284] width 22 height 22
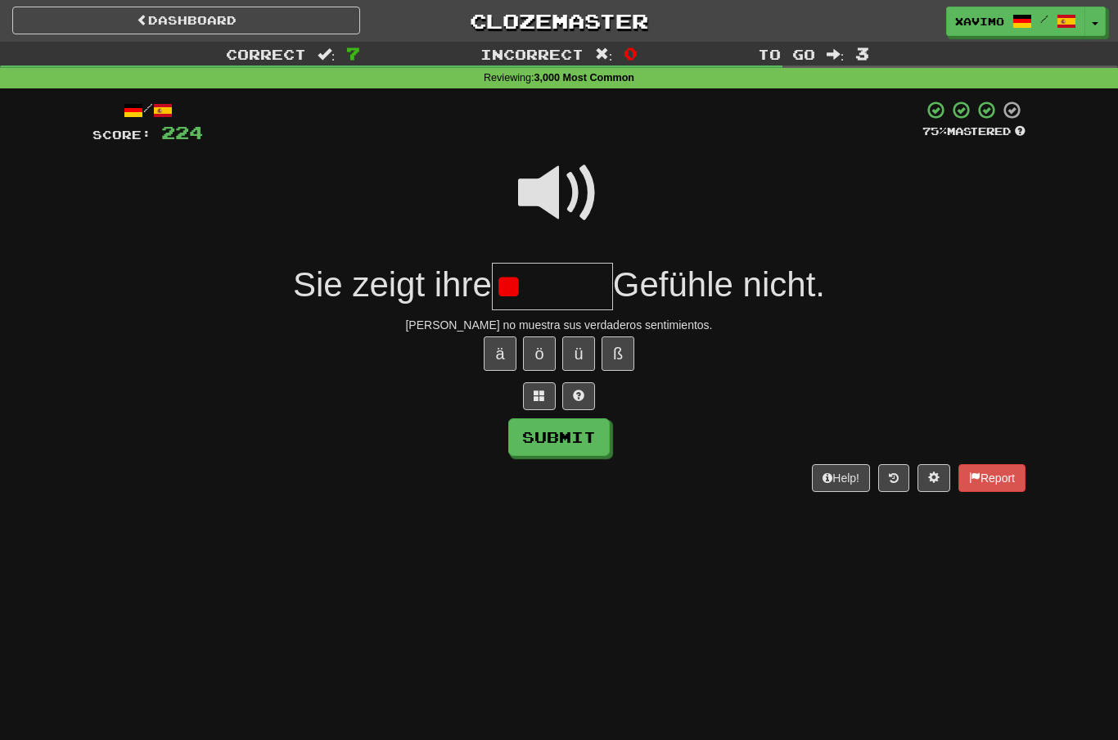
type input "*"
type input "******"
click at [594, 428] on button "Submit" at bounding box center [558, 437] width 101 height 38
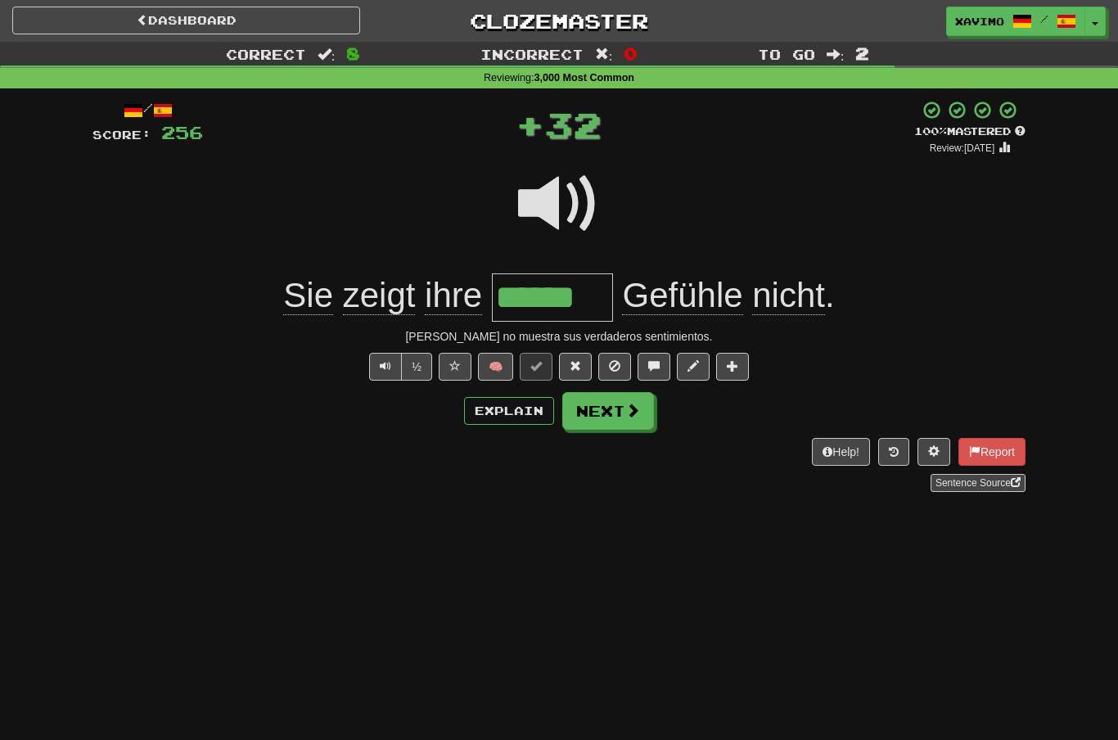
click at [615, 414] on button "Next" at bounding box center [608, 411] width 92 height 38
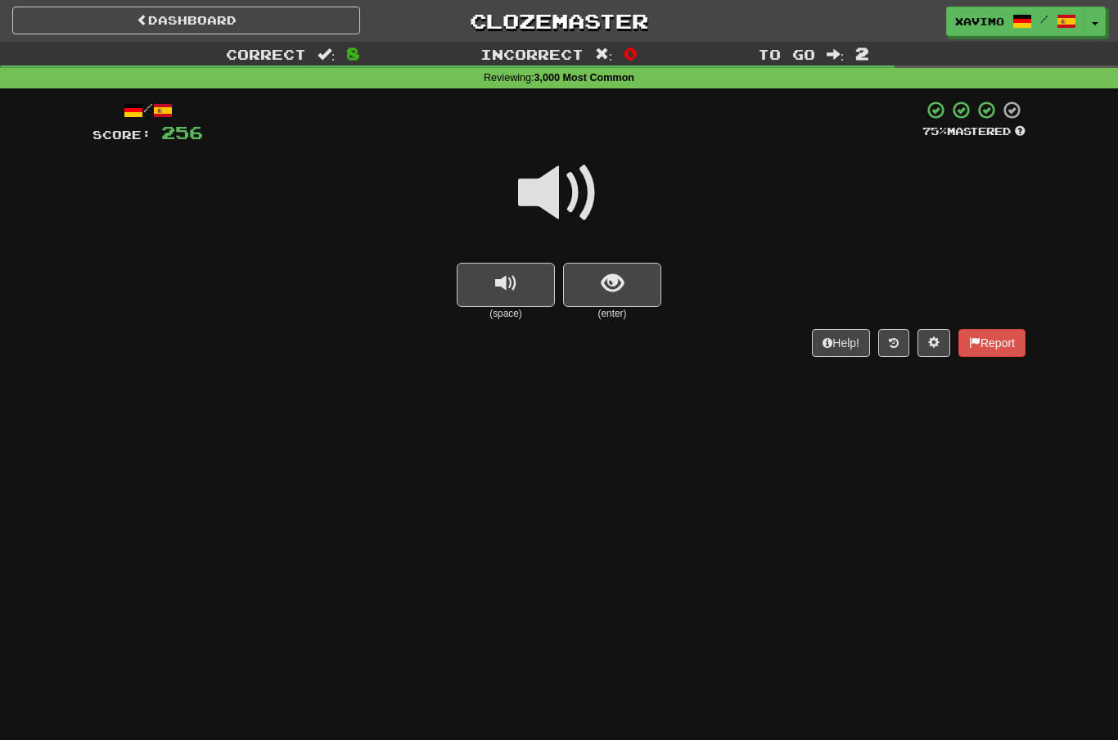
click at [558, 200] on span at bounding box center [559, 193] width 82 height 82
click at [605, 273] on span "show sentence" at bounding box center [612, 284] width 22 height 22
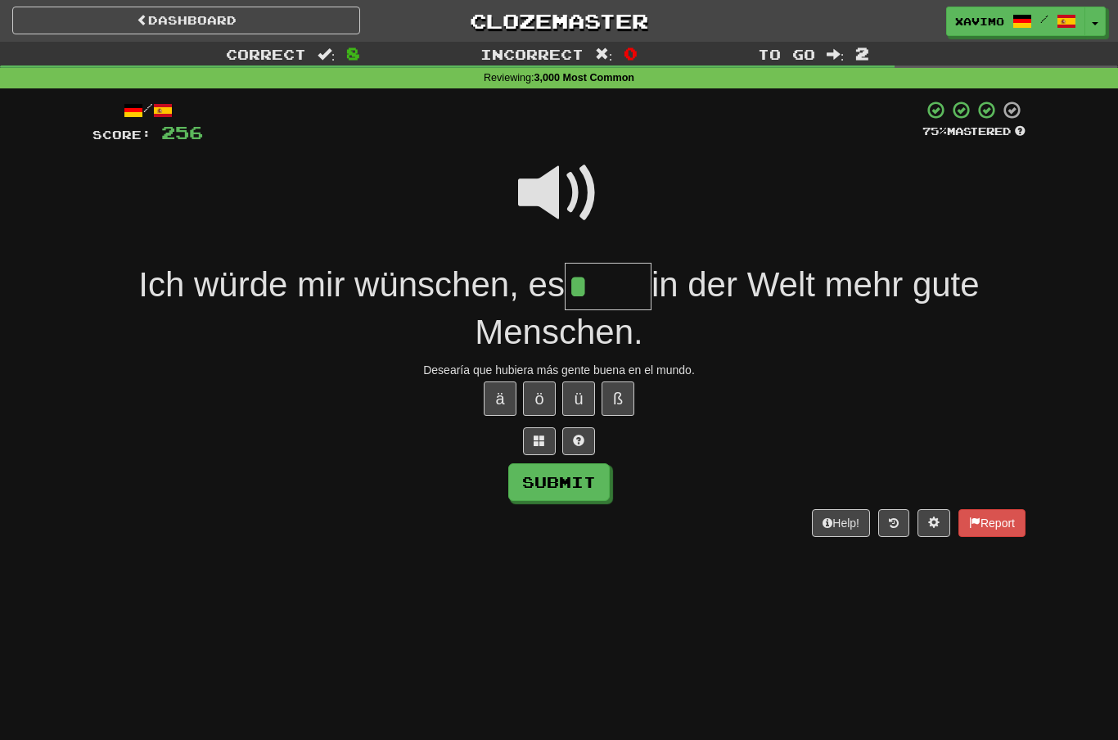
click at [510, 396] on button "ä" at bounding box center [500, 398] width 33 height 34
type input "****"
click at [606, 482] on button "Submit" at bounding box center [558, 482] width 101 height 38
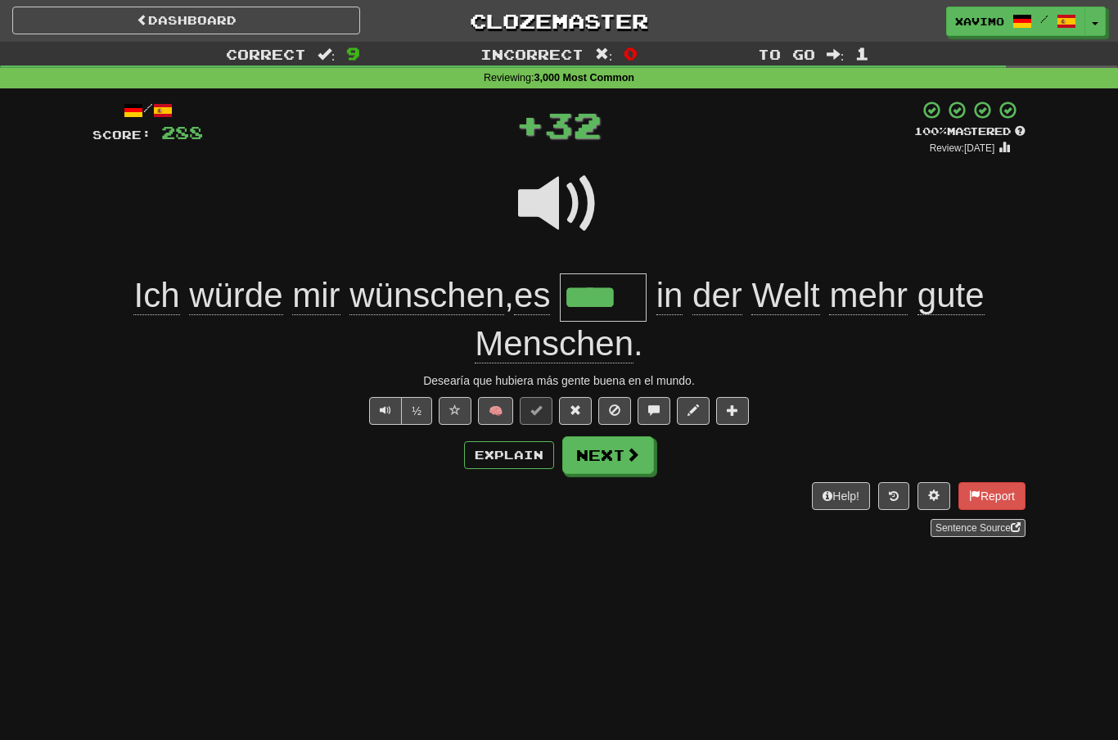
click at [628, 464] on button "Next" at bounding box center [608, 455] width 92 height 38
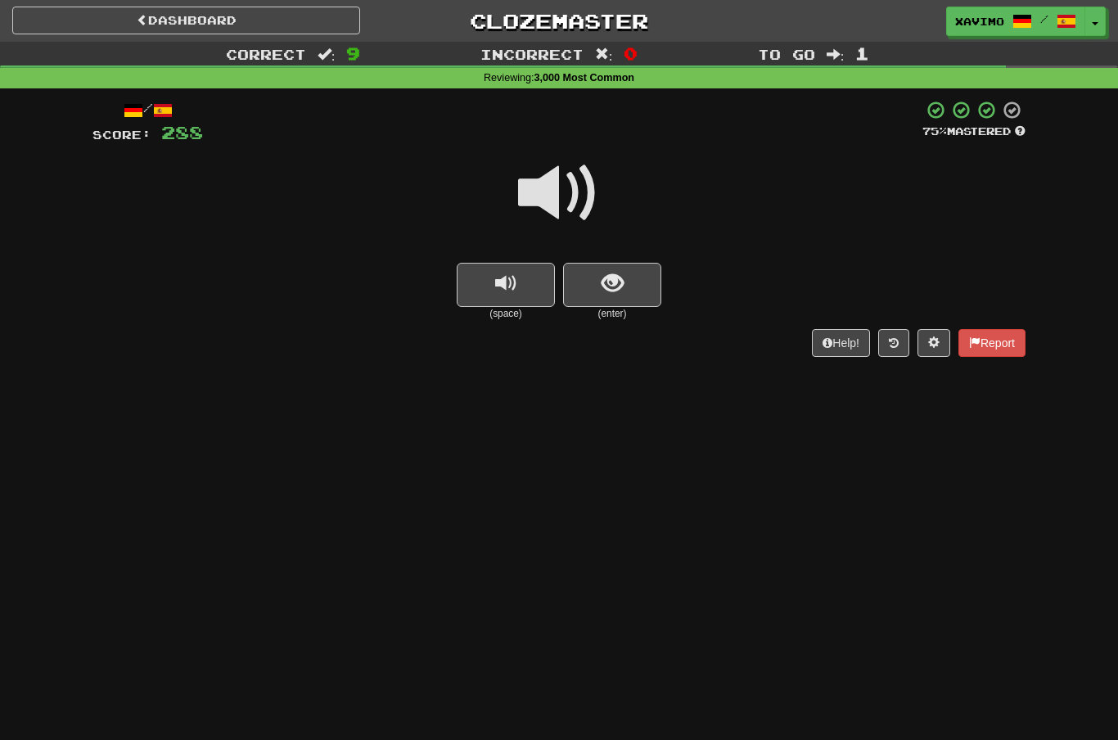
click at [561, 196] on span at bounding box center [559, 193] width 82 height 82
click at [594, 283] on button "show sentence" at bounding box center [612, 285] width 98 height 44
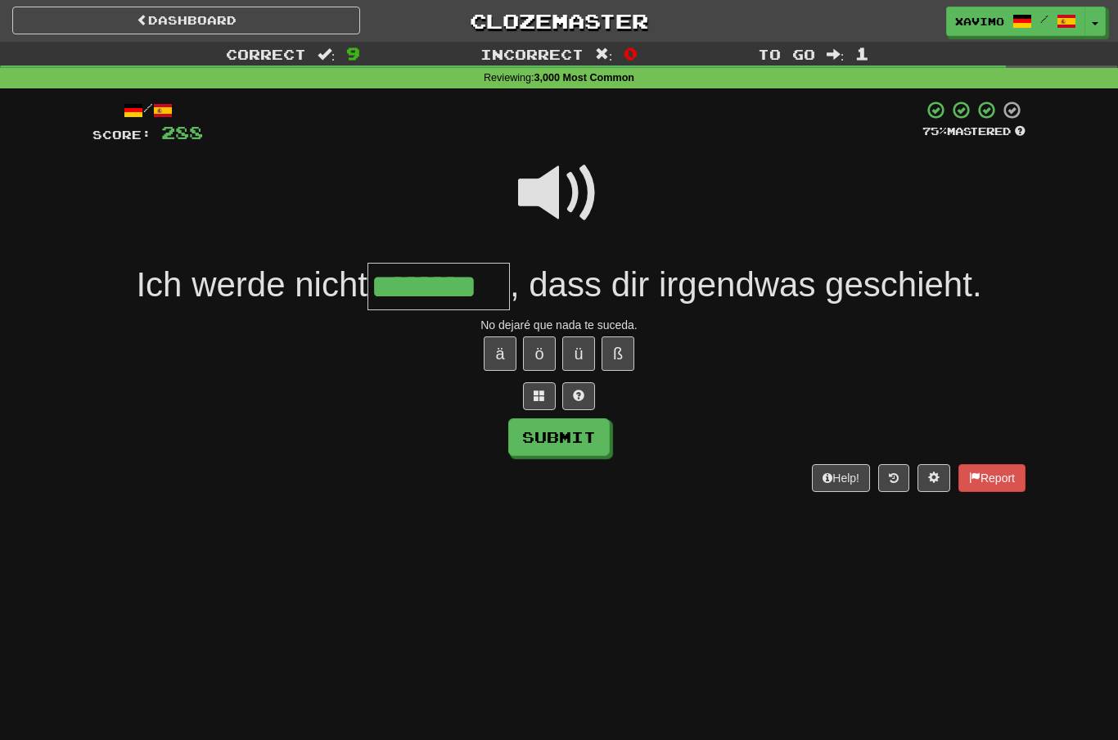
type input "********"
click at [584, 440] on button "Submit" at bounding box center [558, 437] width 101 height 38
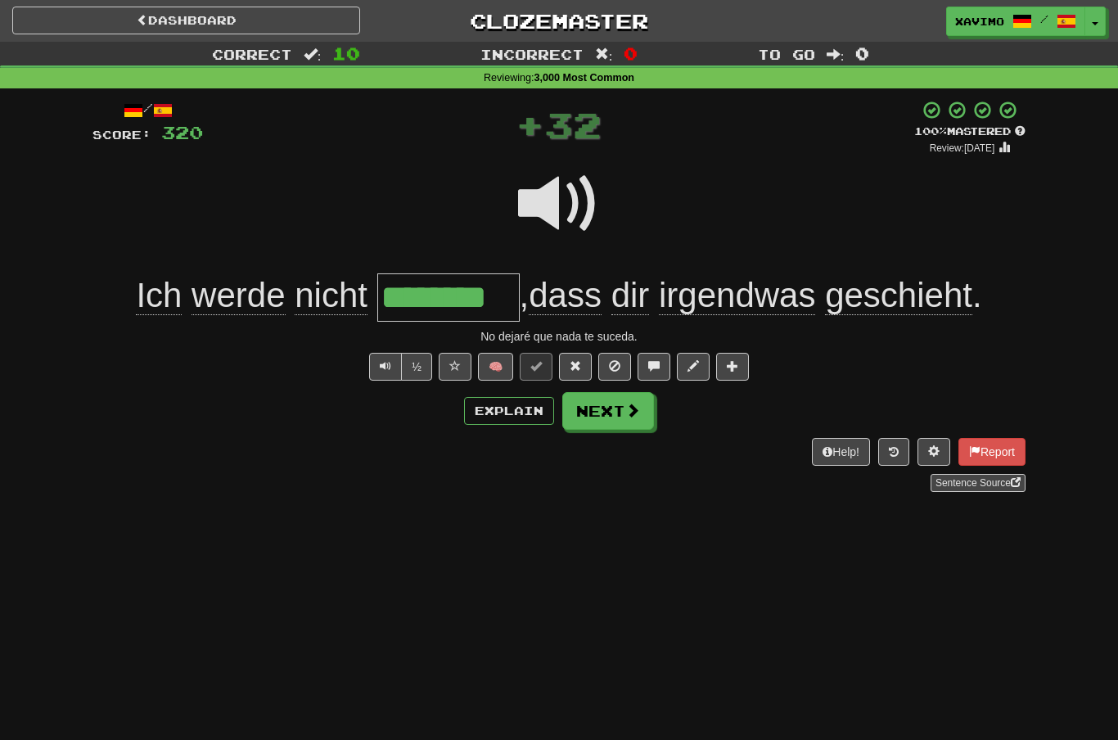
click at [642, 413] on button "Next" at bounding box center [608, 411] width 92 height 38
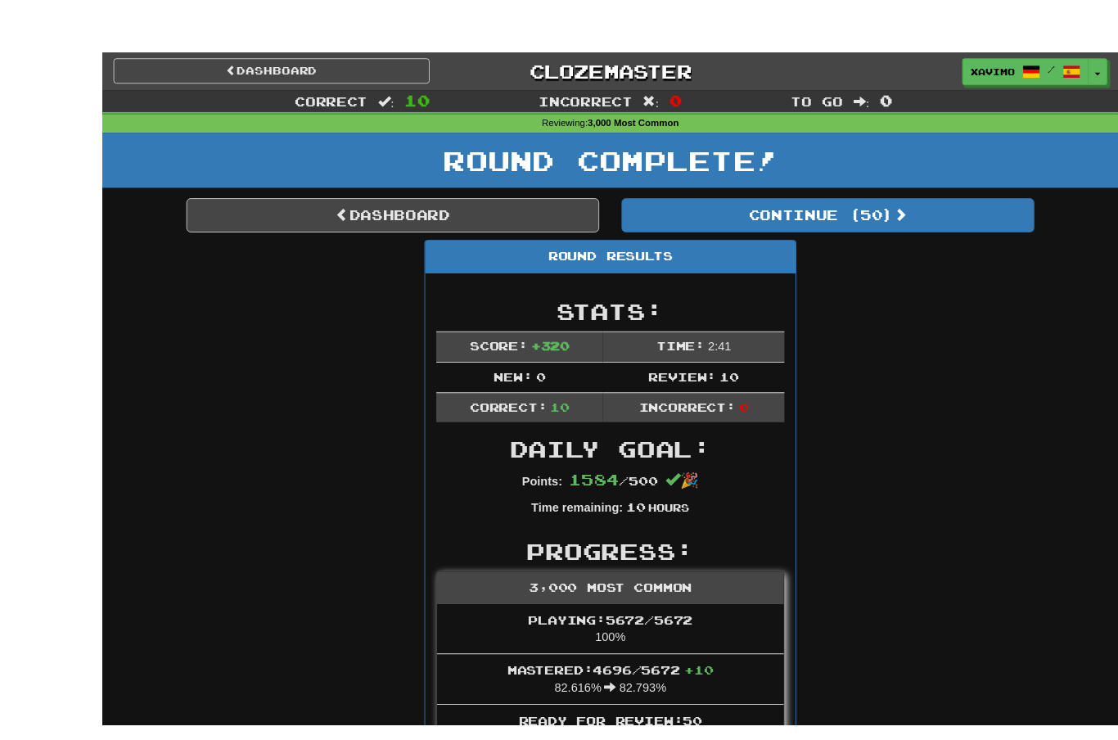
scroll to position [7, 0]
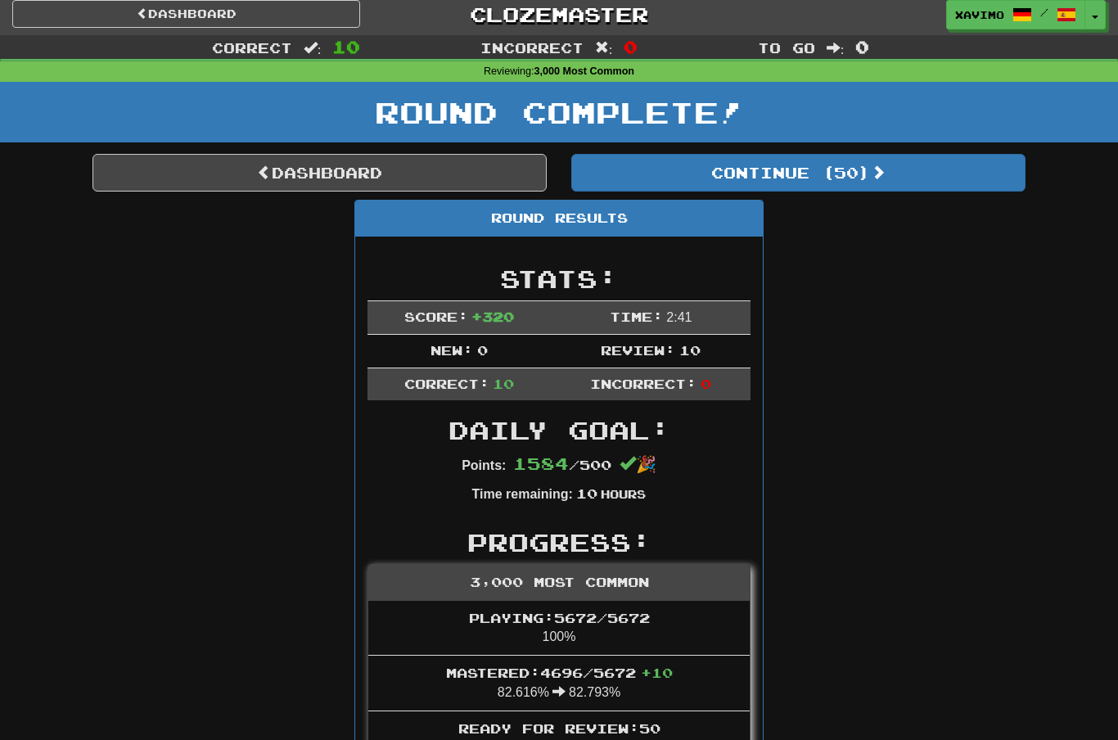
click at [438, 160] on link "Dashboard" at bounding box center [319, 173] width 454 height 38
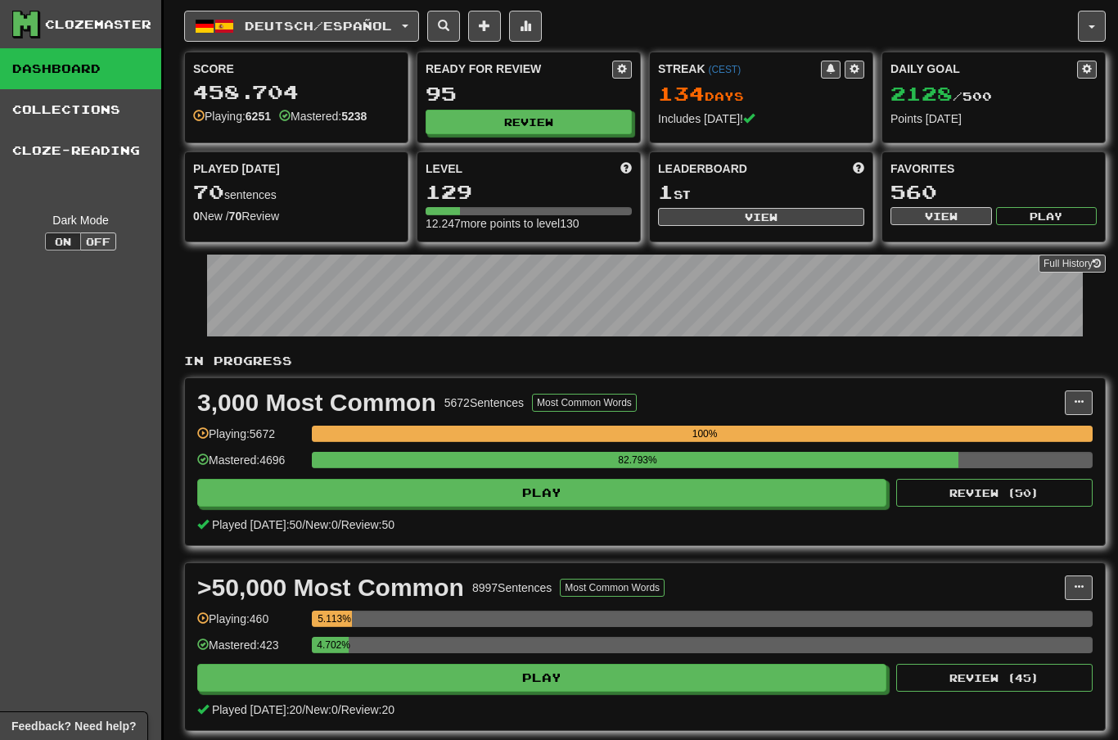
click at [1087, 22] on button "button" at bounding box center [1092, 26] width 28 height 31
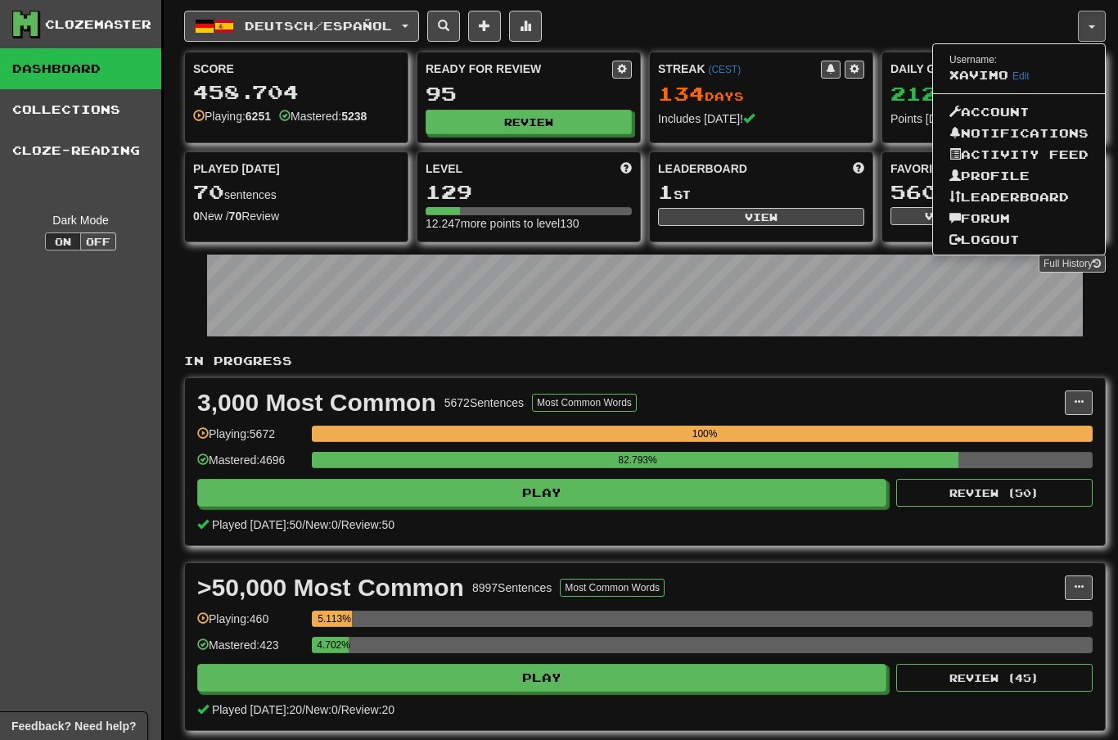
click at [999, 217] on link "Forum" at bounding box center [1019, 218] width 172 height 21
